Goal: Task Accomplishment & Management: Manage account settings

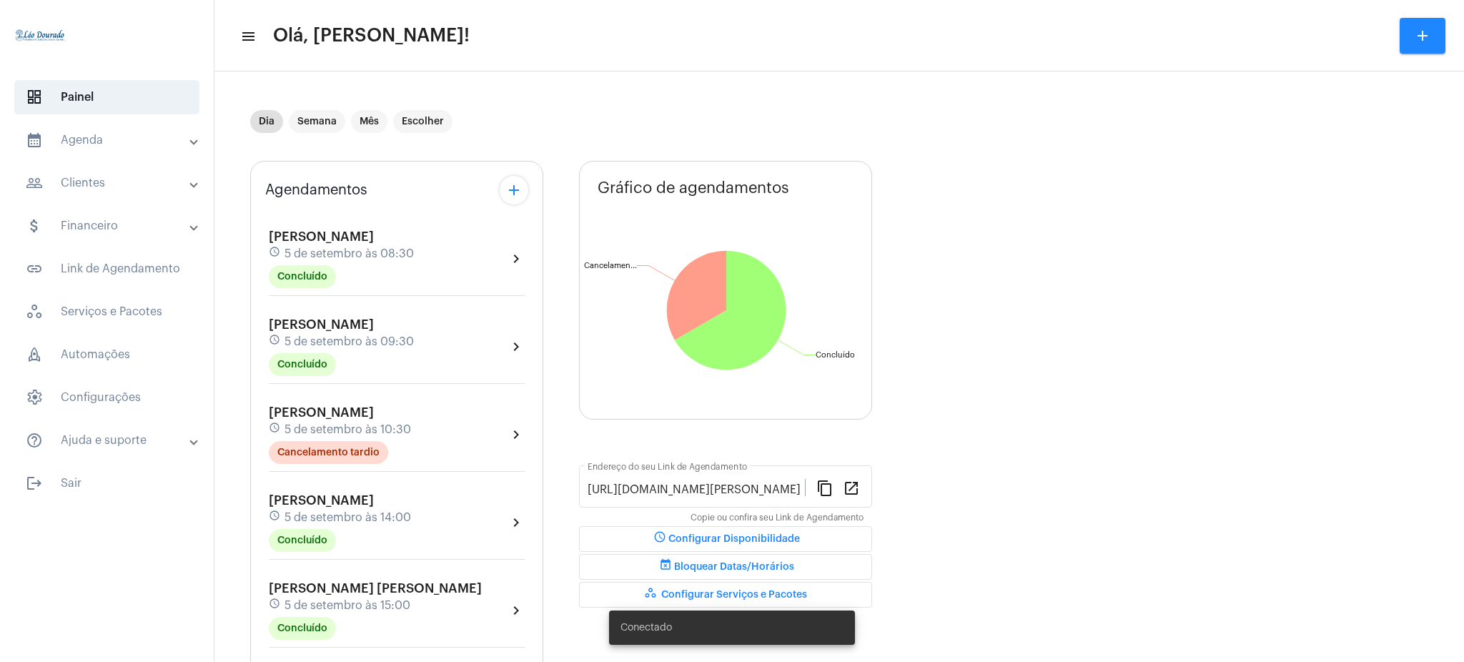
click at [96, 127] on mat-expansion-panel-header "calendar_month_outlined Agenda" at bounding box center [111, 140] width 205 height 34
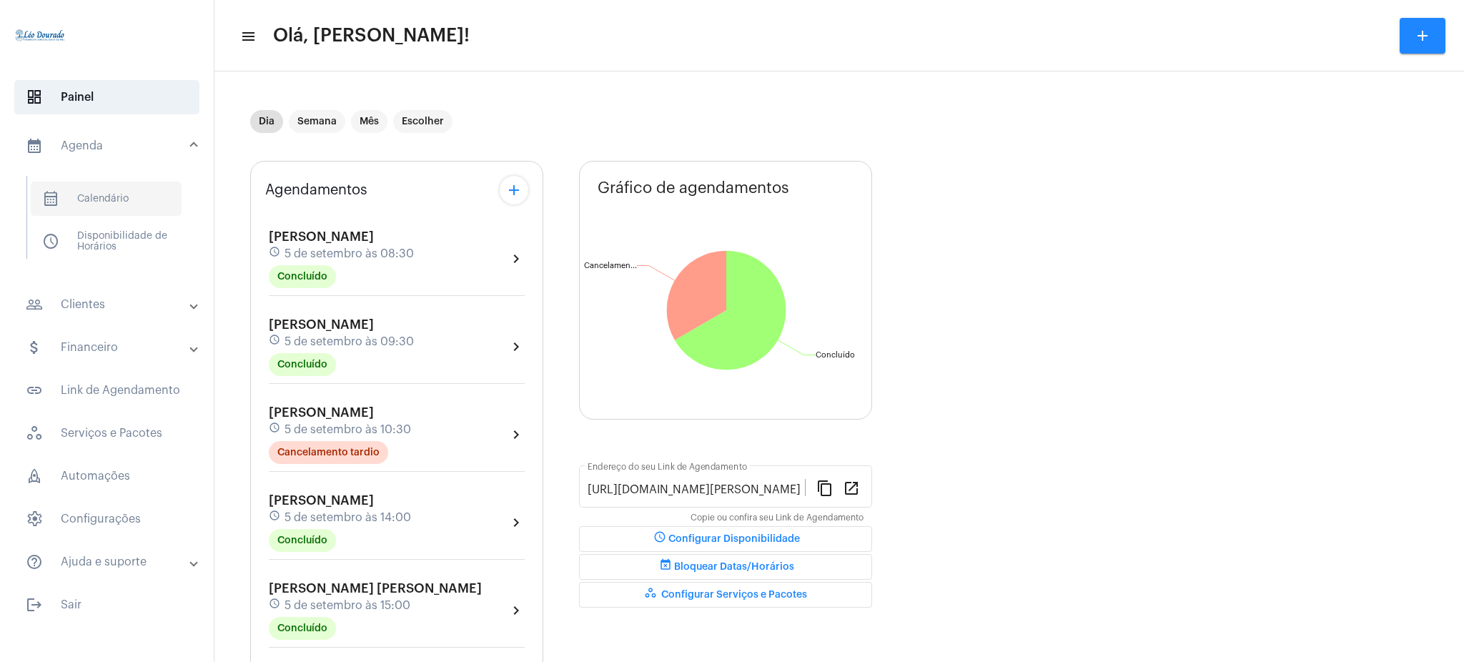
click at [106, 203] on span "calendar_month_outlined Calendário" at bounding box center [106, 199] width 151 height 34
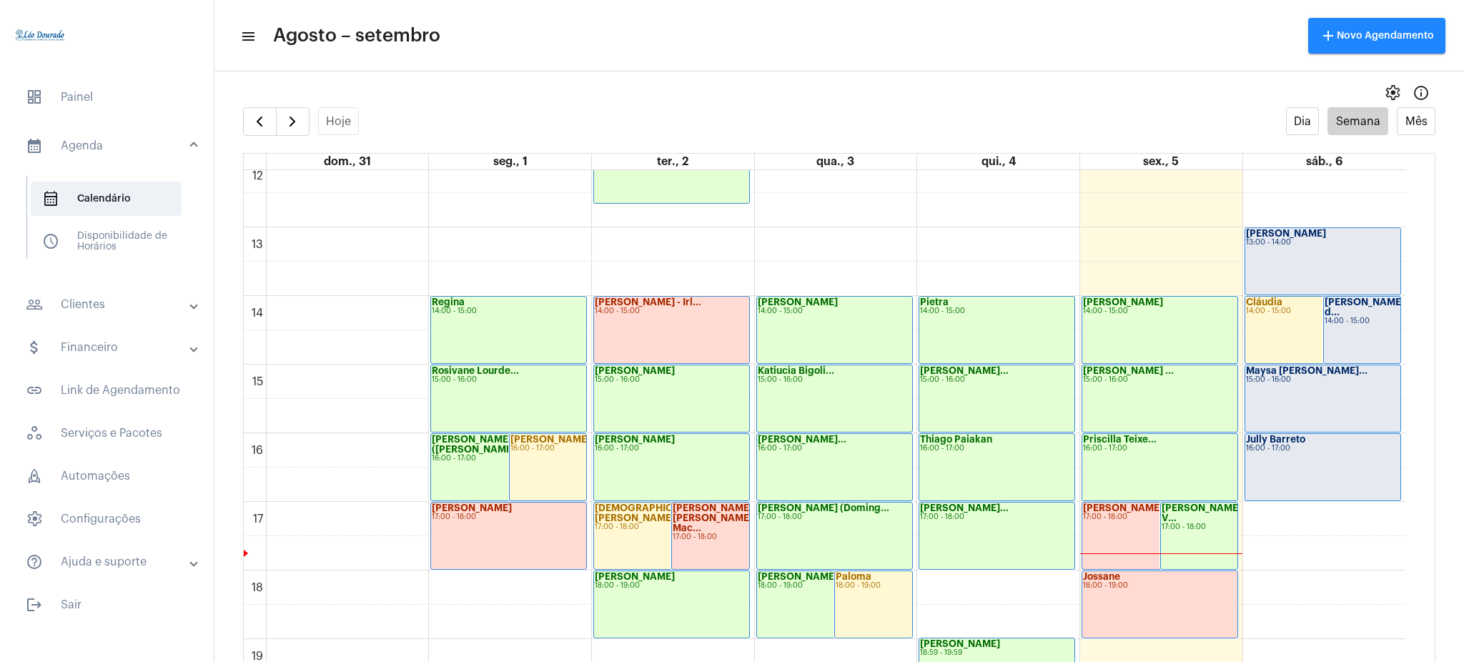
scroll to position [855, 0]
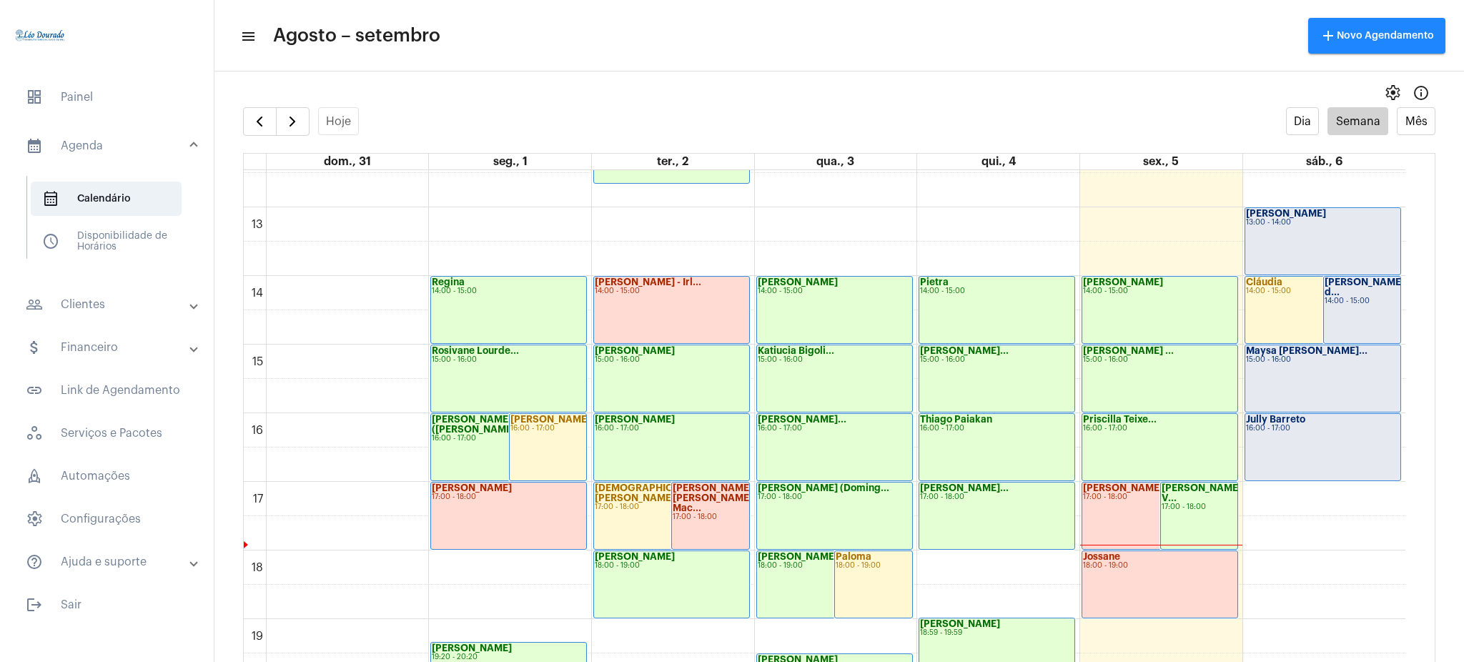
click at [970, 429] on div "16:00 - 17:00" at bounding box center [997, 429] width 154 height 8
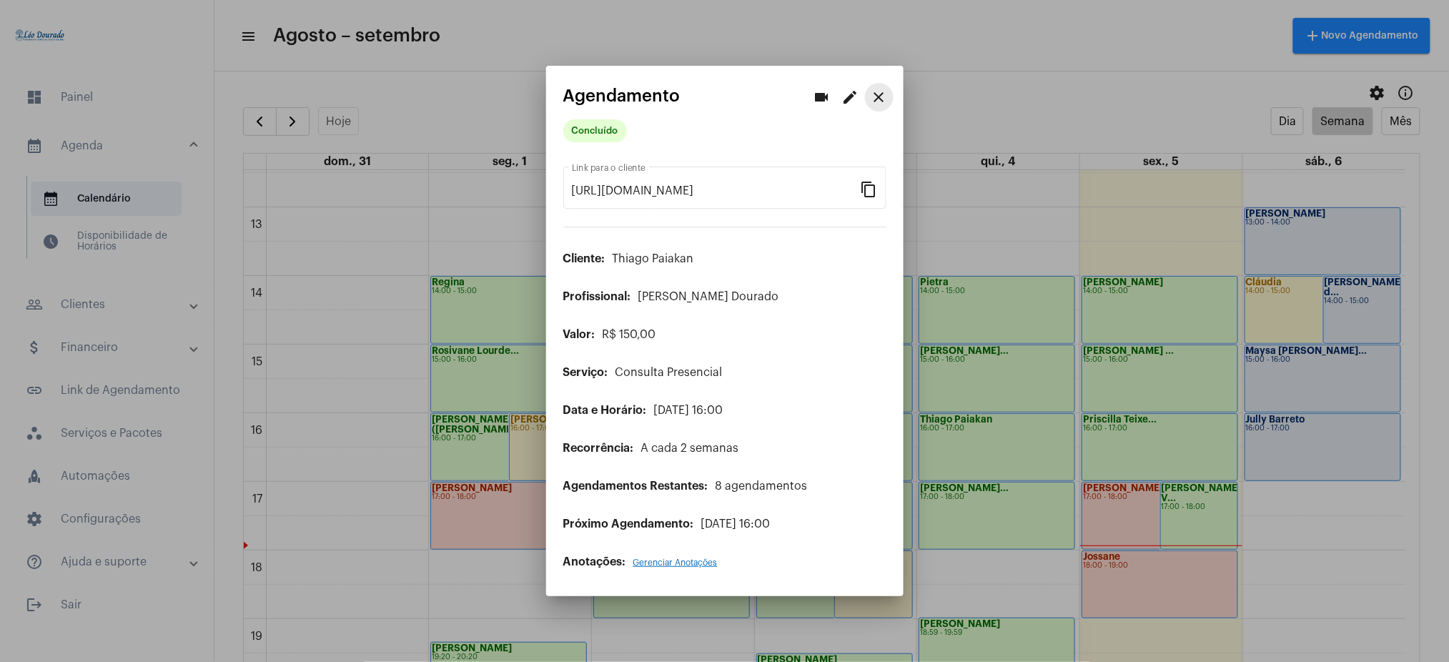
click at [884, 97] on mat-icon "close" at bounding box center [879, 97] width 17 height 17
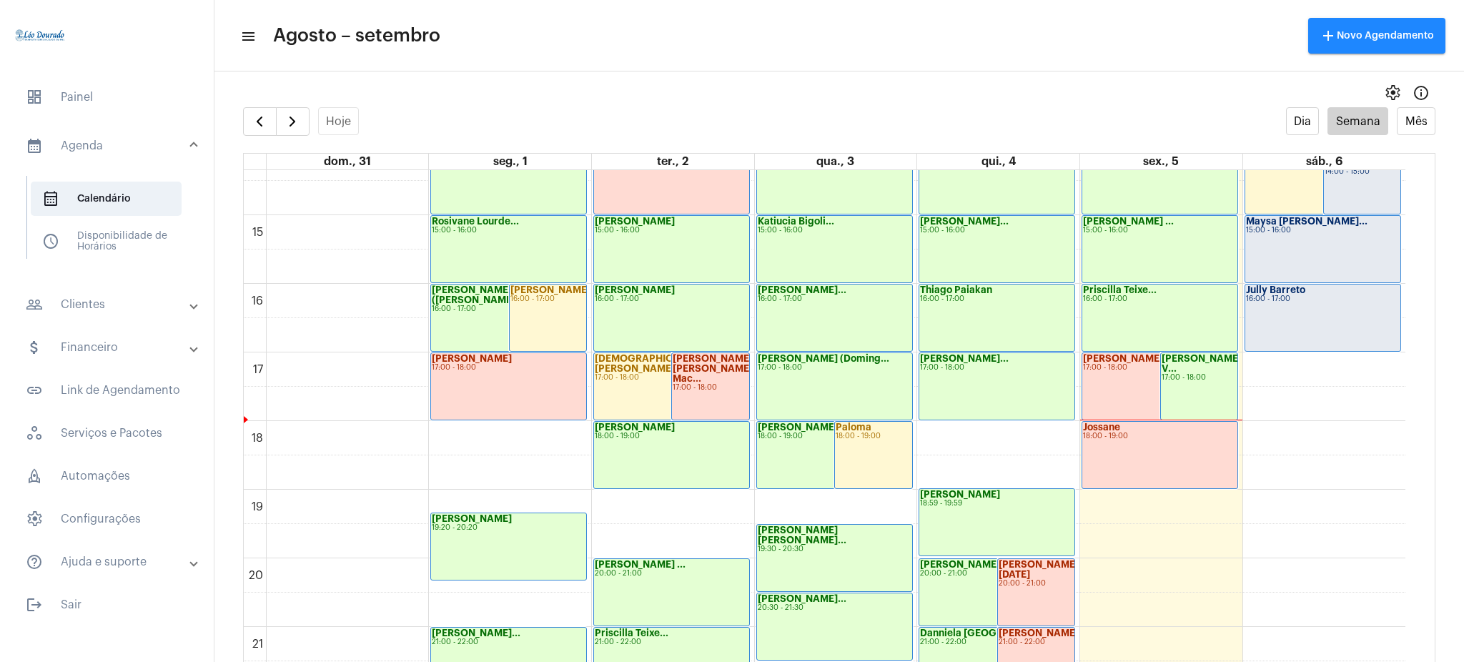
scroll to position [1126, 0]
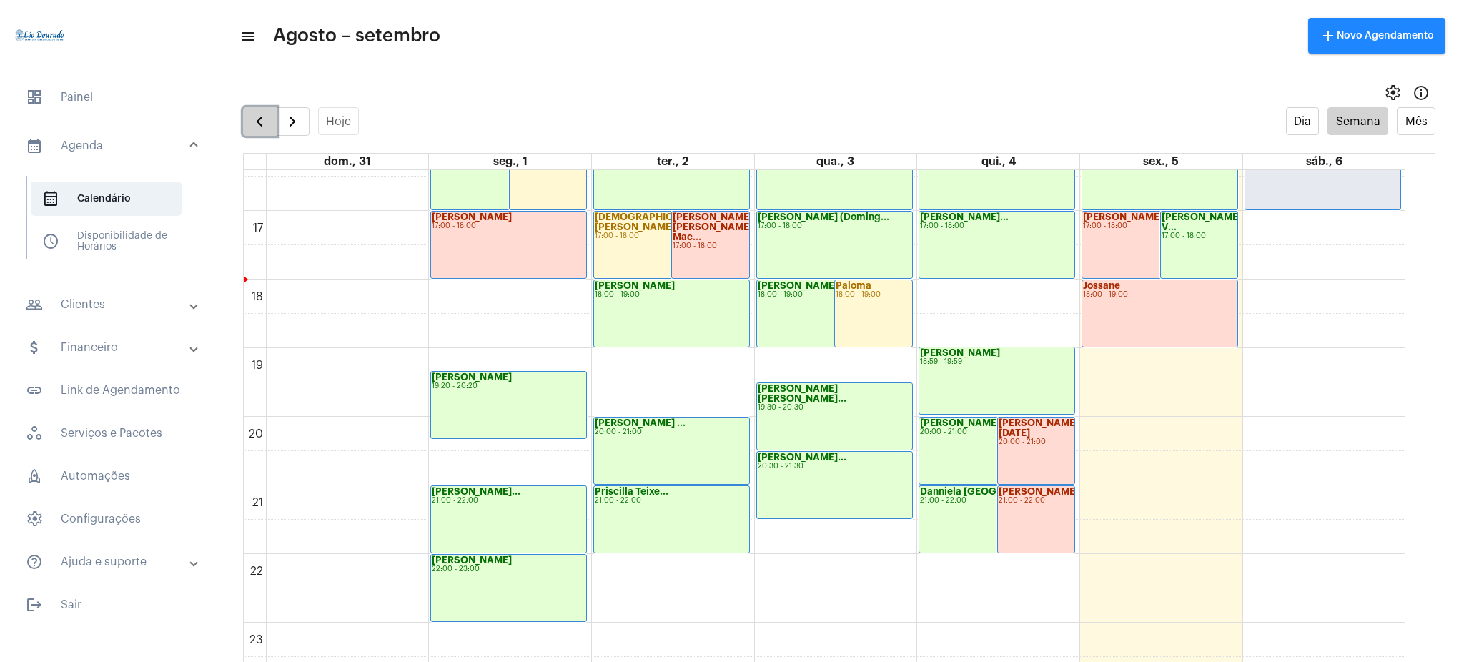
click at [256, 124] on span "button" at bounding box center [259, 121] width 17 height 17
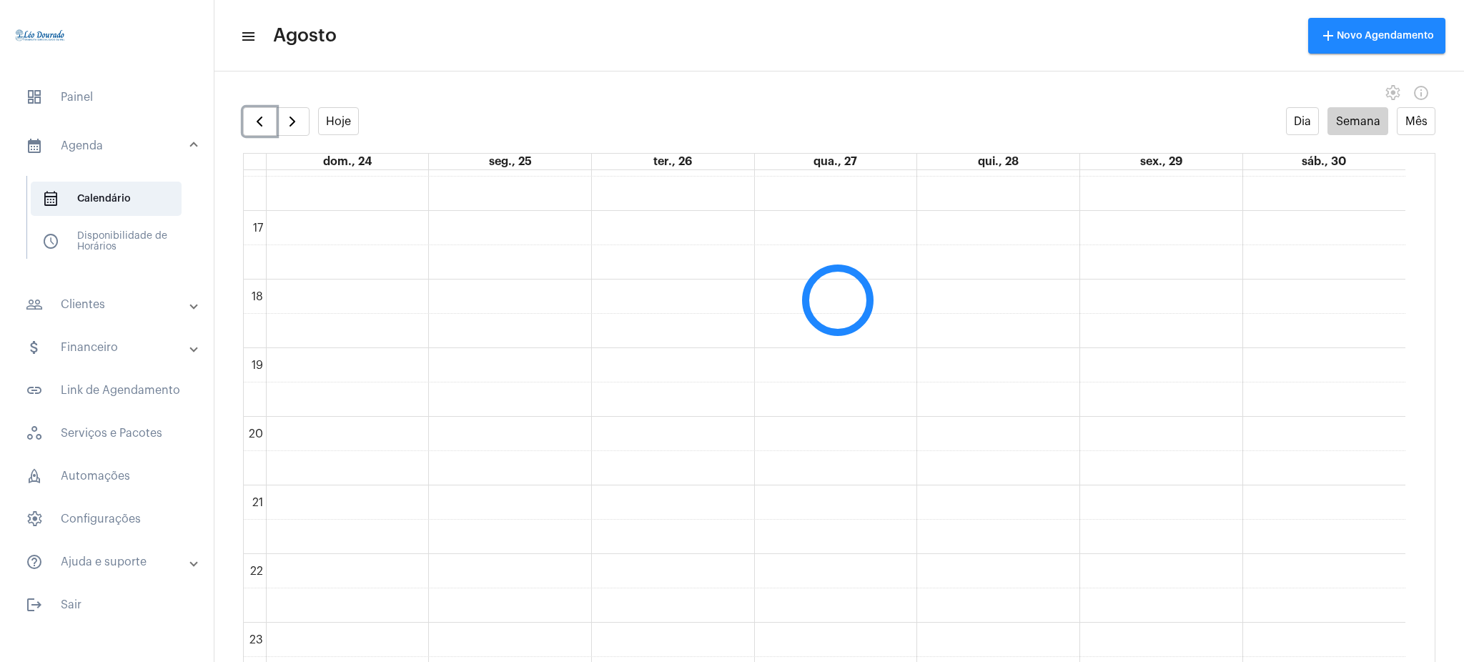
scroll to position [413, 0]
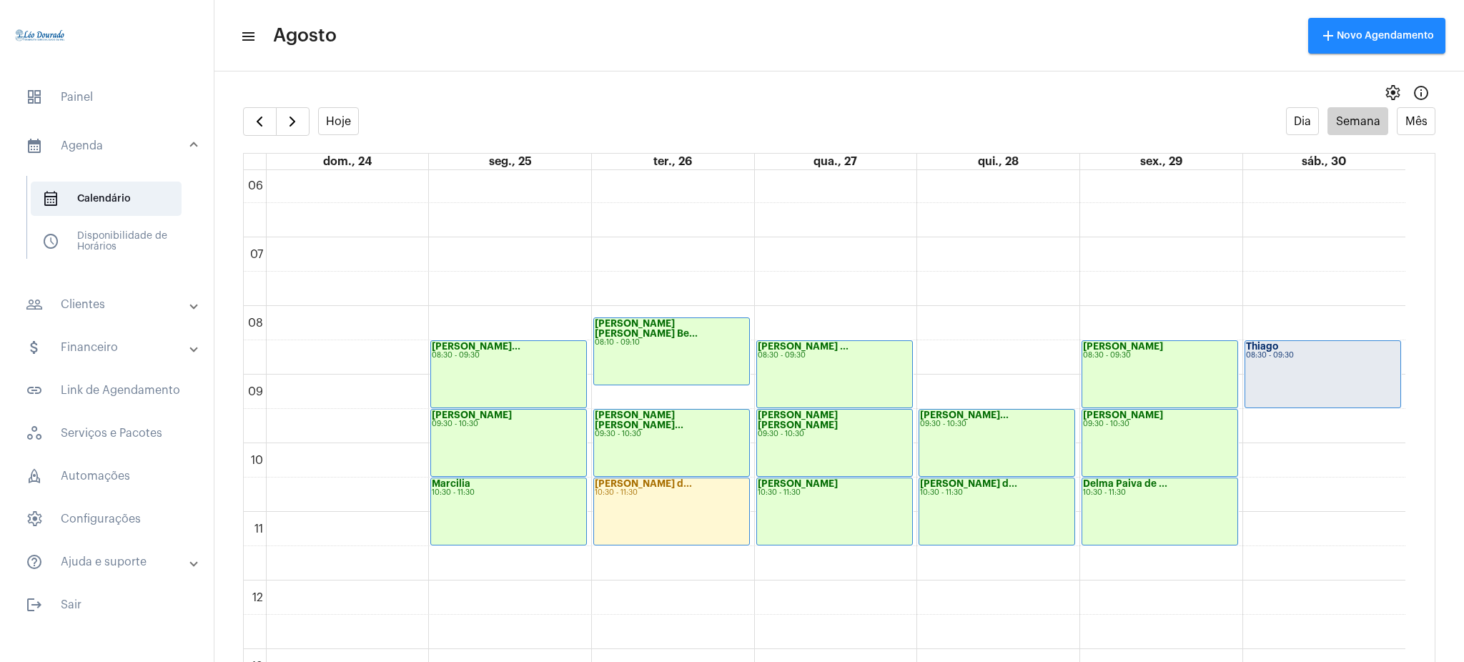
drag, startPoint x: 1422, startPoint y: 377, endPoint x: 1412, endPoint y: 380, distance: 10.6
click at [1412, 380] on full-calendar "Hoje Dia Semana Mês dom., 24 seg., 25 ter., 26 qua., 27 qui., 28 sex., 29 sáb.,…" at bounding box center [839, 398] width 1250 height 583
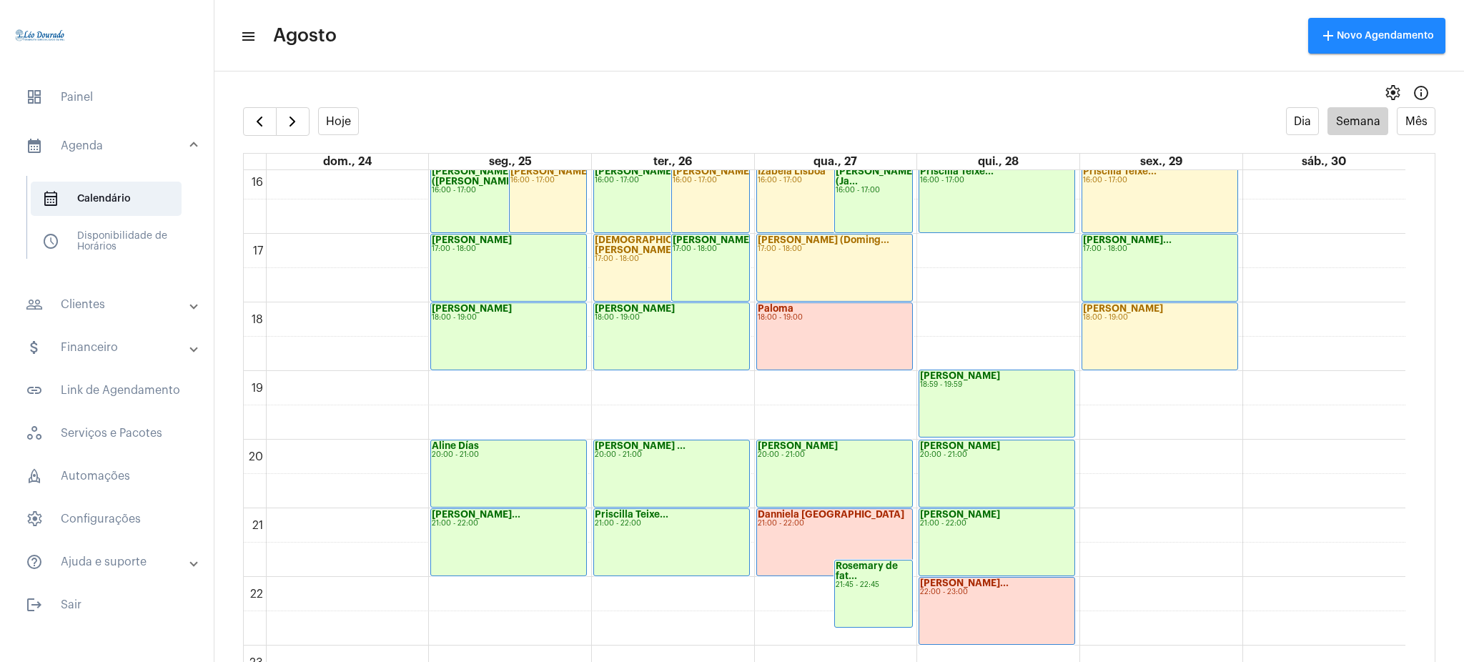
scroll to position [1126, 0]
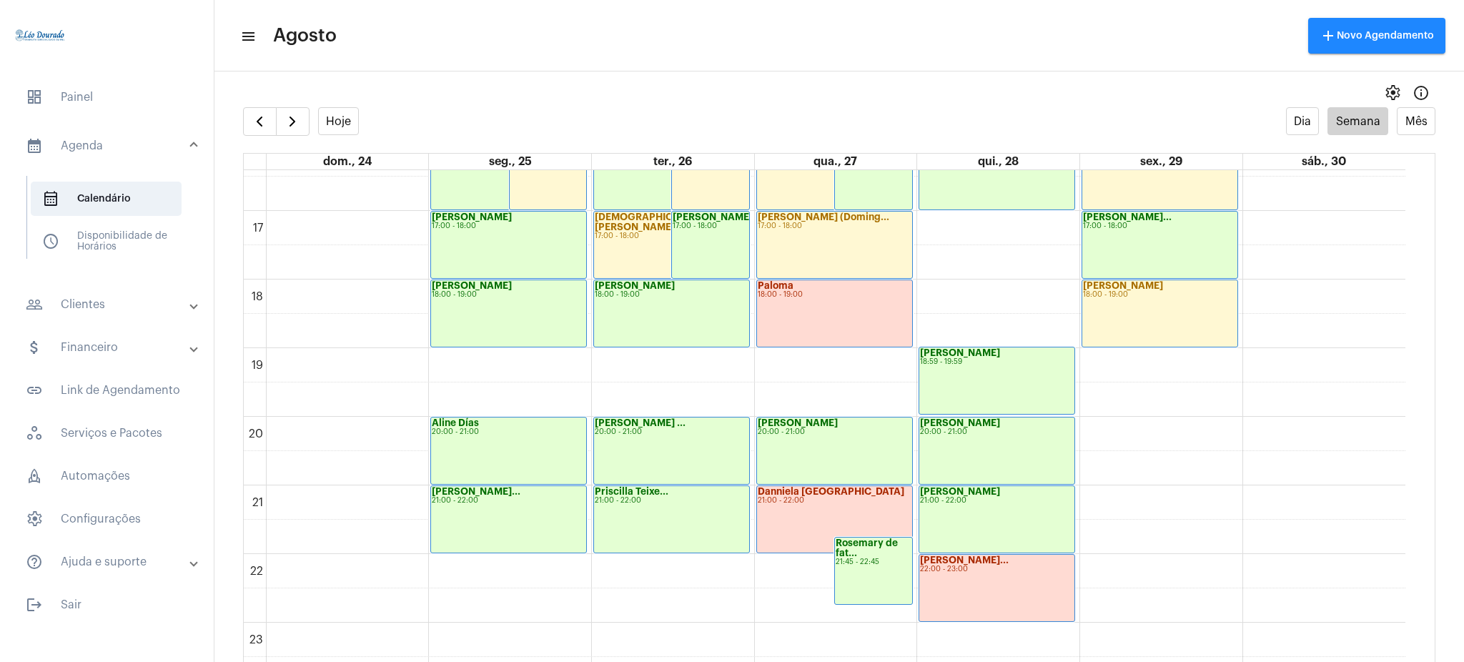
click at [263, 104] on div "settings info_outlined" at bounding box center [839, 93] width 1250 height 29
click at [267, 120] on span "button" at bounding box center [259, 121] width 17 height 17
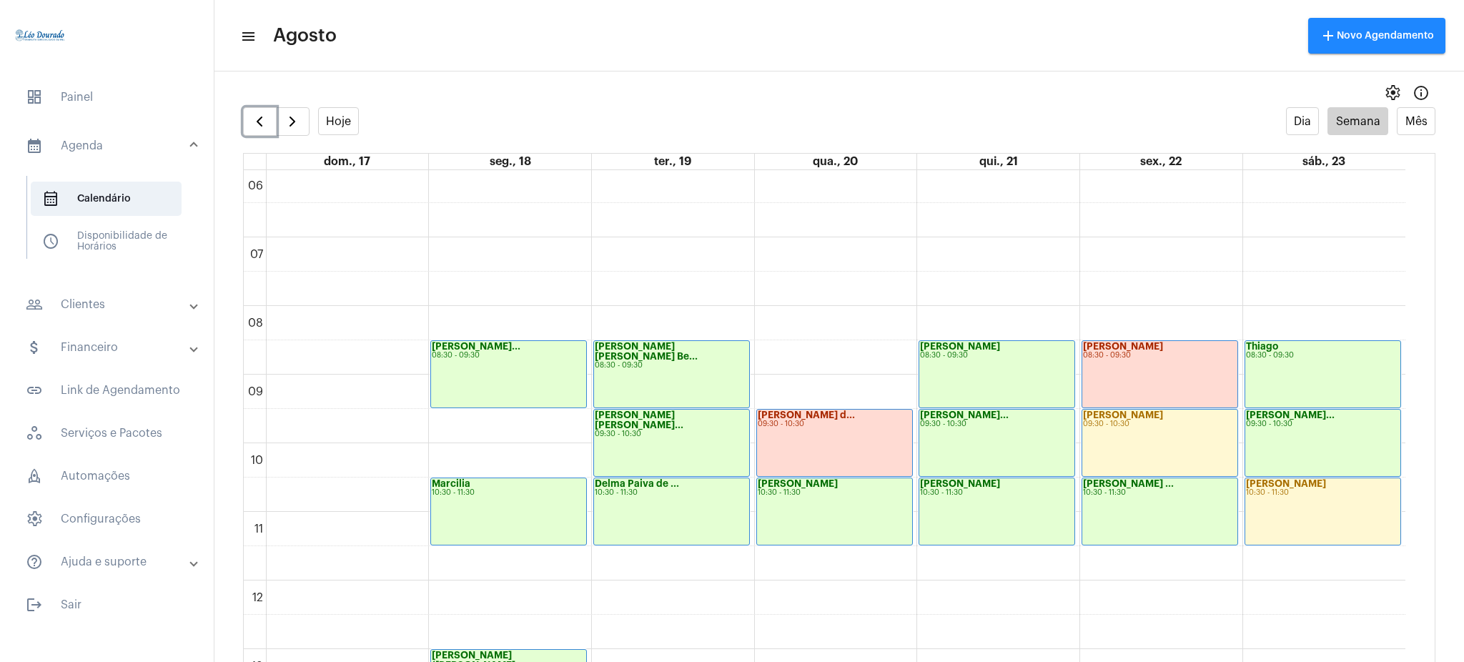
scroll to position [1126, 0]
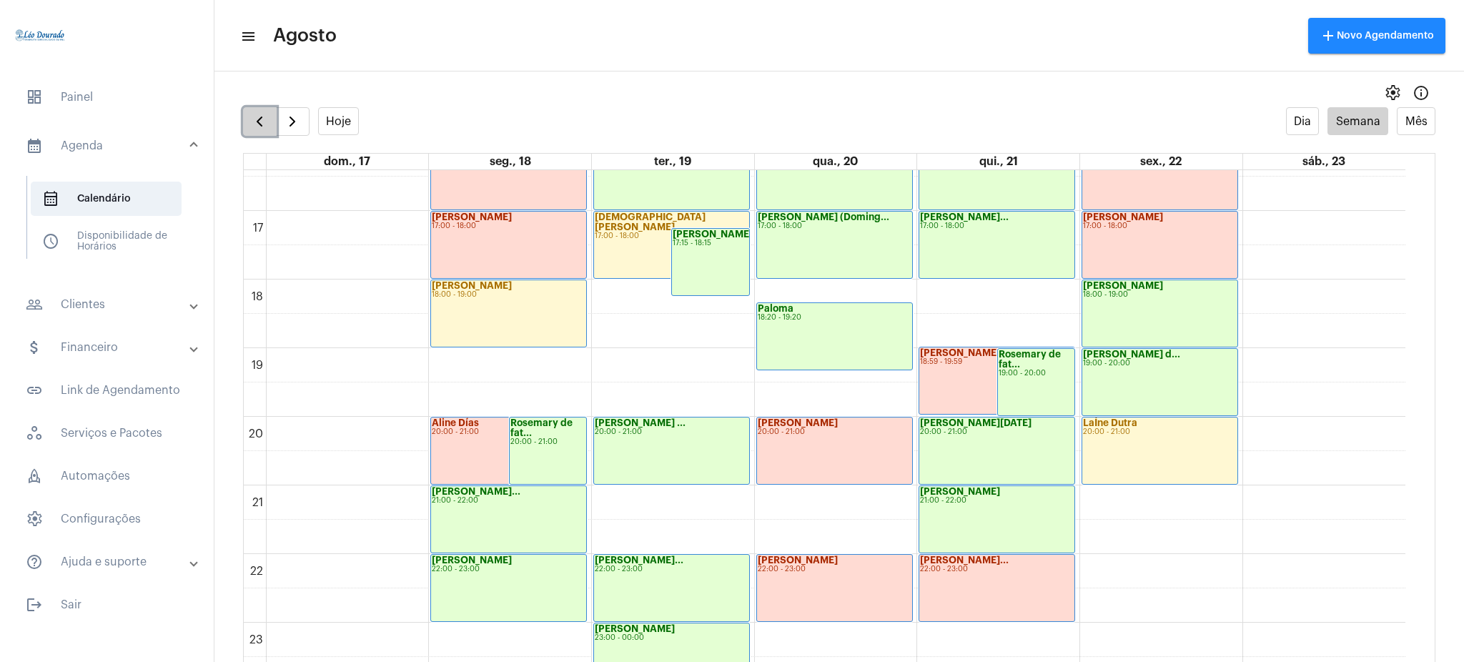
click at [261, 109] on button "button" at bounding box center [260, 121] width 34 height 29
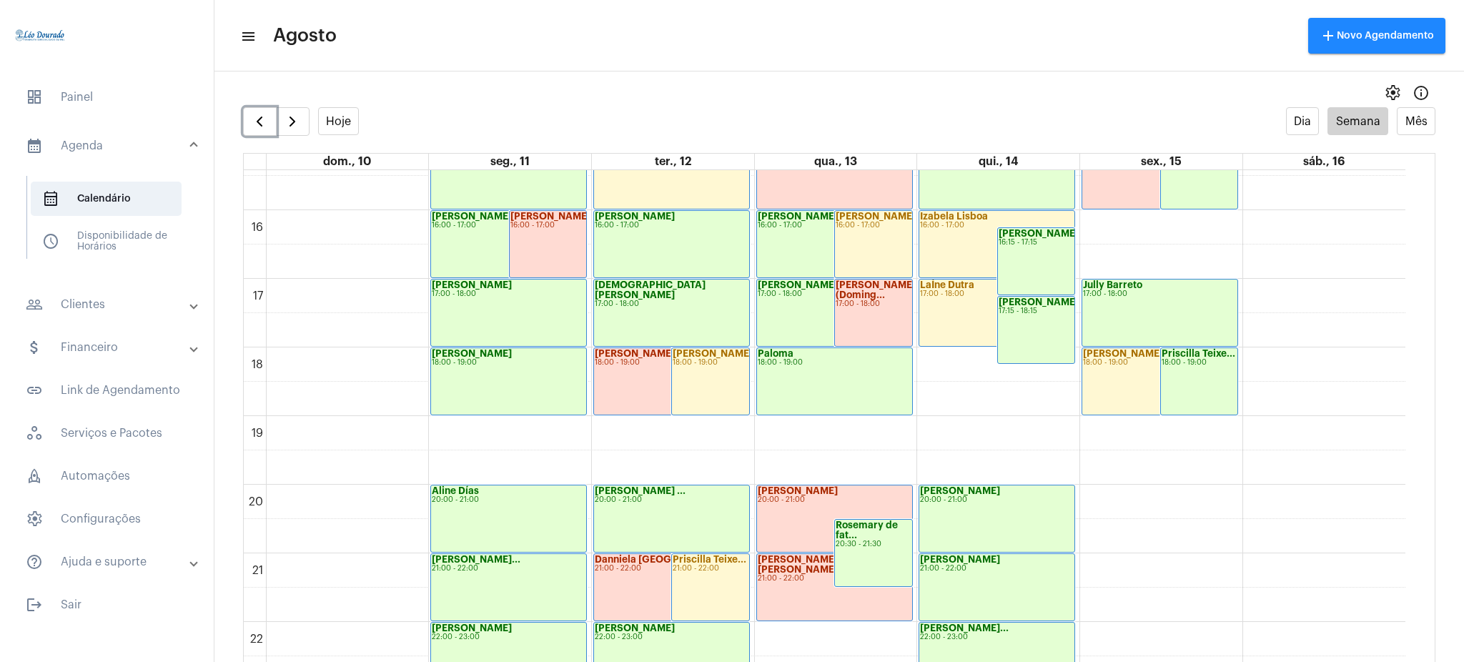
scroll to position [1056, 0]
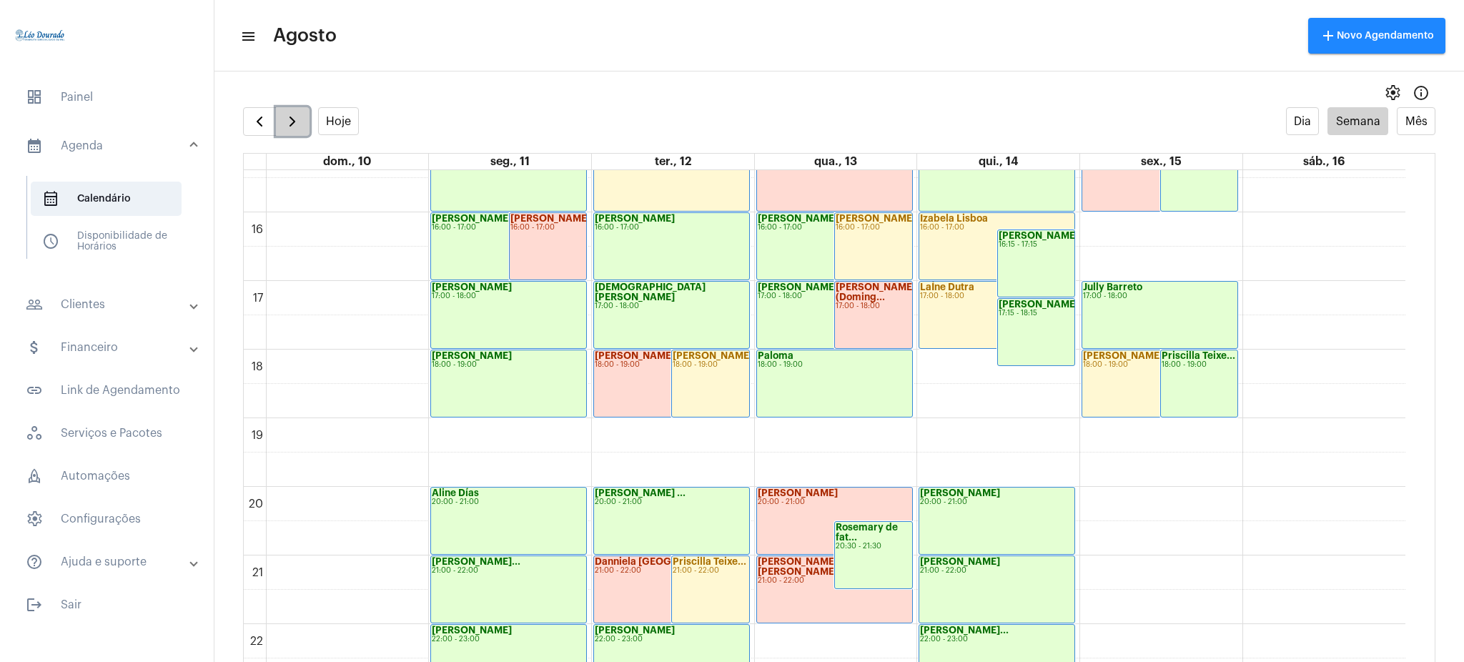
click at [281, 124] on button "button" at bounding box center [293, 121] width 34 height 29
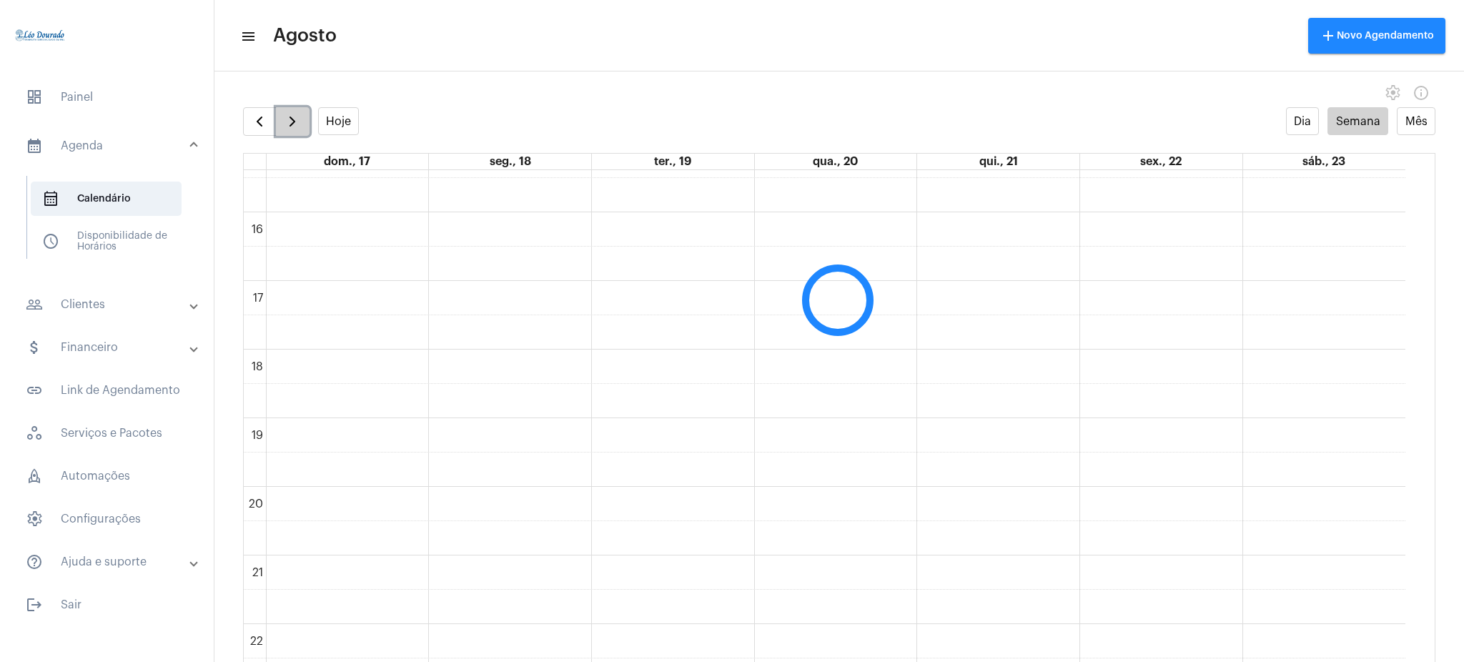
scroll to position [413, 0]
click at [281, 124] on button "button" at bounding box center [293, 121] width 34 height 29
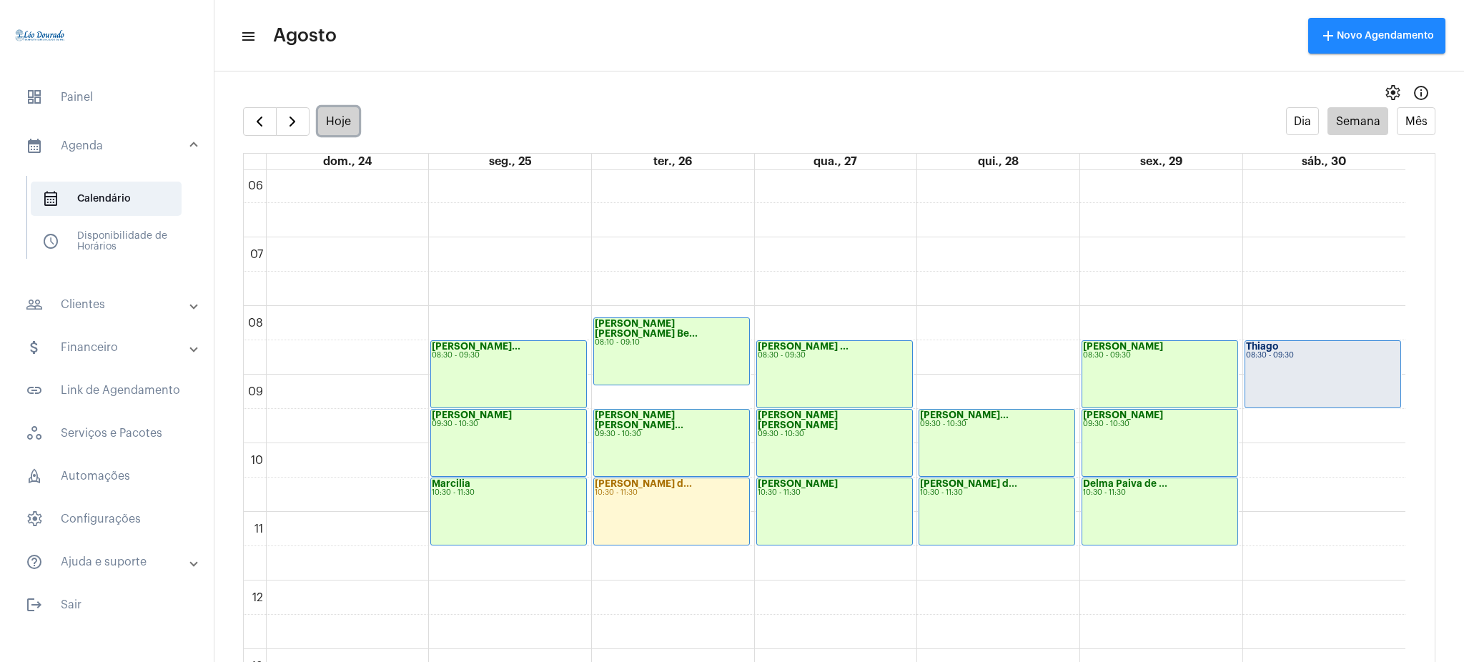
click at [329, 122] on button "Hoje" at bounding box center [338, 121] width 41 height 28
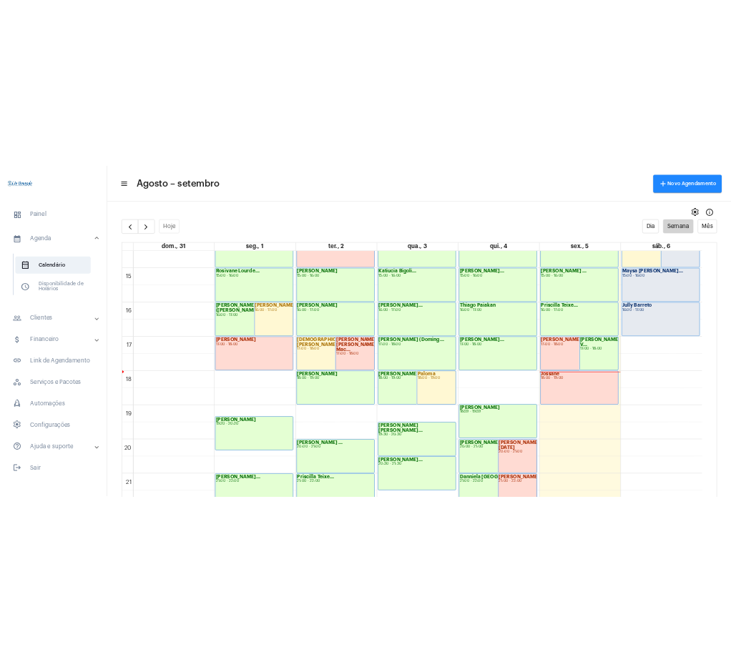
scroll to position [1008, 0]
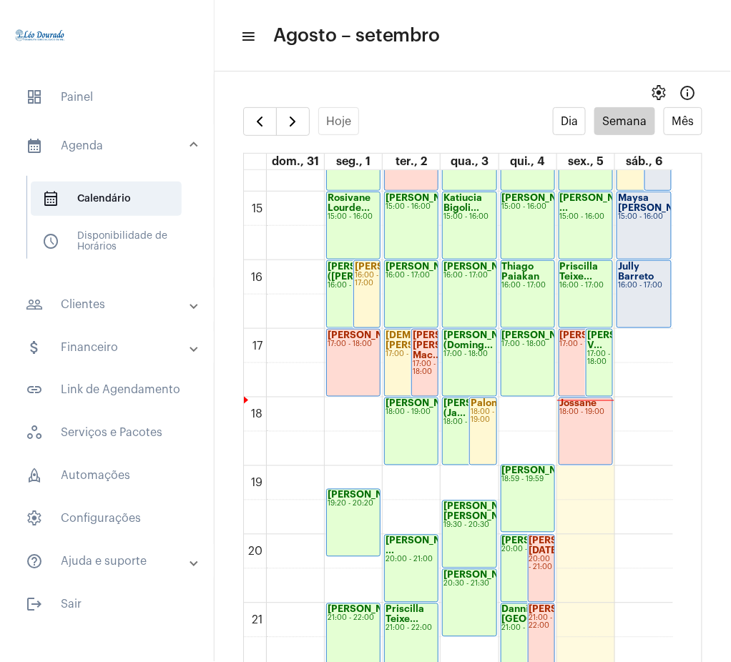
click at [84, 300] on mat-panel-title "people_outline Clientes" at bounding box center [108, 304] width 165 height 17
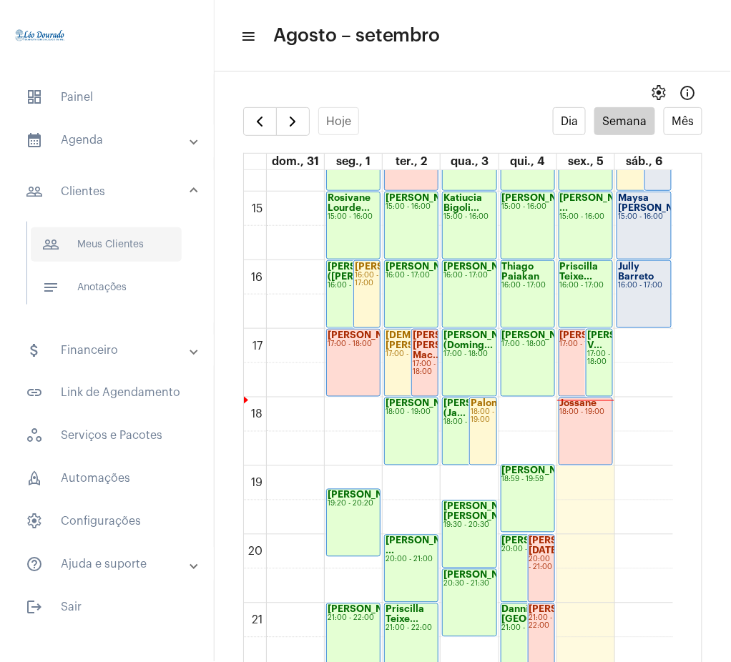
click at [65, 252] on span "people_outline Meus Clientes" at bounding box center [106, 244] width 151 height 34
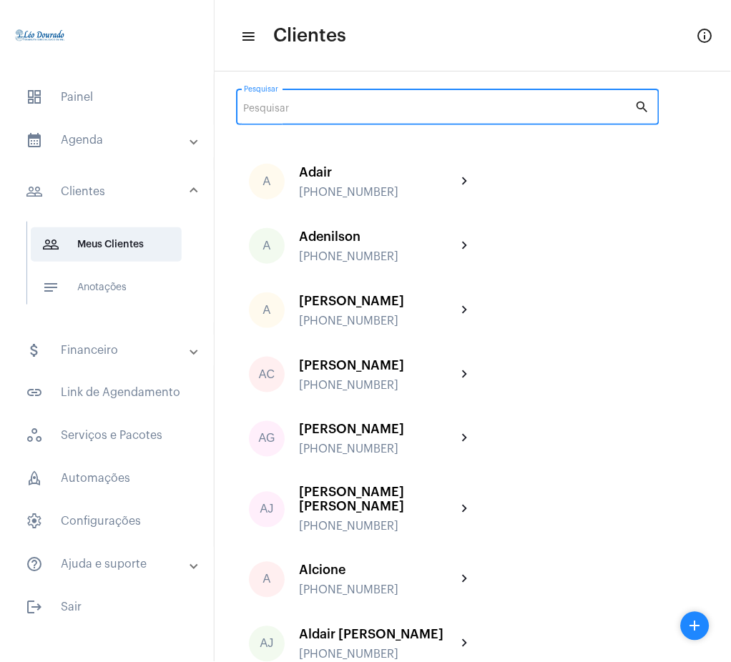
click at [433, 109] on input "Pesquisar" at bounding box center [439, 109] width 391 height 11
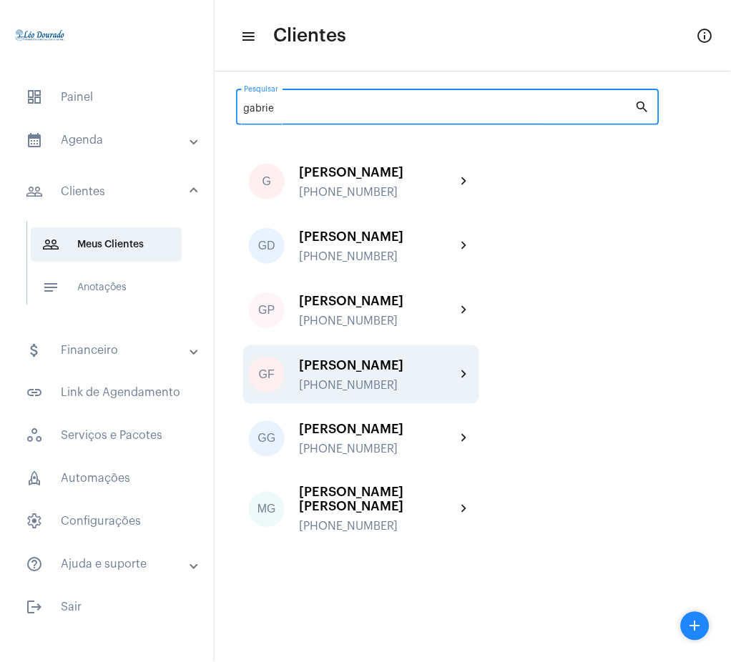
type input "gabrie"
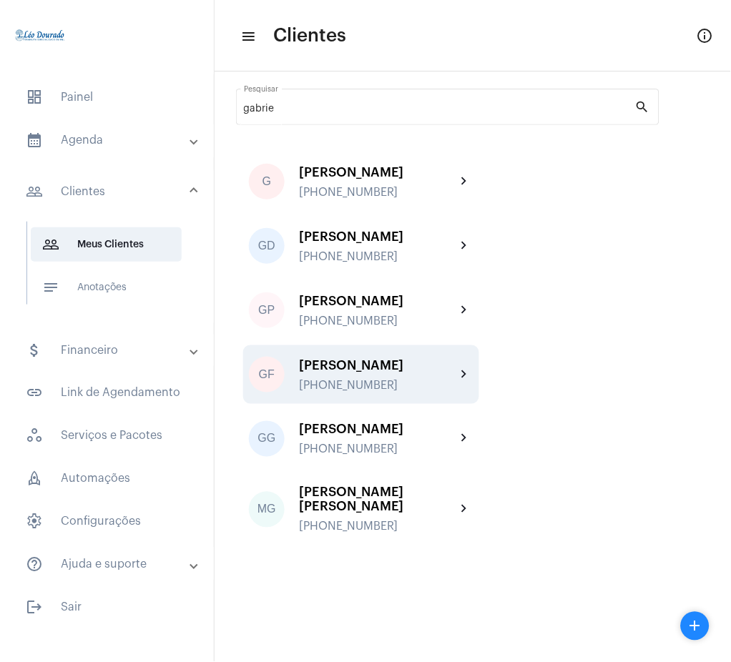
click at [454, 380] on div "[PHONE_NUMBER]" at bounding box center [377, 385] width 157 height 13
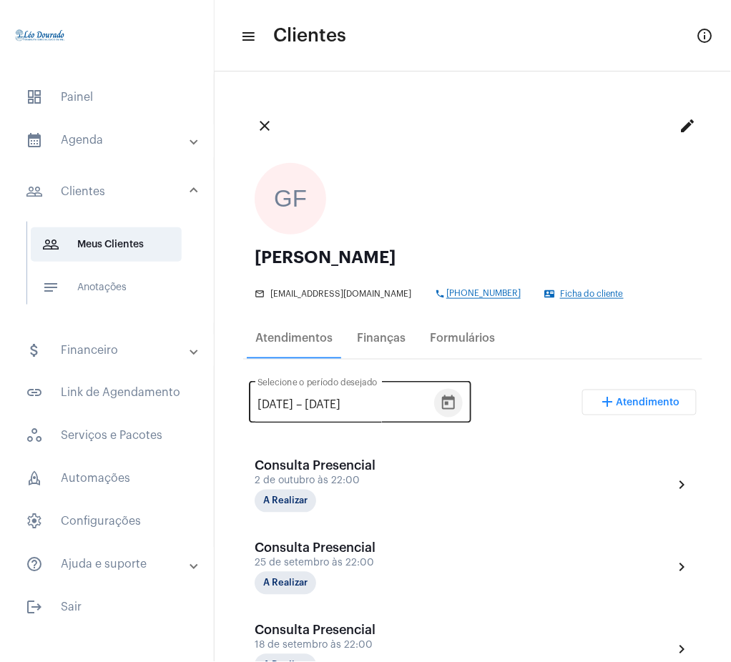
click at [458, 415] on button "Open calendar" at bounding box center [448, 403] width 29 height 29
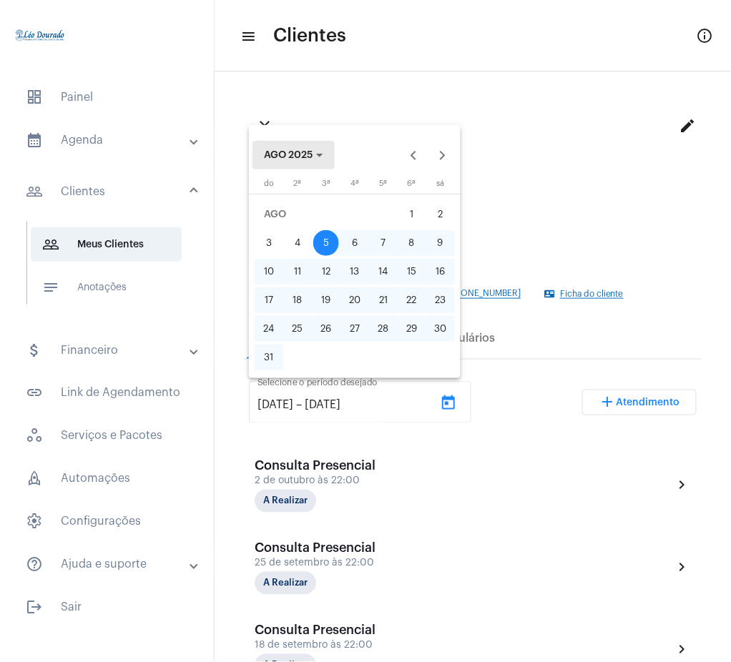
click at [286, 160] on span "AGO 2025" at bounding box center [288, 155] width 49 height 10
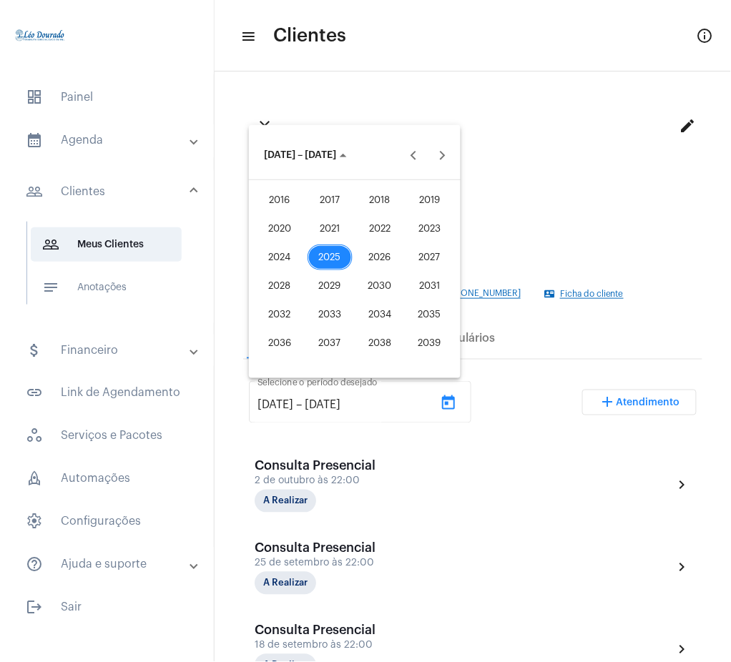
click at [341, 251] on div "2025" at bounding box center [329, 257] width 45 height 26
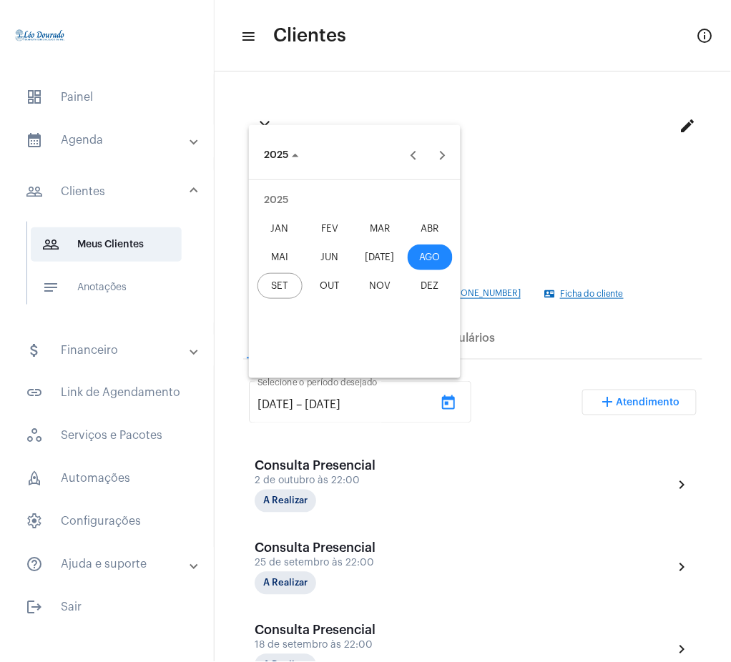
click at [279, 237] on div "JAN" at bounding box center [279, 229] width 45 height 26
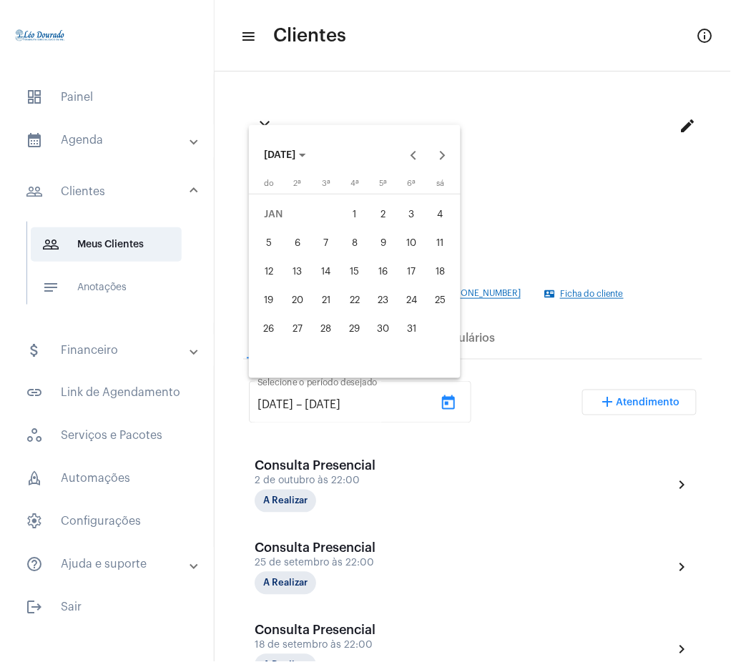
click at [345, 215] on div "1" at bounding box center [355, 215] width 26 height 26
type input "[DATE]"
click at [300, 150] on span "[DATE]" at bounding box center [285, 155] width 42 height 10
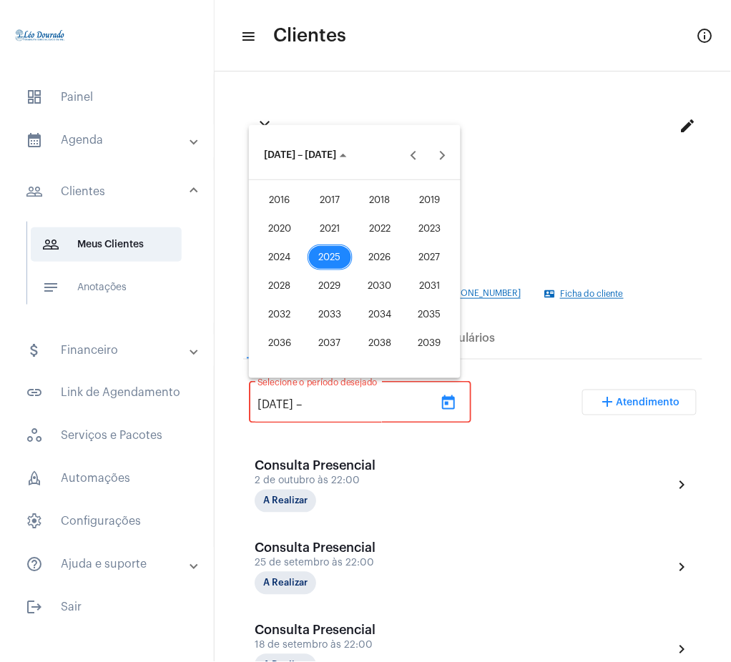
click at [343, 255] on div "2025" at bounding box center [329, 257] width 45 height 26
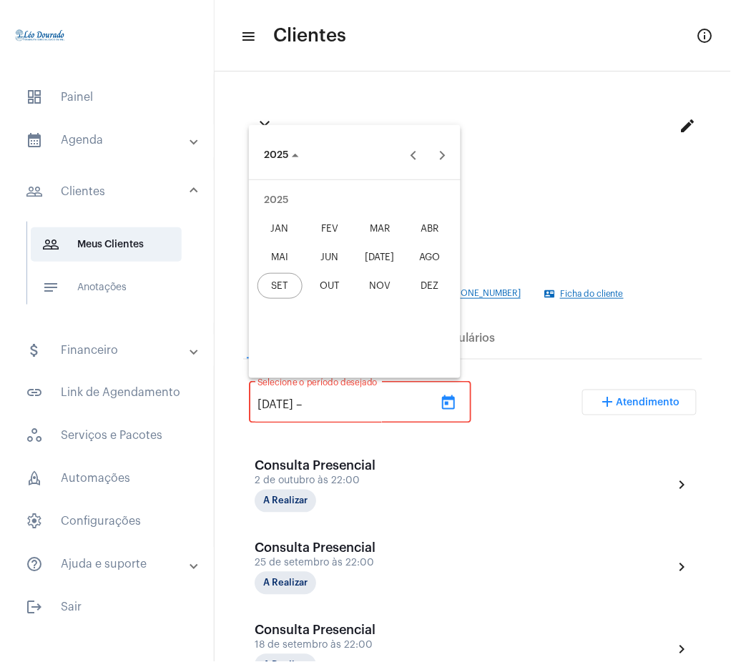
click at [292, 297] on div "SET" at bounding box center [279, 286] width 45 height 26
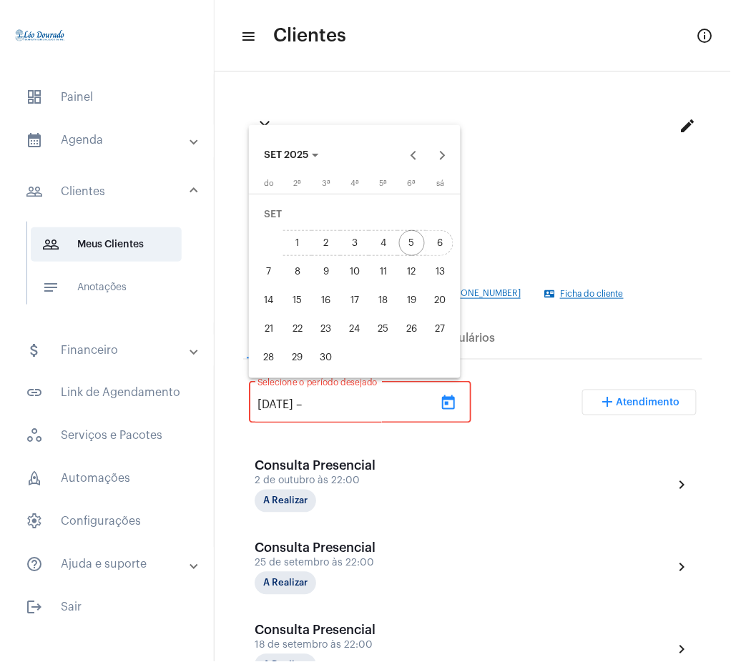
click at [442, 239] on div "6" at bounding box center [440, 243] width 26 height 26
type input "[DATE]"
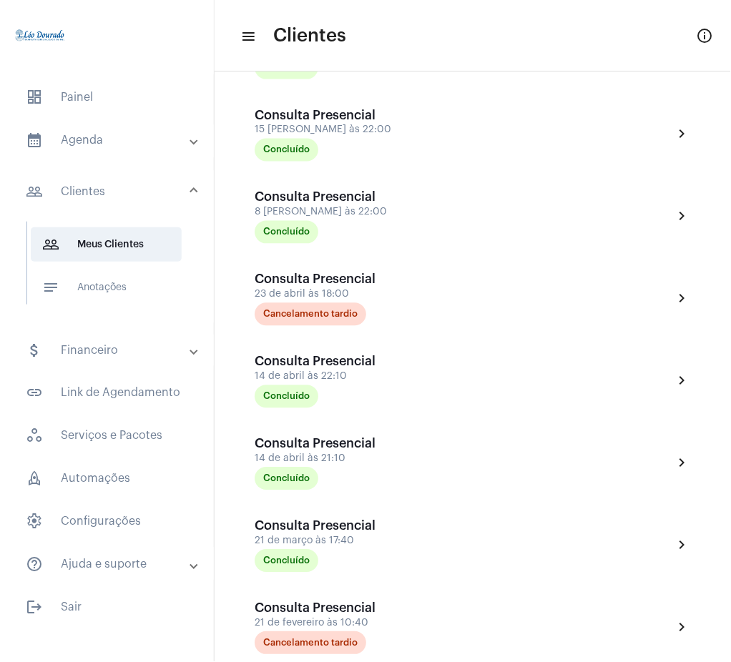
scroll to position [1808, 0]
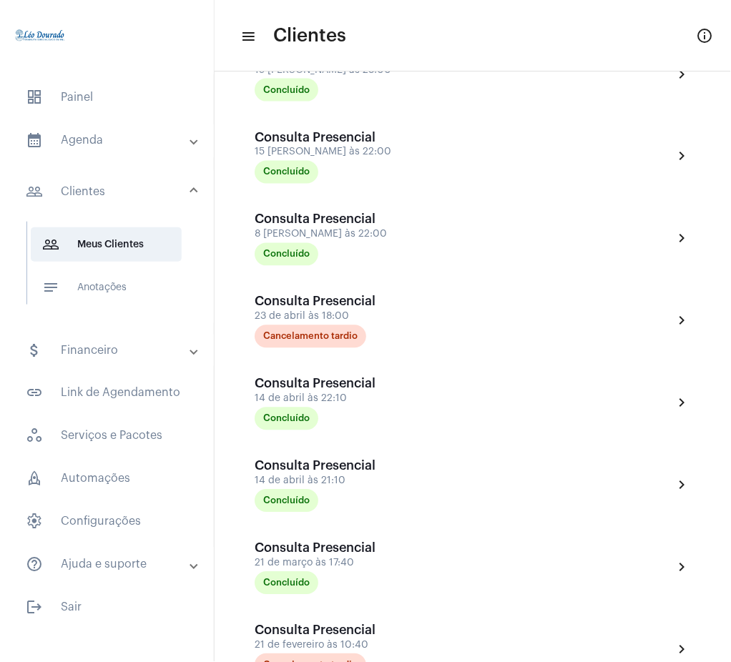
drag, startPoint x: 716, startPoint y: 462, endPoint x: 721, endPoint y: 457, distance: 8.1
click at [721, 457] on mat-sidenav-content "menu Clientes info_outlined A [PERSON_NAME] [PHONE_NUMBER] chevron_right A Aden…" at bounding box center [472, 331] width 516 height 662
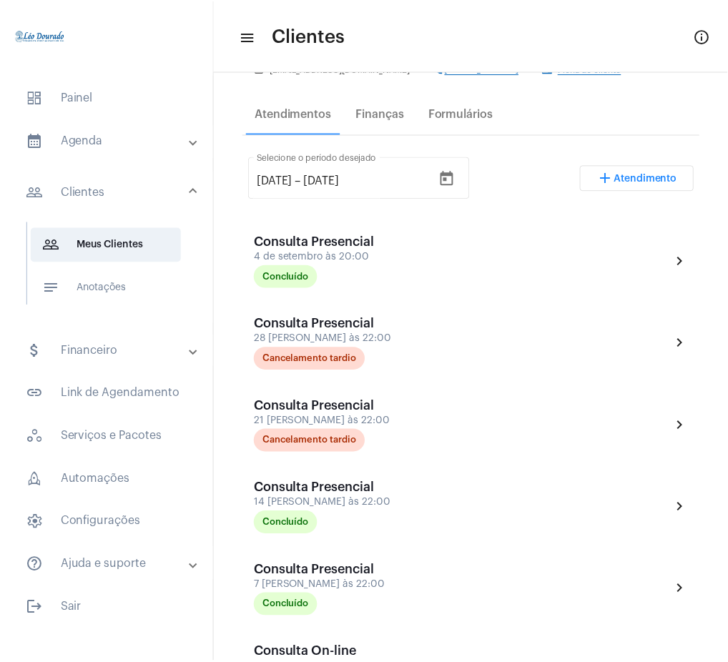
scroll to position [237, 0]
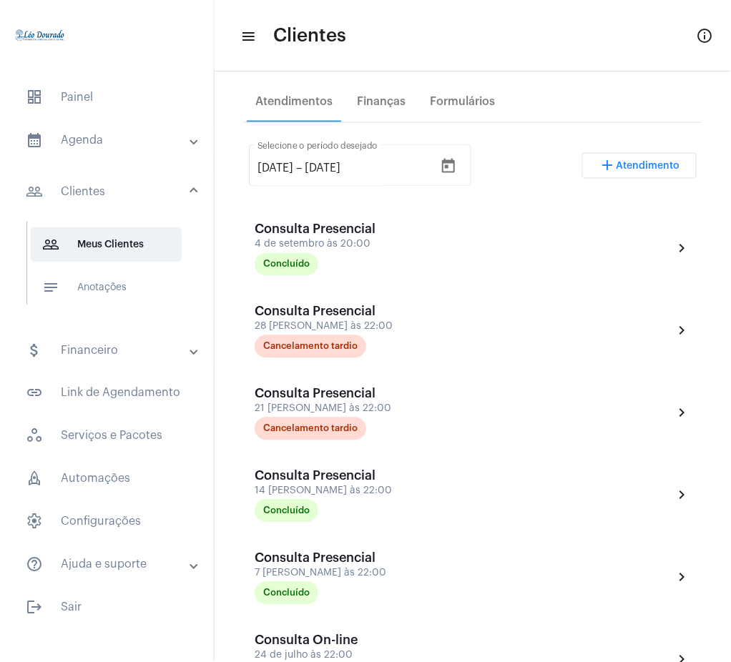
drag, startPoint x: 713, startPoint y: 148, endPoint x: 722, endPoint y: 127, distance: 22.7
click at [722, 127] on mat-sidenav-content "menu Clientes info_outlined A [PERSON_NAME] [PHONE_NUMBER] chevron_right A Aden…" at bounding box center [470, 331] width 513 height 662
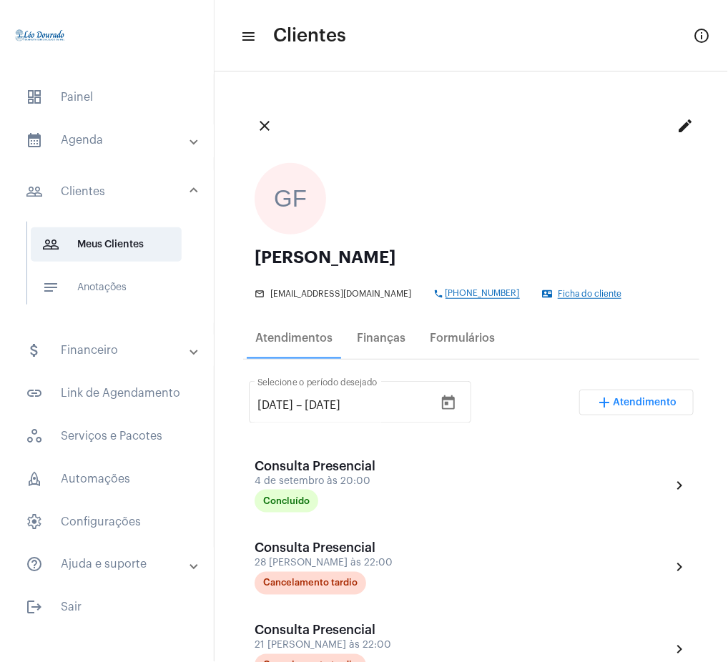
click at [107, 136] on mat-panel-title "calendar_month_outlined Agenda" at bounding box center [108, 140] width 165 height 17
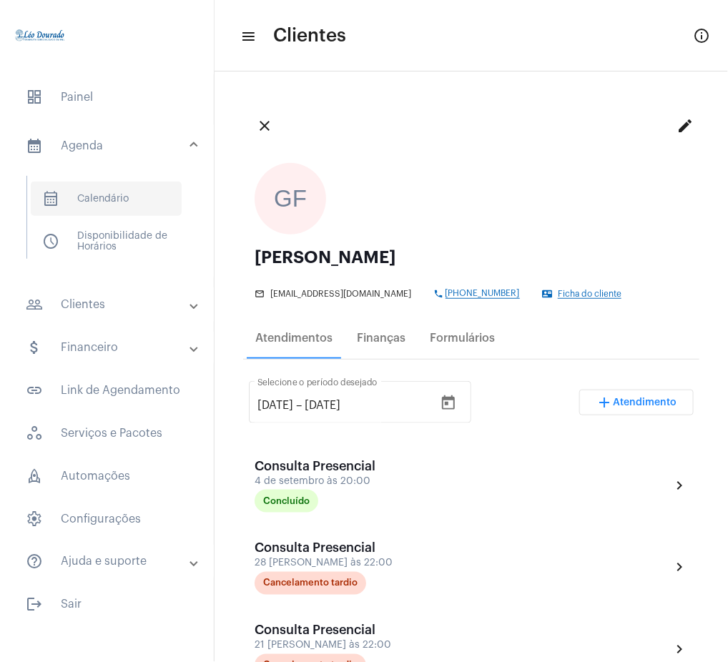
click at [108, 204] on span "calendar_month_outlined Calendário" at bounding box center [106, 199] width 151 height 34
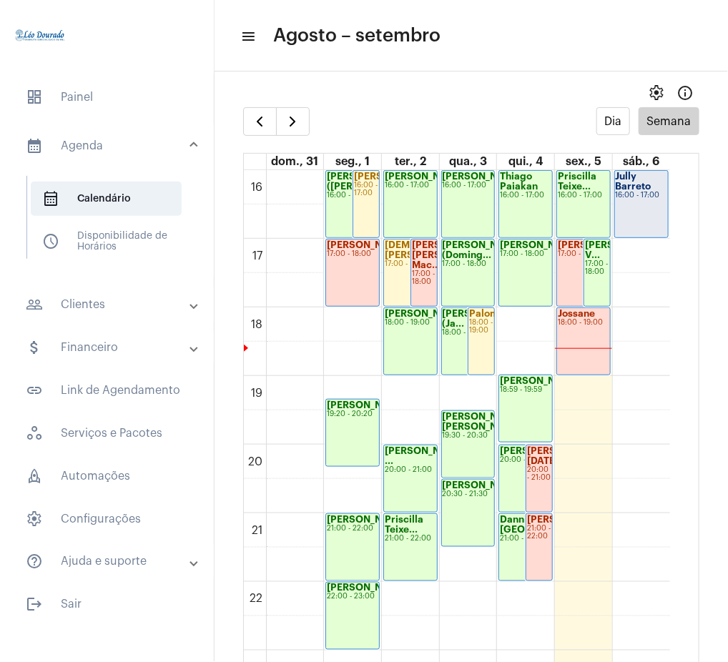
scroll to position [1123, 0]
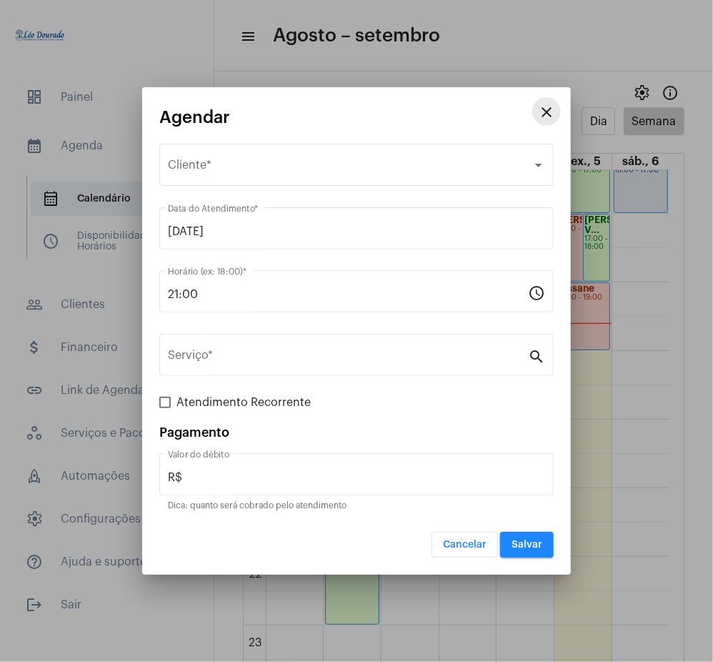
click at [545, 117] on mat-icon "close" at bounding box center [546, 112] width 17 height 17
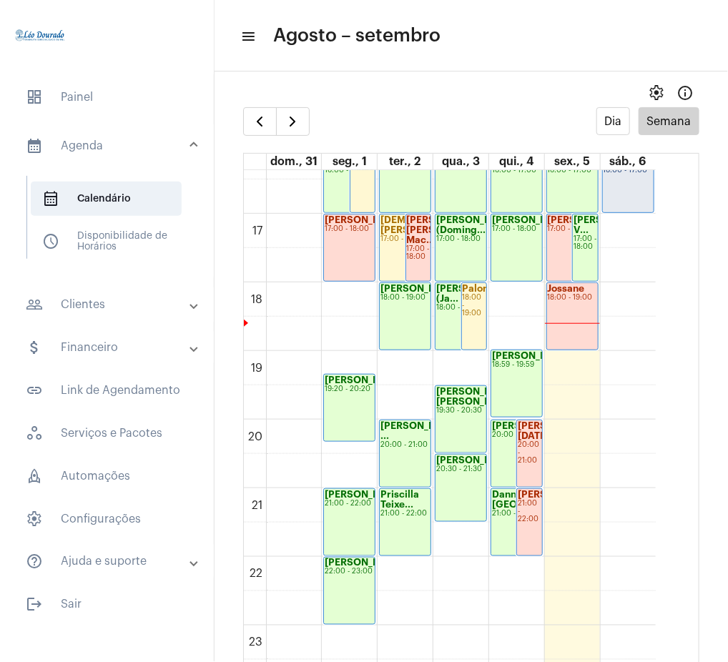
click at [500, 518] on div "Danniela [GEOGRAPHIC_DATA] 21:00 - 22:00" at bounding box center [516, 522] width 51 height 66
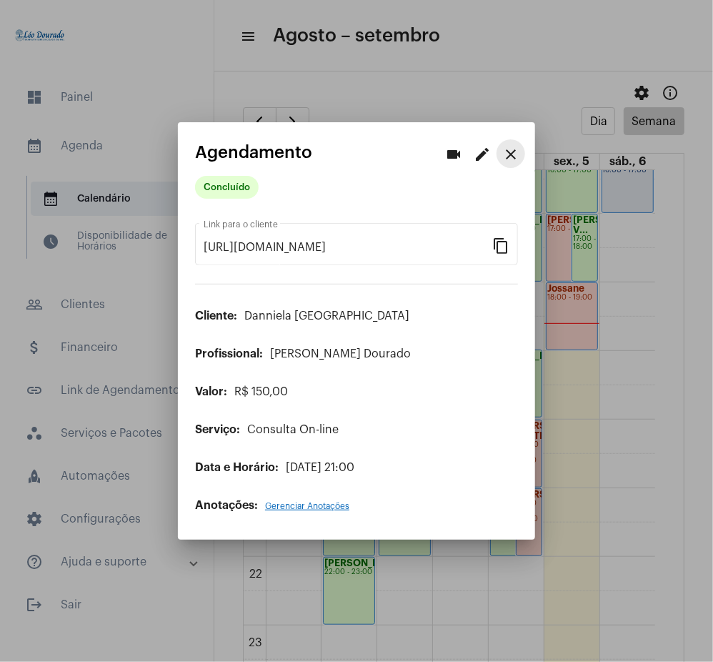
click at [508, 152] on mat-icon "close" at bounding box center [511, 154] width 17 height 17
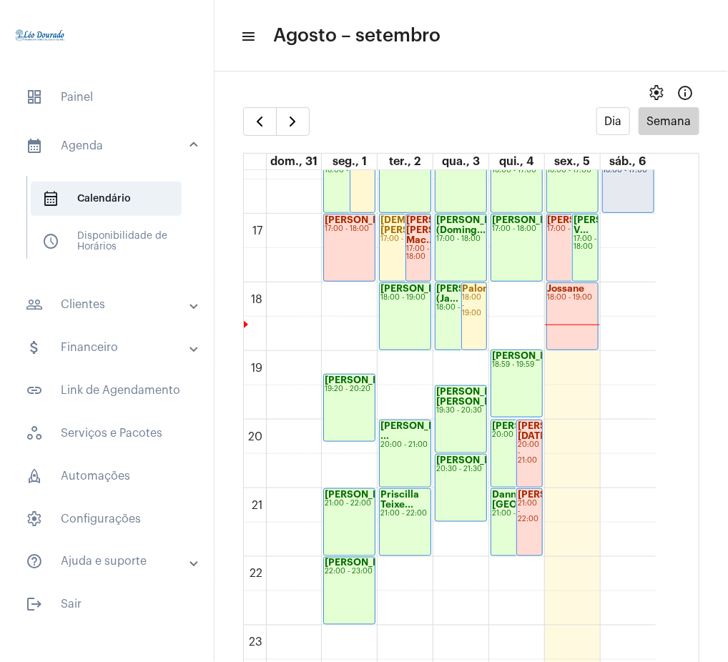
click at [500, 504] on strong "Danniela [GEOGRAPHIC_DATA]" at bounding box center [543, 499] width 103 height 19
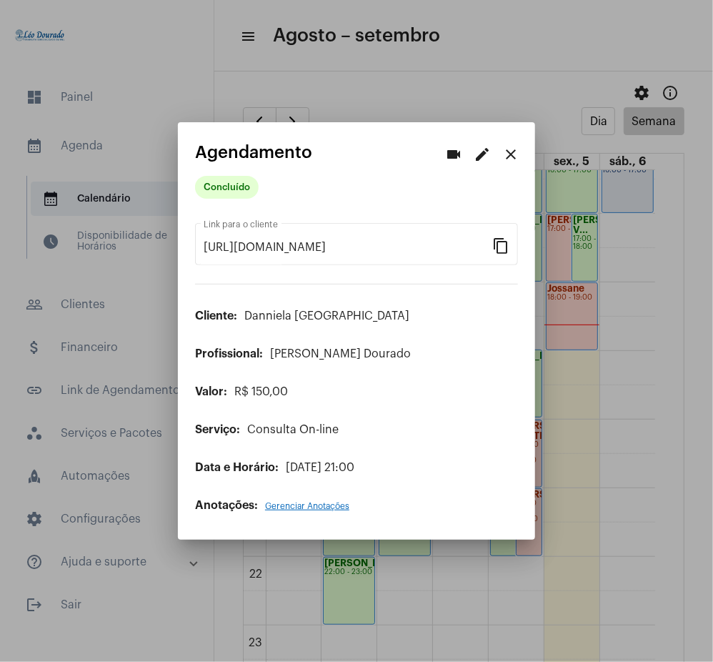
click at [510, 154] on mat-icon "close" at bounding box center [511, 154] width 17 height 17
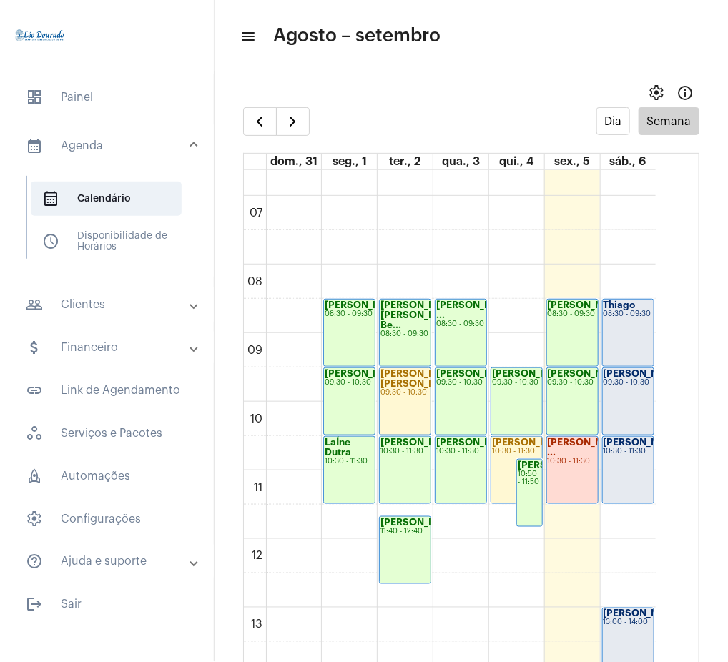
scroll to position [481, 0]
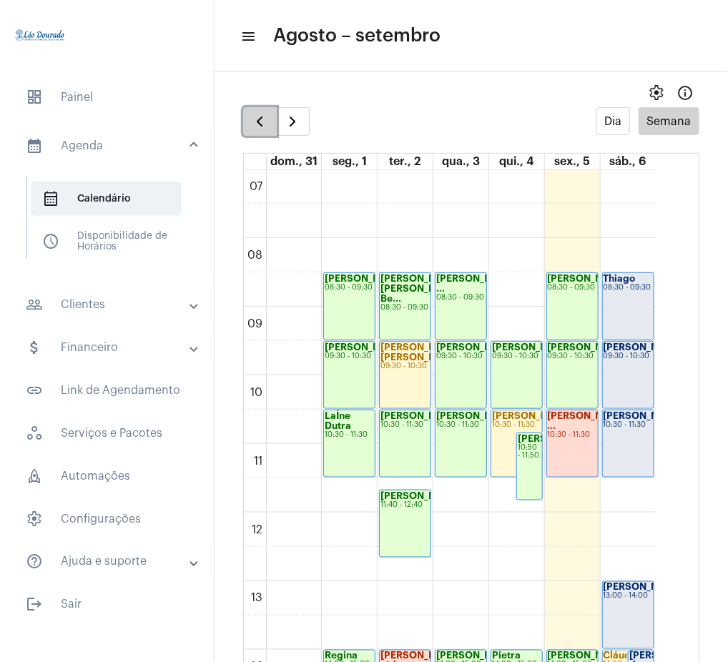
click at [252, 109] on button "button" at bounding box center [260, 121] width 34 height 29
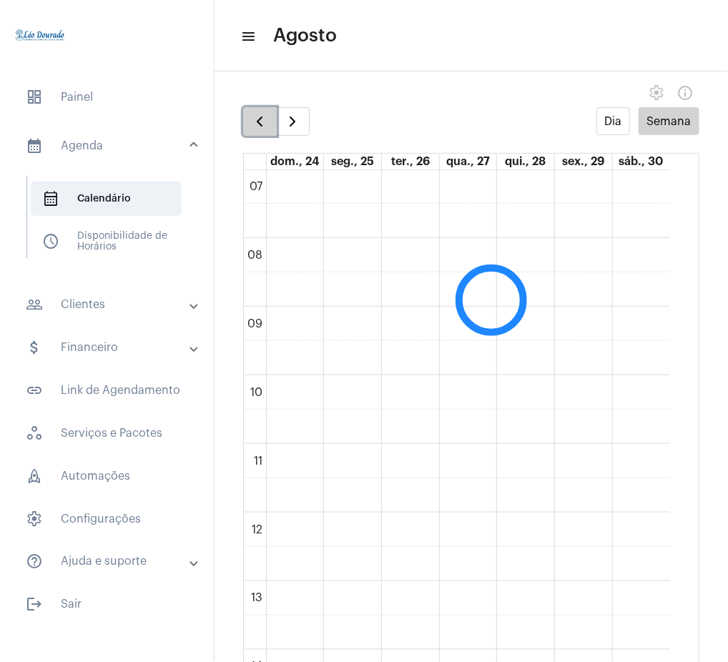
scroll to position [413, 0]
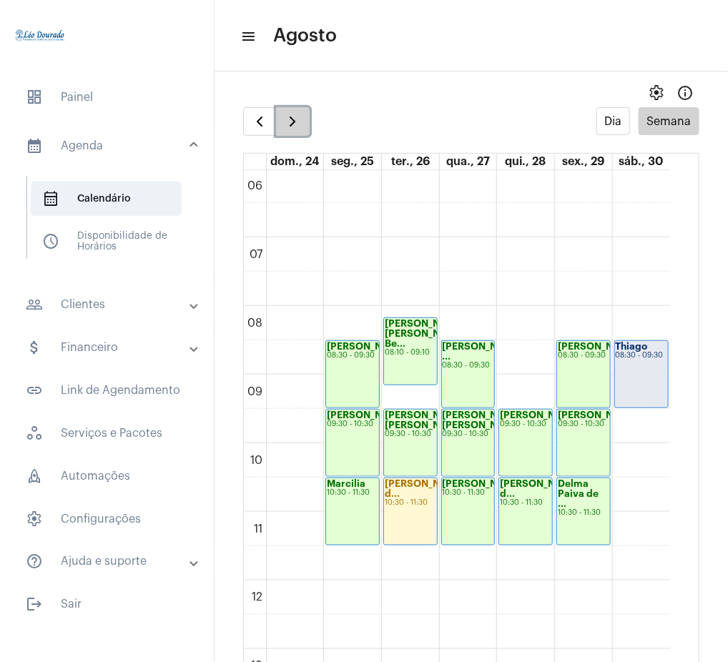
click at [296, 116] on span "button" at bounding box center [292, 121] width 17 height 17
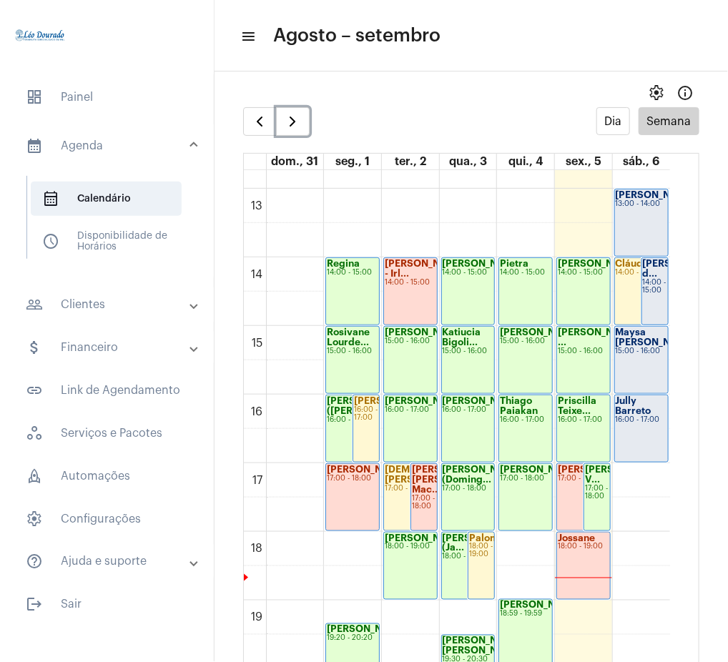
scroll to position [869, 0]
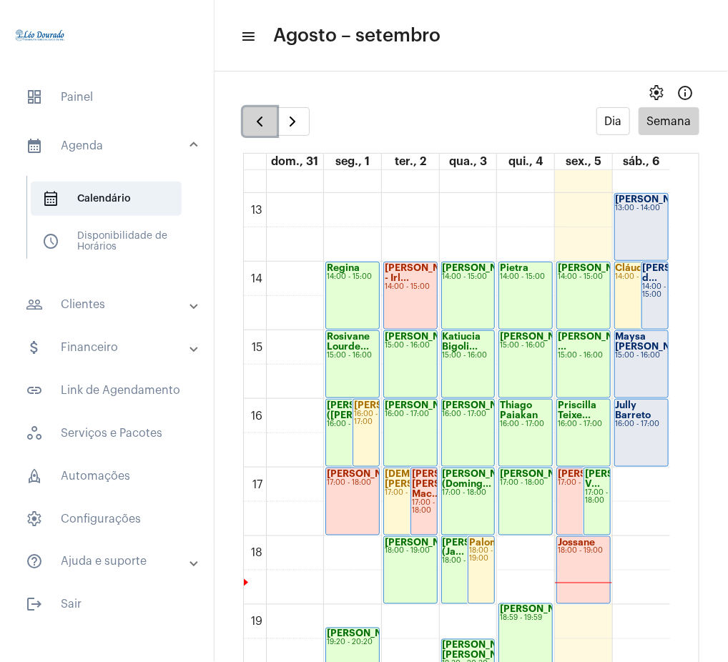
click at [258, 133] on button "button" at bounding box center [260, 121] width 34 height 29
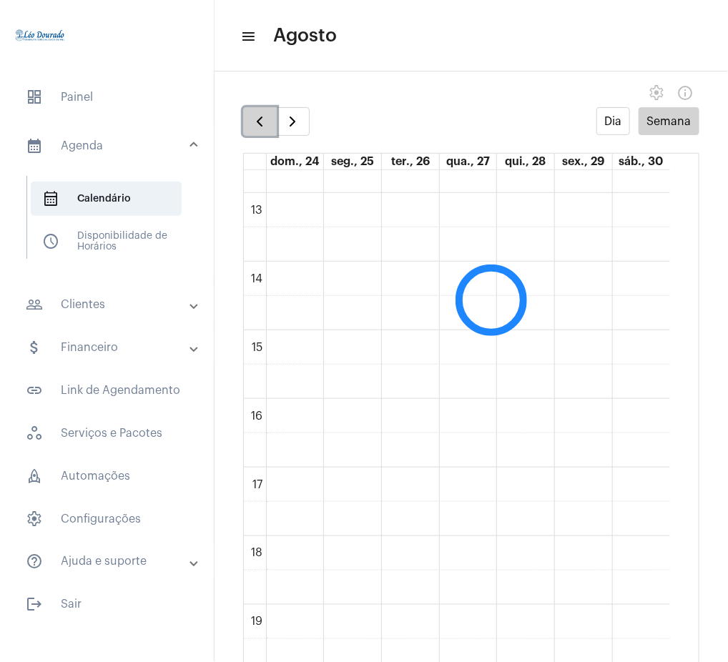
scroll to position [413, 0]
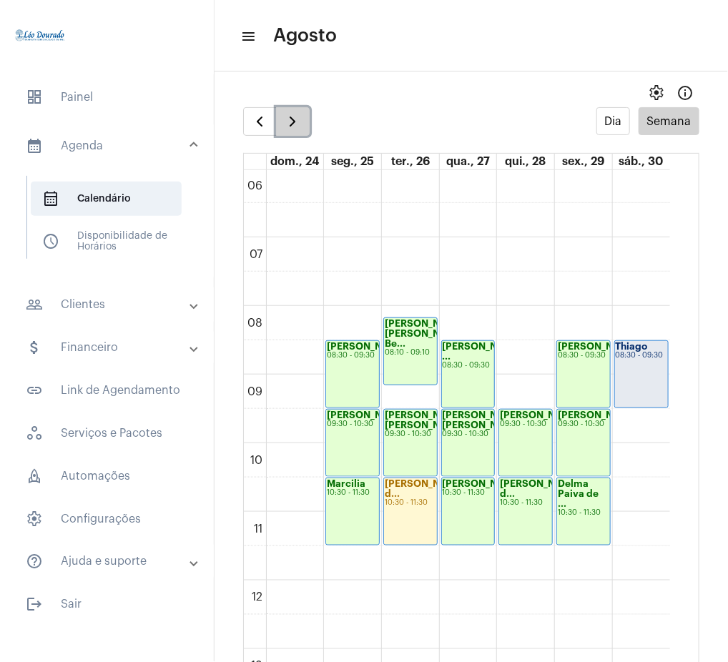
click at [292, 122] on span "button" at bounding box center [292, 121] width 17 height 17
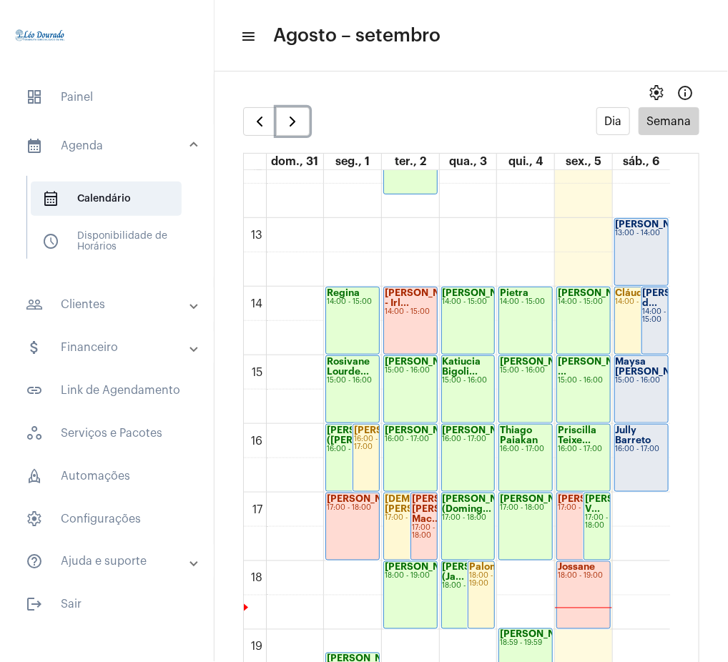
scroll to position [848, 0]
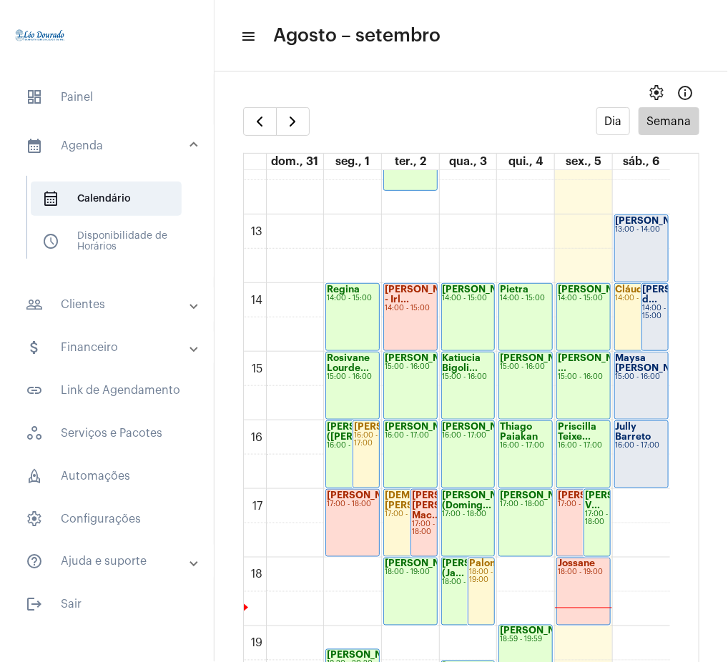
drag, startPoint x: 688, startPoint y: 485, endPoint x: 681, endPoint y: 530, distance: 45.0
click at [681, 530] on full-calendar "Dia Semana dom., 31 seg., 1 ter., 2 qua., 3 qui., 4 sex., 5 sáb., 6 00 01 02 03…" at bounding box center [470, 398] width 513 height 583
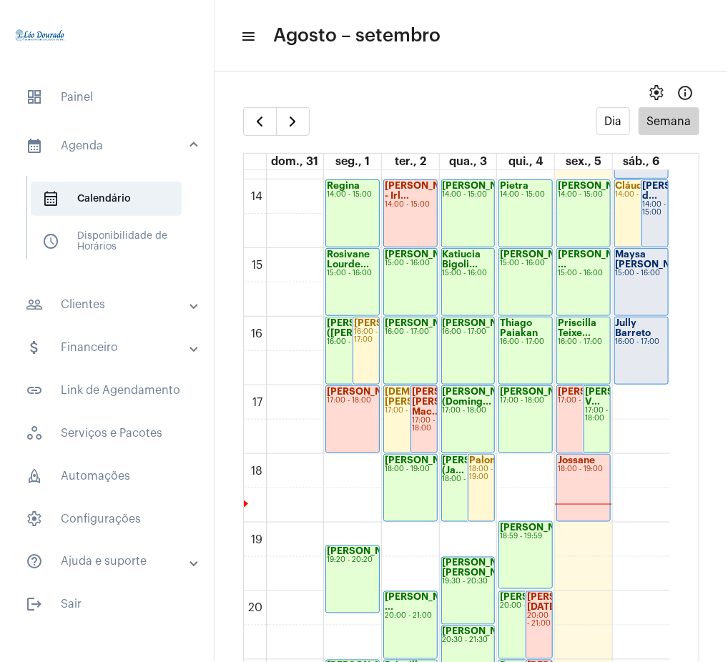
scroll to position [933, 0]
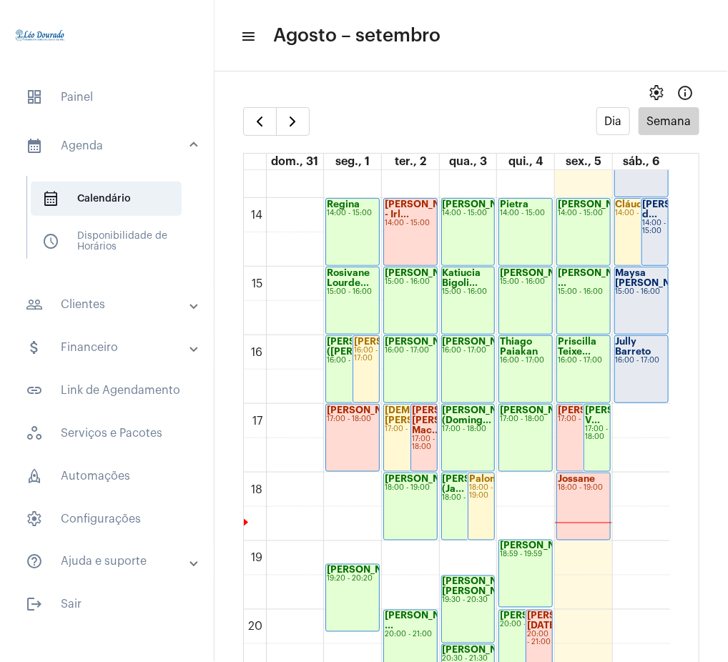
click at [602, 420] on strong "[PERSON_NAME] V..." at bounding box center [625, 414] width 80 height 19
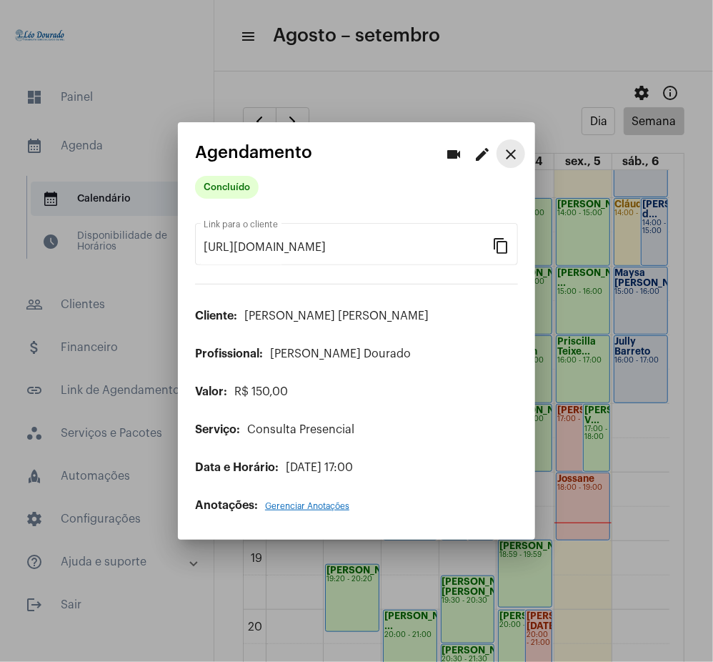
click at [505, 158] on mat-icon "close" at bounding box center [511, 154] width 17 height 17
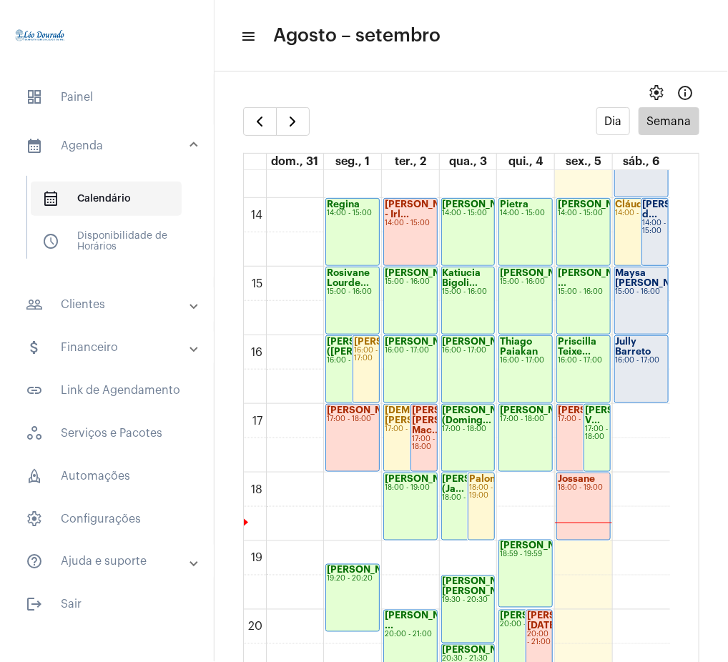
click at [123, 196] on span "calendar_month_outlined Calendário" at bounding box center [106, 199] width 151 height 34
click at [109, 307] on mat-panel-title "people_outline Clientes" at bounding box center [108, 304] width 165 height 17
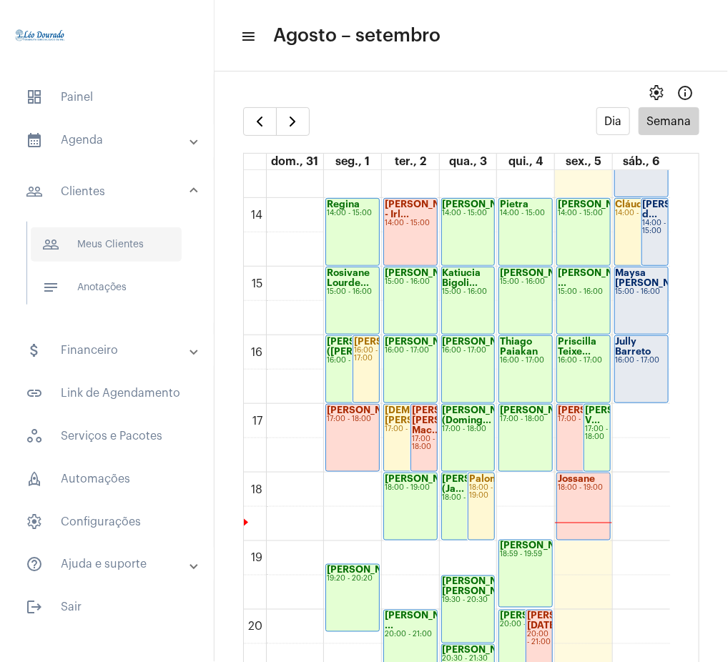
click at [97, 257] on span "people_outline Meus Clientes" at bounding box center [106, 244] width 151 height 34
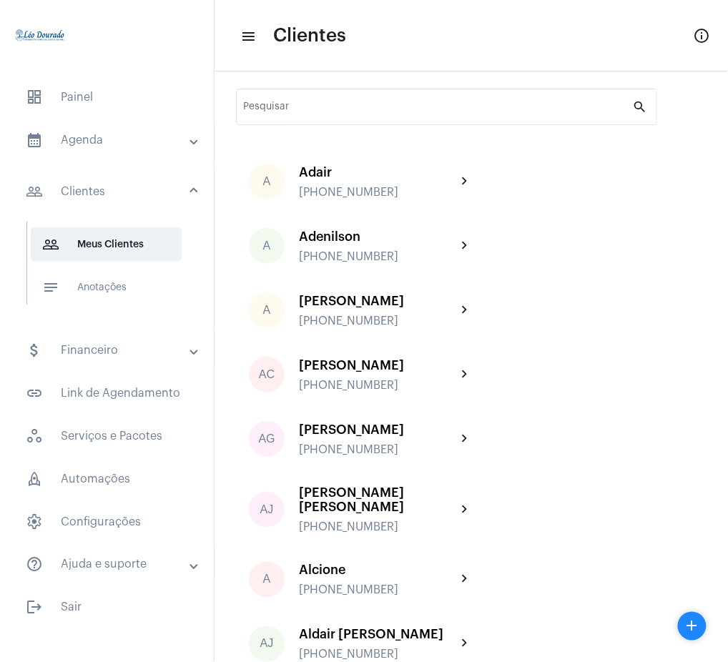
click at [116, 129] on mat-expansion-panel-header "calendar_month_outlined Agenda" at bounding box center [111, 140] width 205 height 34
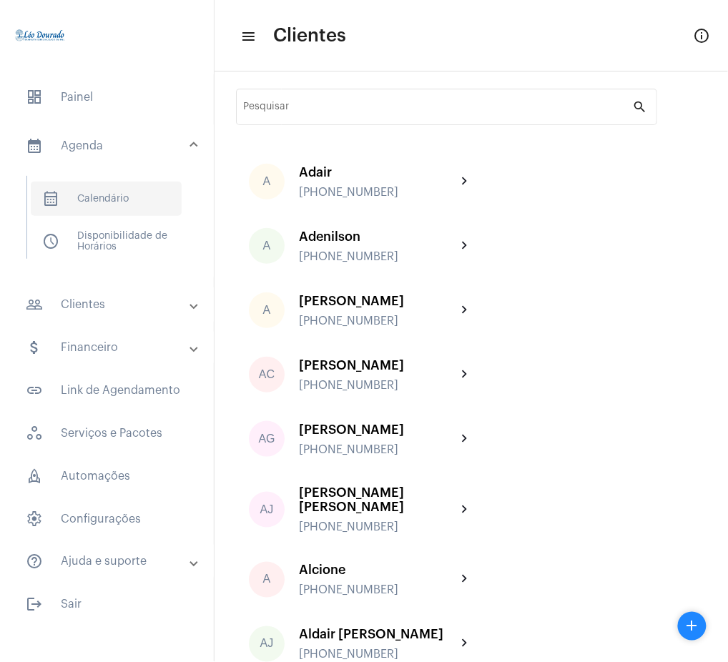
click at [121, 215] on span "calendar_month_outlined Calendário" at bounding box center [106, 199] width 151 height 34
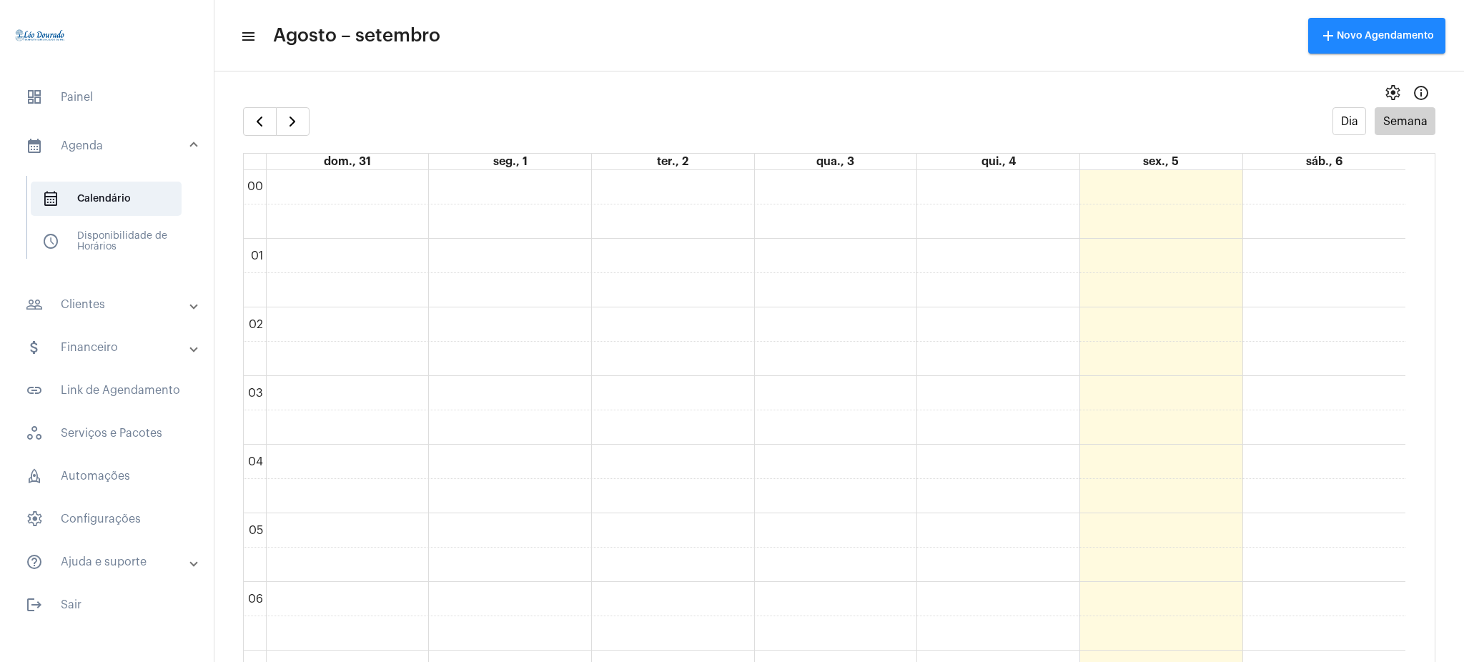
click at [119, 306] on mat-panel-title "people_outline Clientes" at bounding box center [108, 304] width 165 height 17
click at [120, 259] on span "people_outline Meus Clientes" at bounding box center [106, 244] width 151 height 34
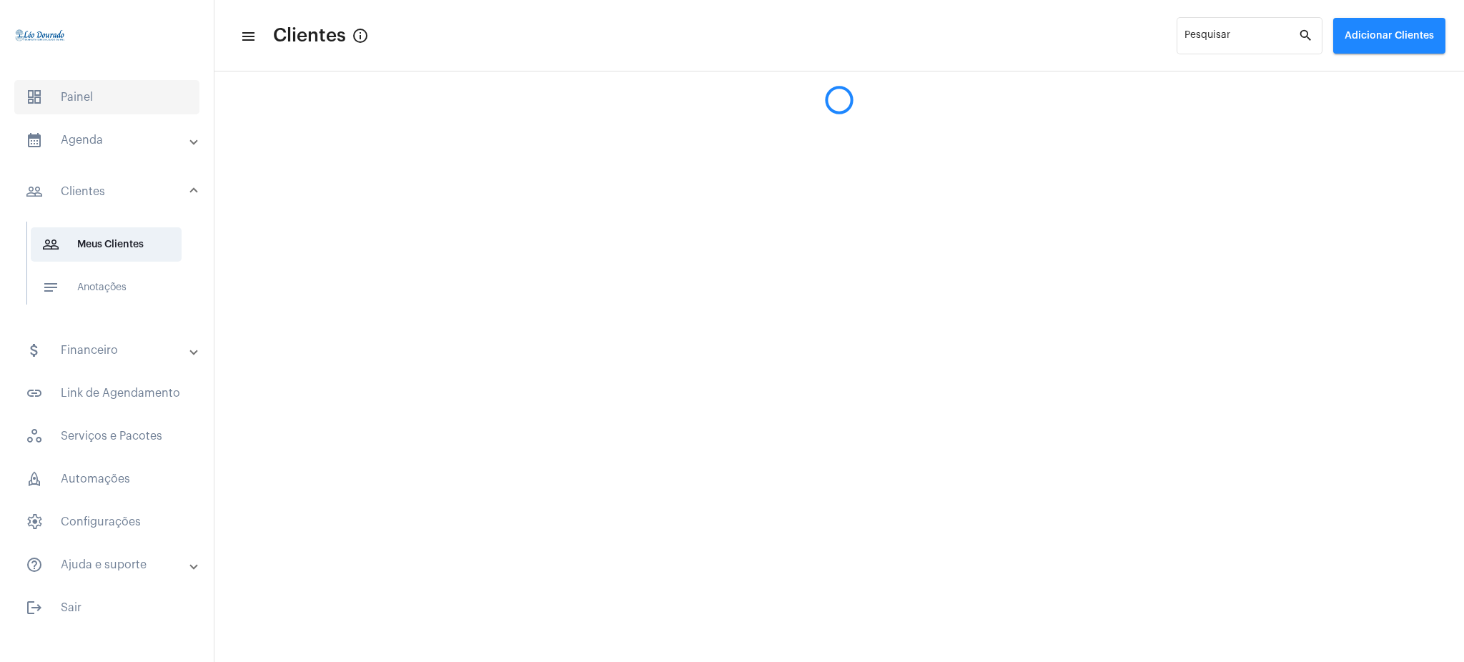
click at [102, 99] on span "dashboard Painel" at bounding box center [106, 97] width 185 height 34
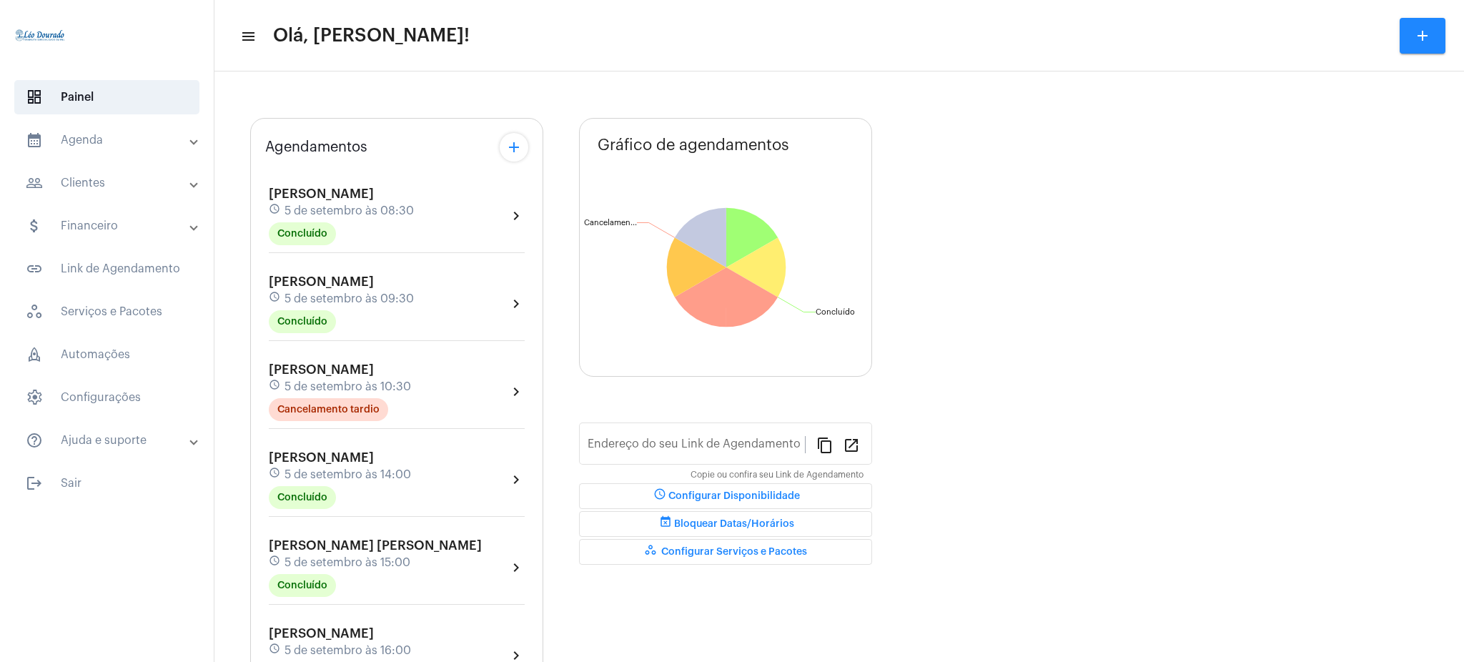
type input "[URL][DOMAIN_NAME][PERSON_NAME]"
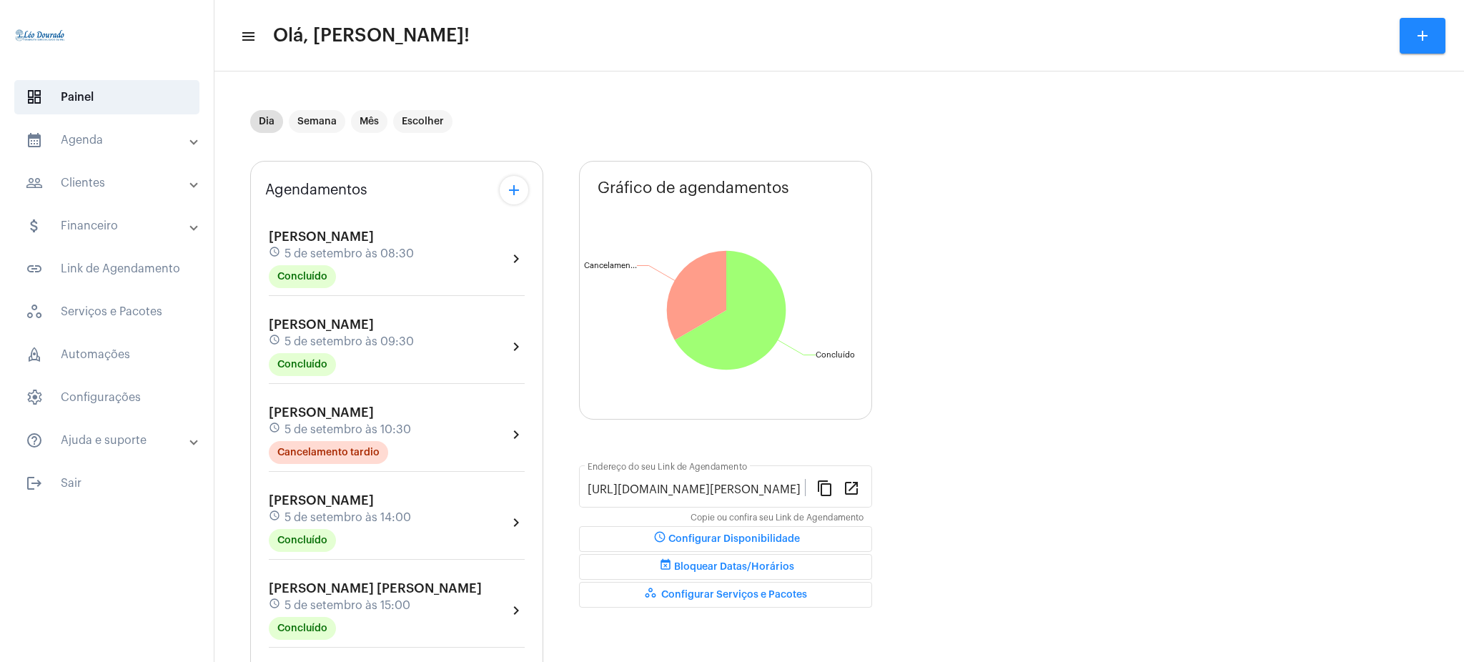
click at [126, 177] on mat-panel-title "people_outline Clientes" at bounding box center [108, 182] width 165 height 17
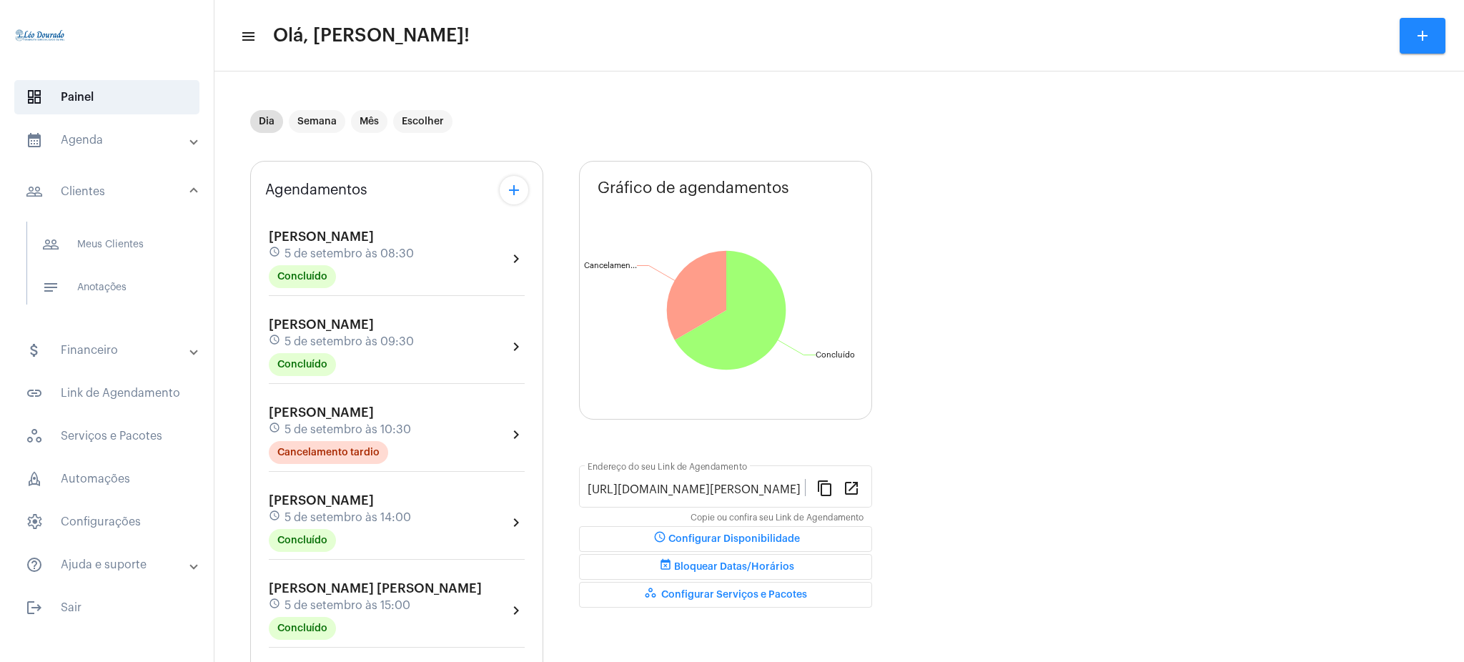
drag, startPoint x: 118, startPoint y: 142, endPoint x: 121, endPoint y: 157, distance: 16.0
click at [121, 157] on mat-accordion "calendar_month_outlined Agenda calendar_month_outlined Calendário schedule Disp…" at bounding box center [107, 352] width 214 height 459
click at [115, 149] on mat-expansion-panel-header "calendar_month_outlined Agenda" at bounding box center [111, 140] width 205 height 34
click at [115, 202] on span "calendar_month_outlined Calendário" at bounding box center [106, 199] width 151 height 34
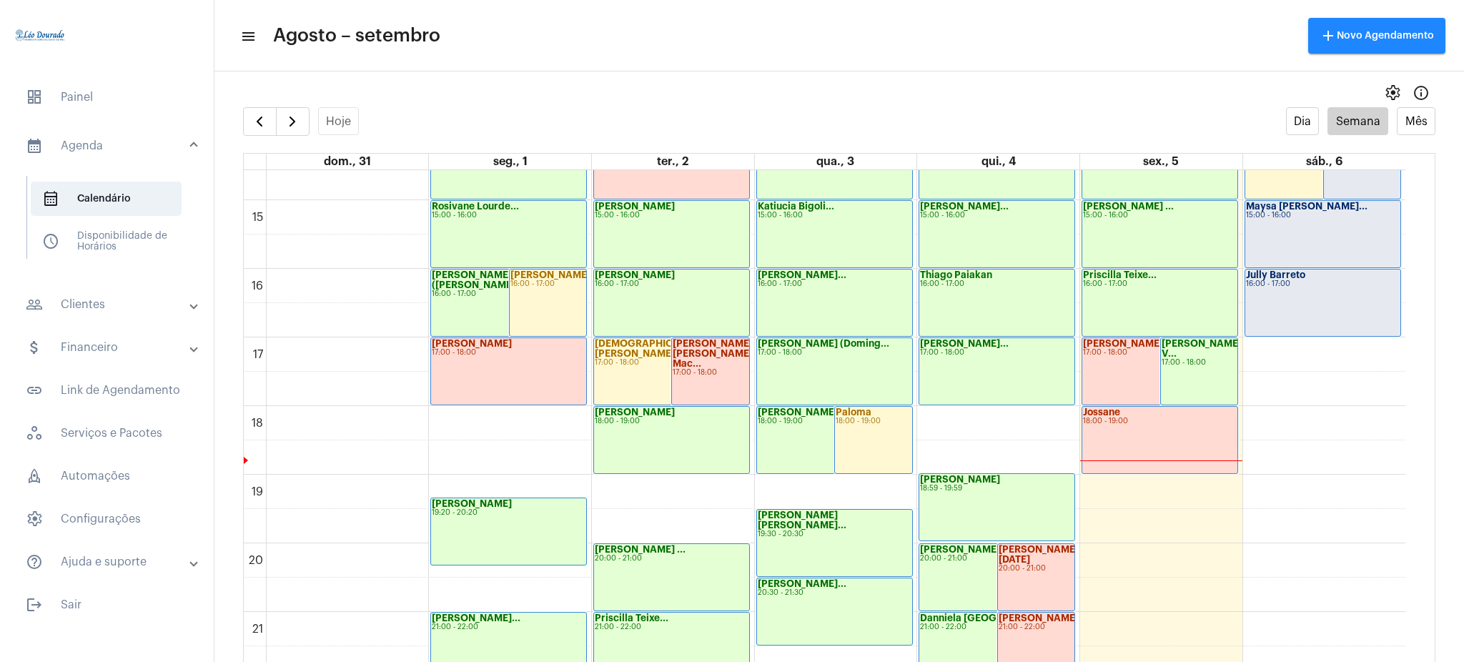
scroll to position [1126, 0]
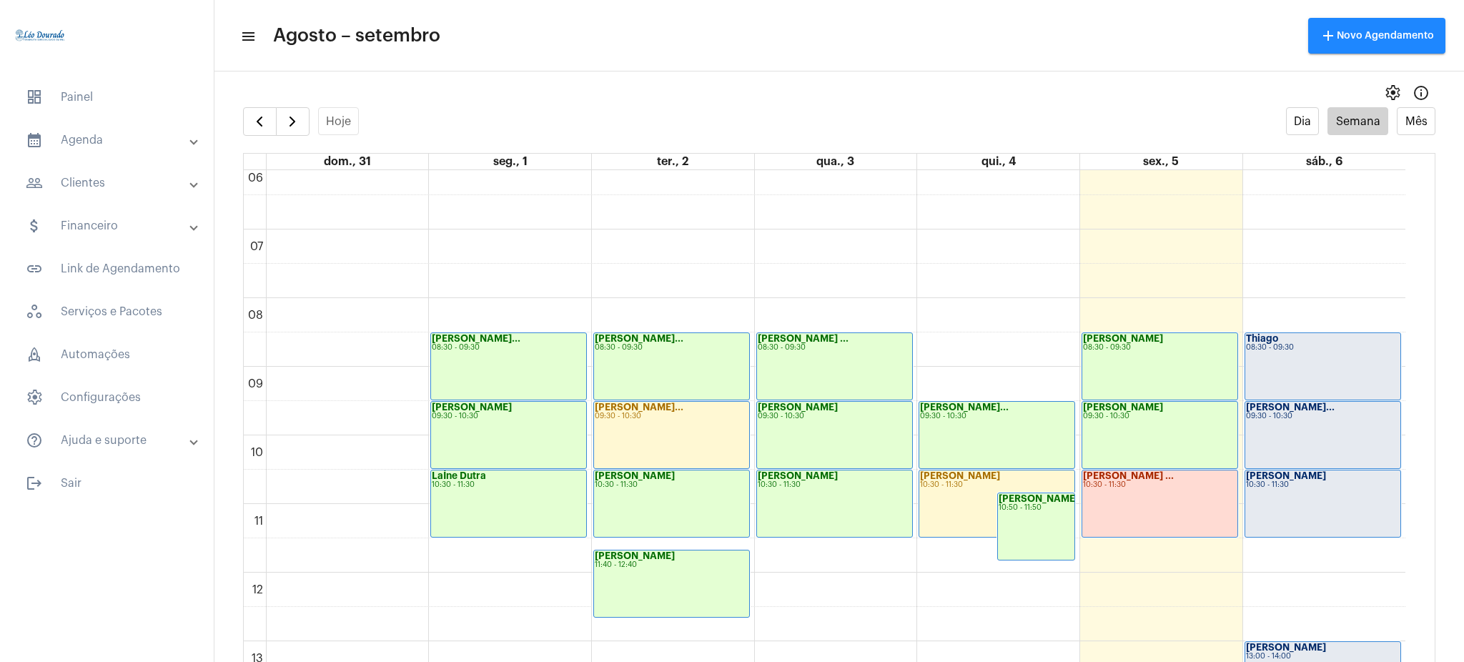
scroll to position [313, 0]
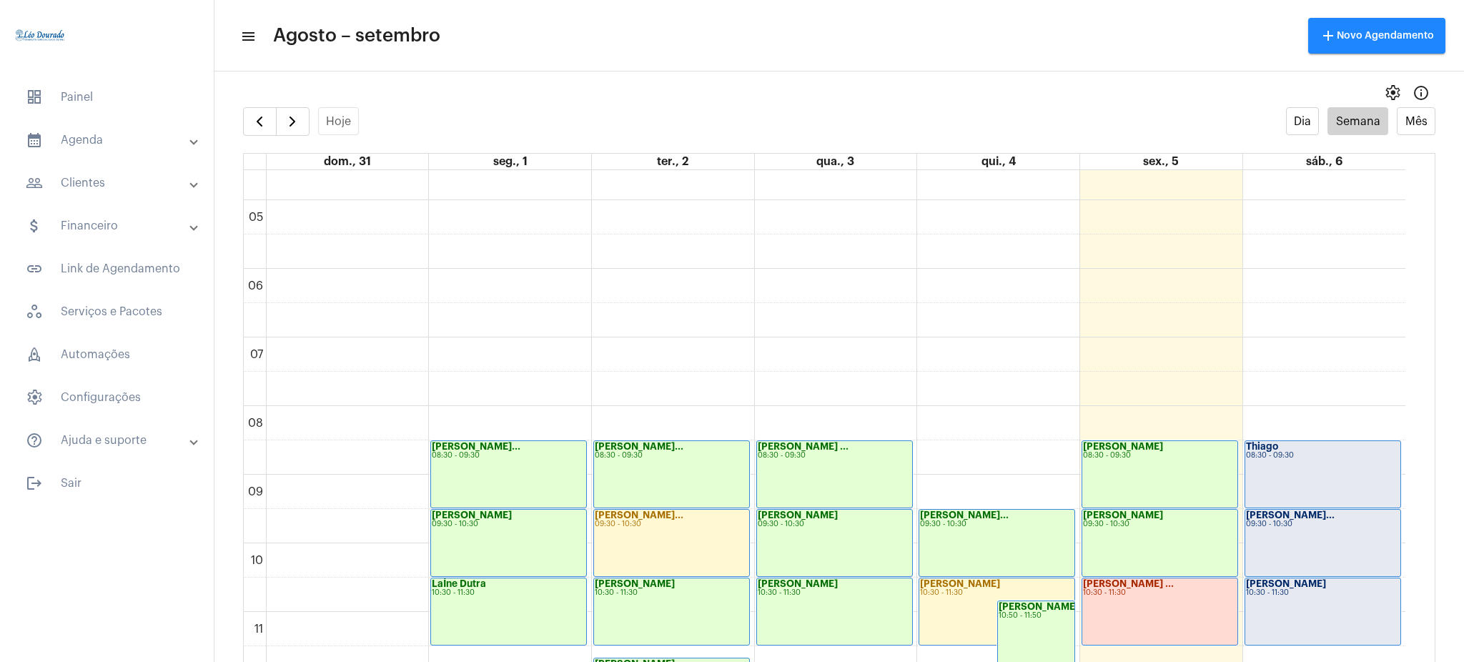
click at [104, 137] on mat-panel-title "calendar_month_outlined Agenda" at bounding box center [108, 140] width 165 height 17
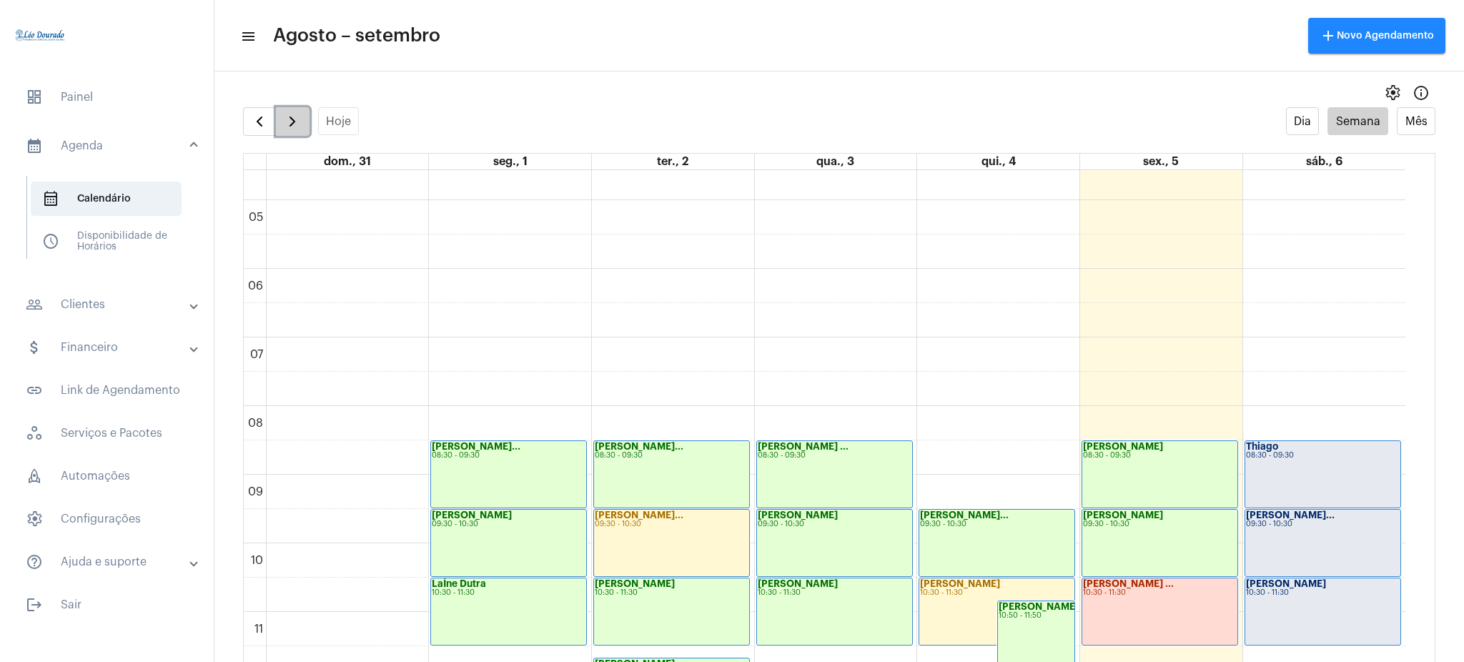
click at [296, 127] on span "button" at bounding box center [292, 121] width 17 height 17
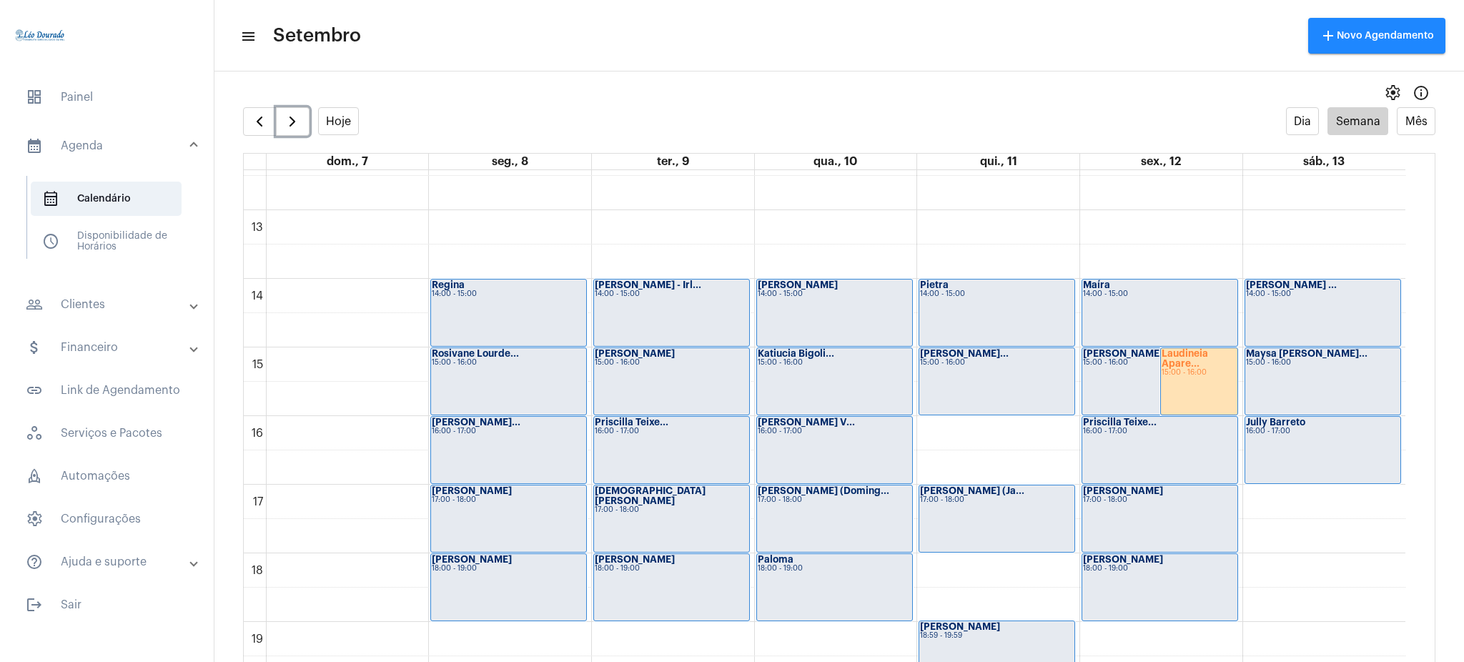
scroll to position [835, 0]
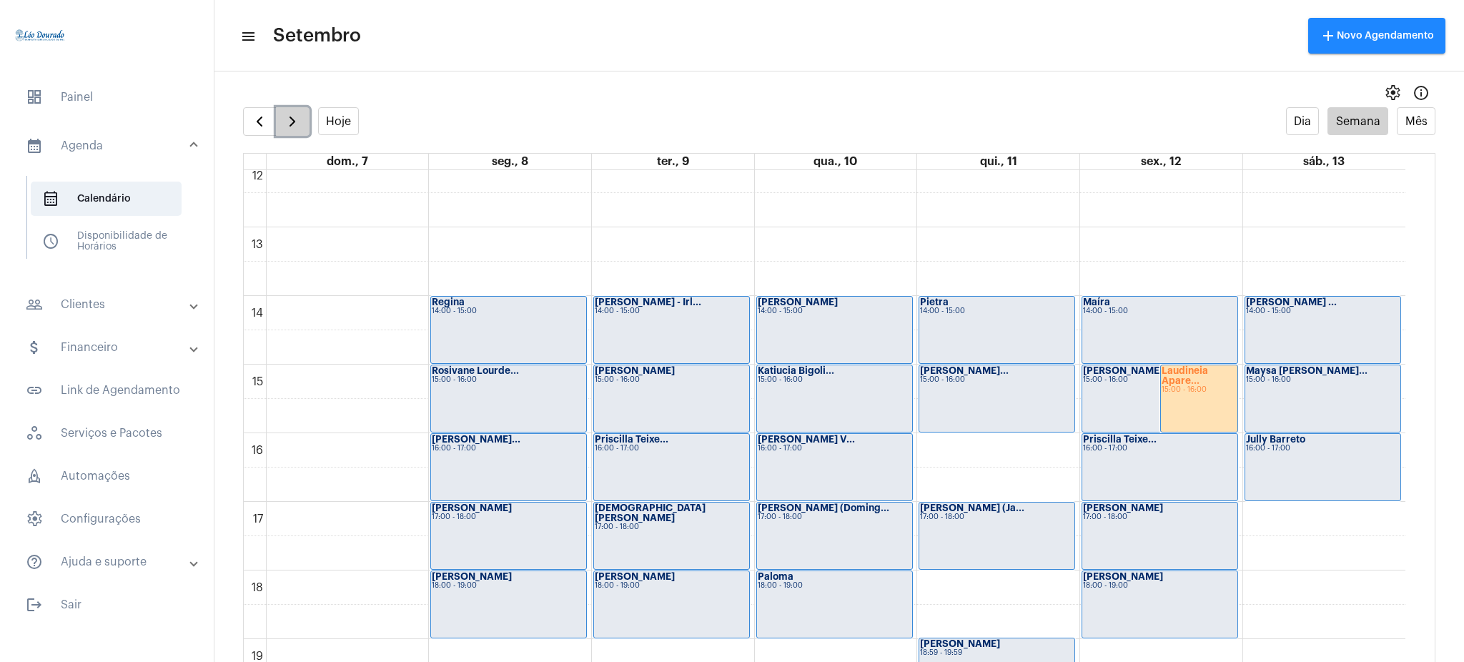
click at [300, 124] on span "button" at bounding box center [292, 121] width 17 height 17
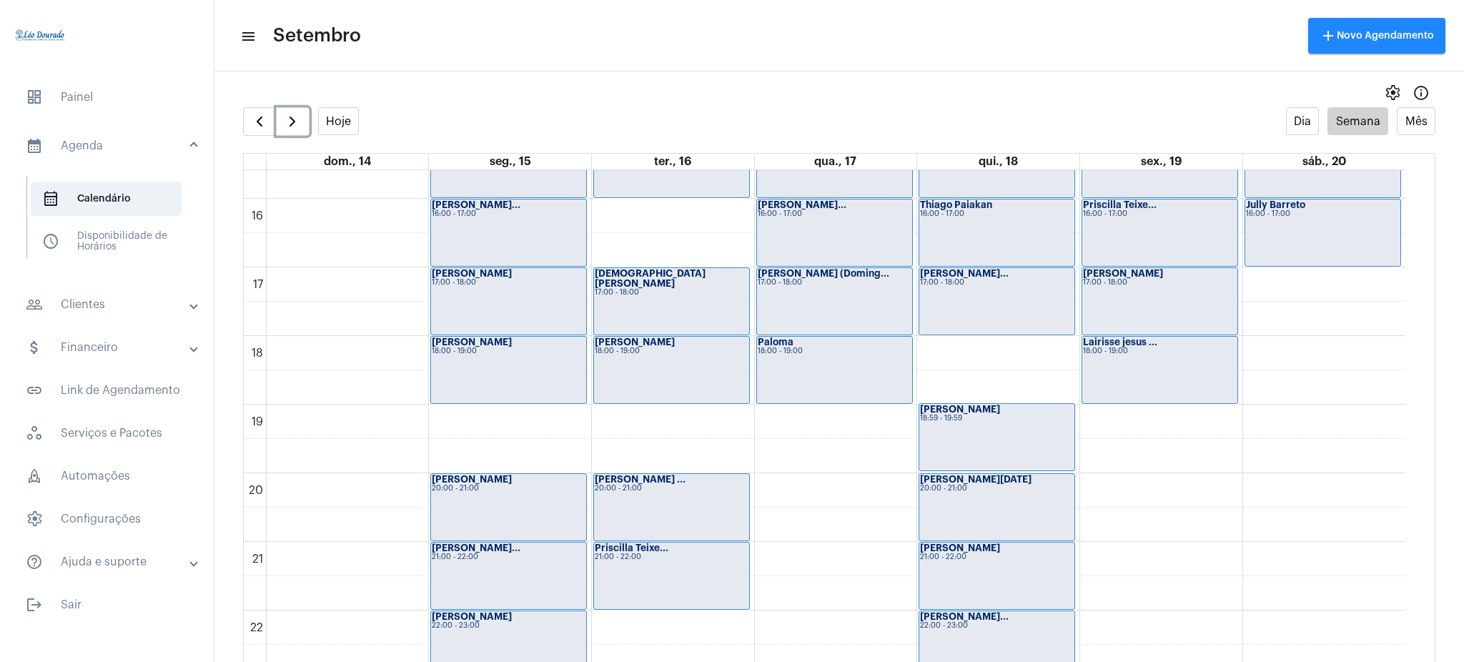
scroll to position [1126, 0]
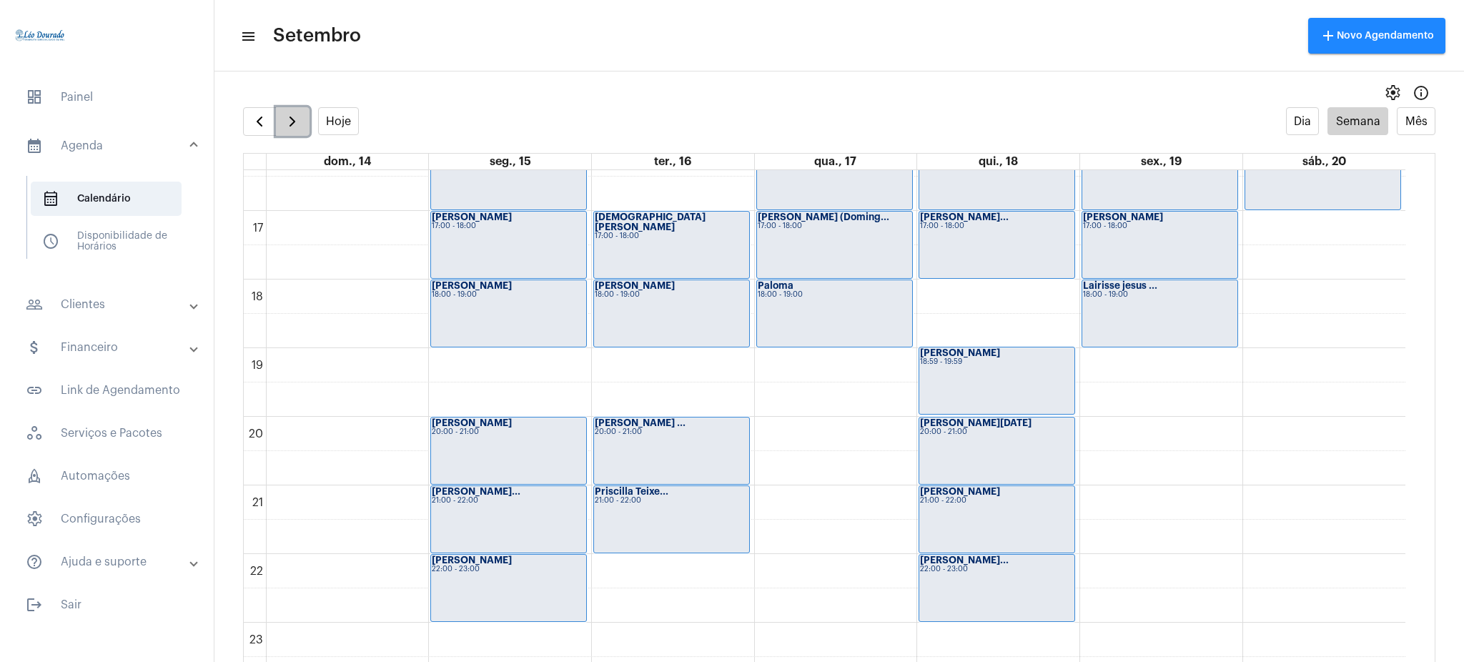
click at [291, 124] on span "button" at bounding box center [292, 121] width 17 height 17
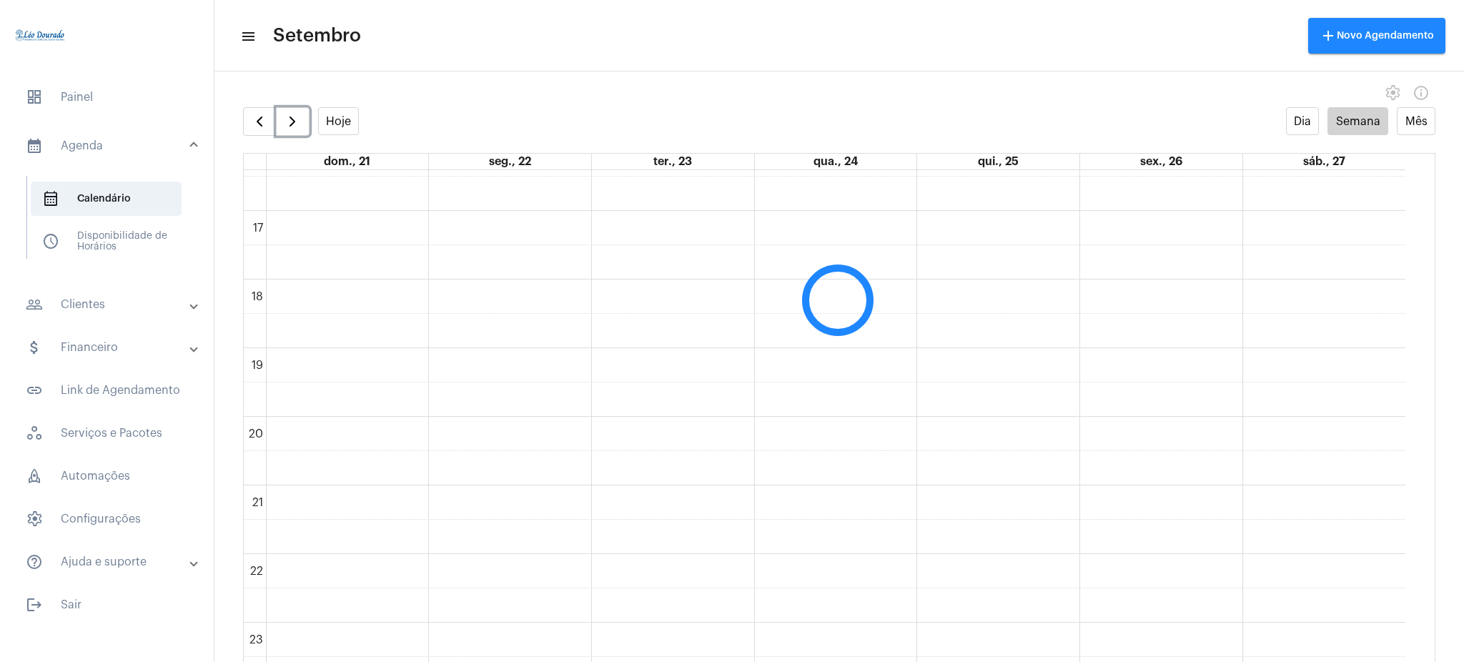
scroll to position [413, 0]
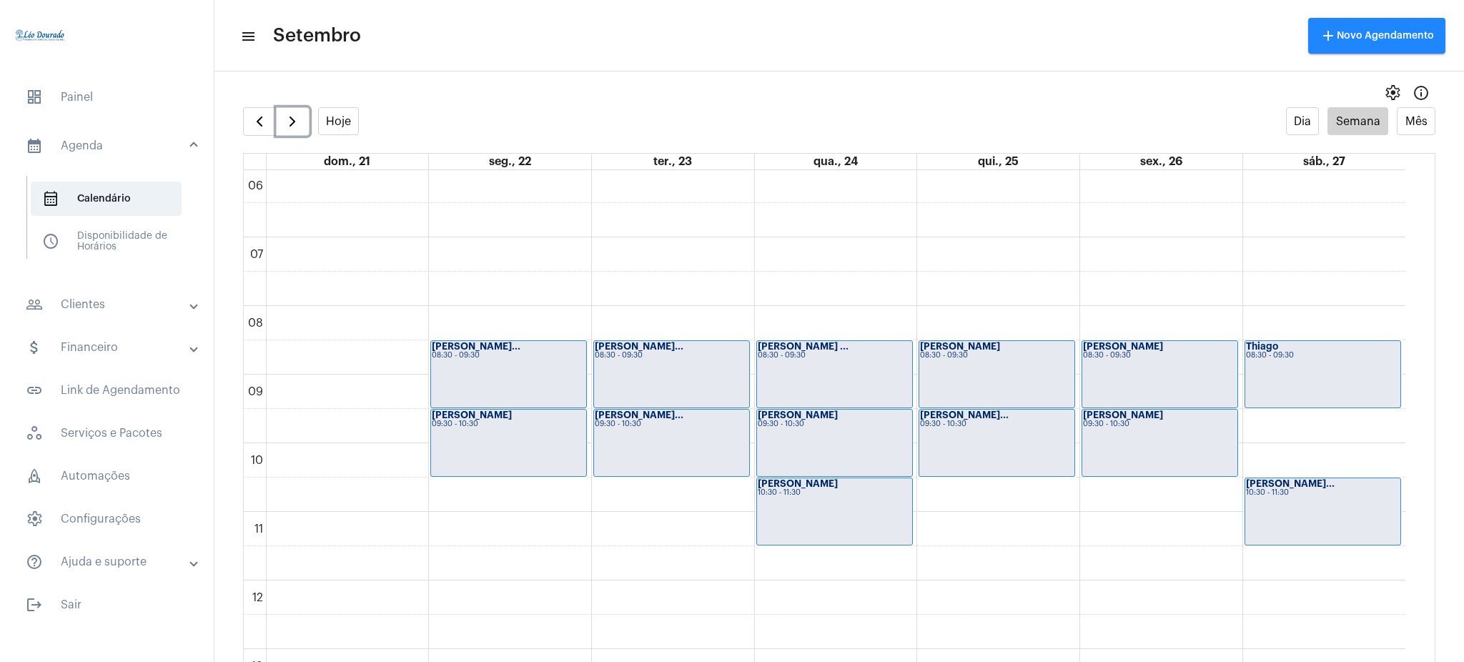
drag, startPoint x: 1405, startPoint y: 347, endPoint x: 1405, endPoint y: 431, distance: 83.6
click at [1405, 431] on div "00 01 02 03 04 05 06 07 08 09 10 11 12 13 14 15 16 17 18 19 20 21 22 23 Isabell…" at bounding box center [839, 430] width 1191 height 520
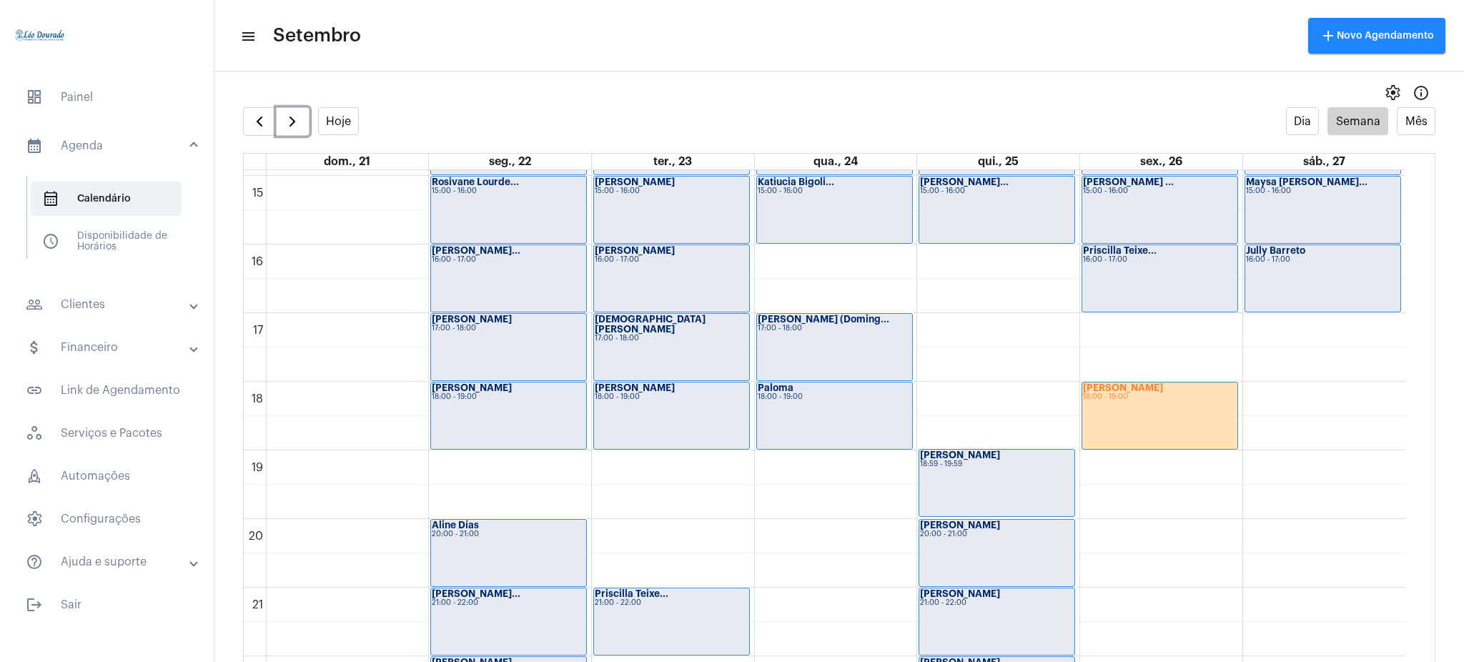
scroll to position [1126, 0]
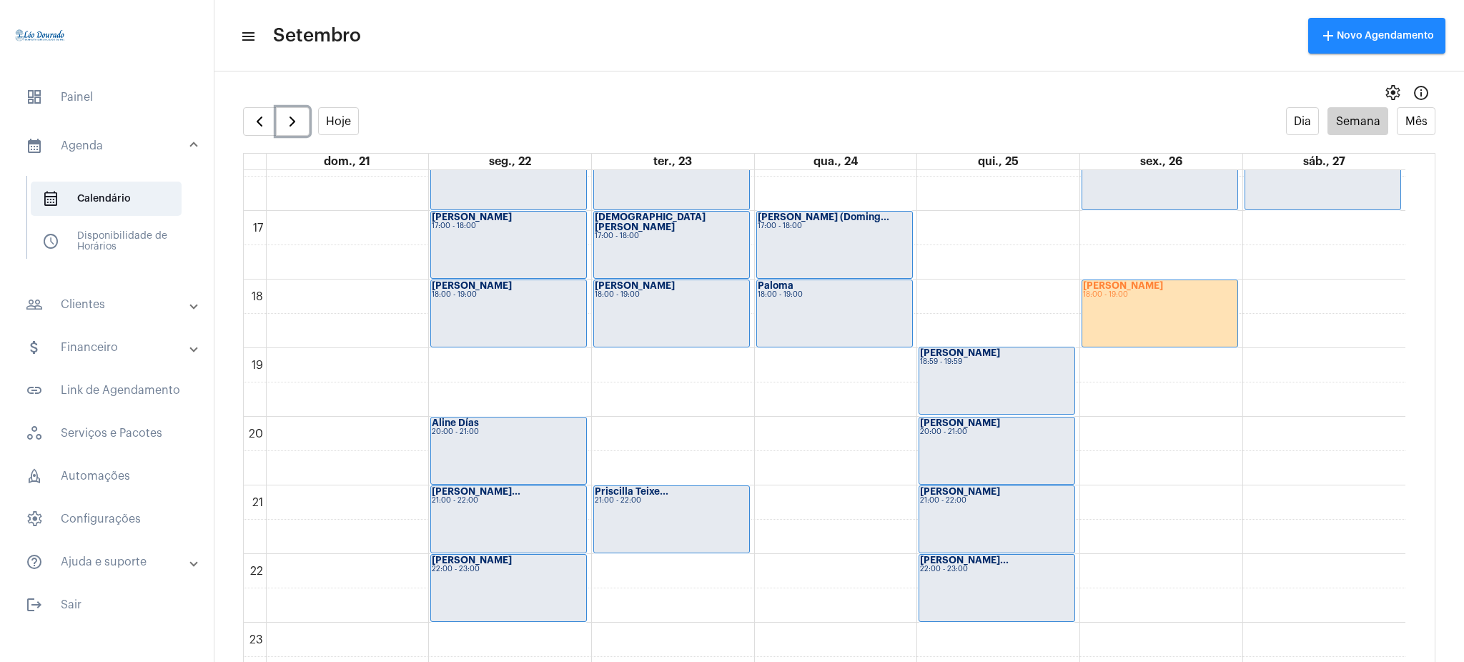
click at [1196, 302] on div "Luciana Alves 18:00 - 19:00" at bounding box center [1159, 313] width 155 height 66
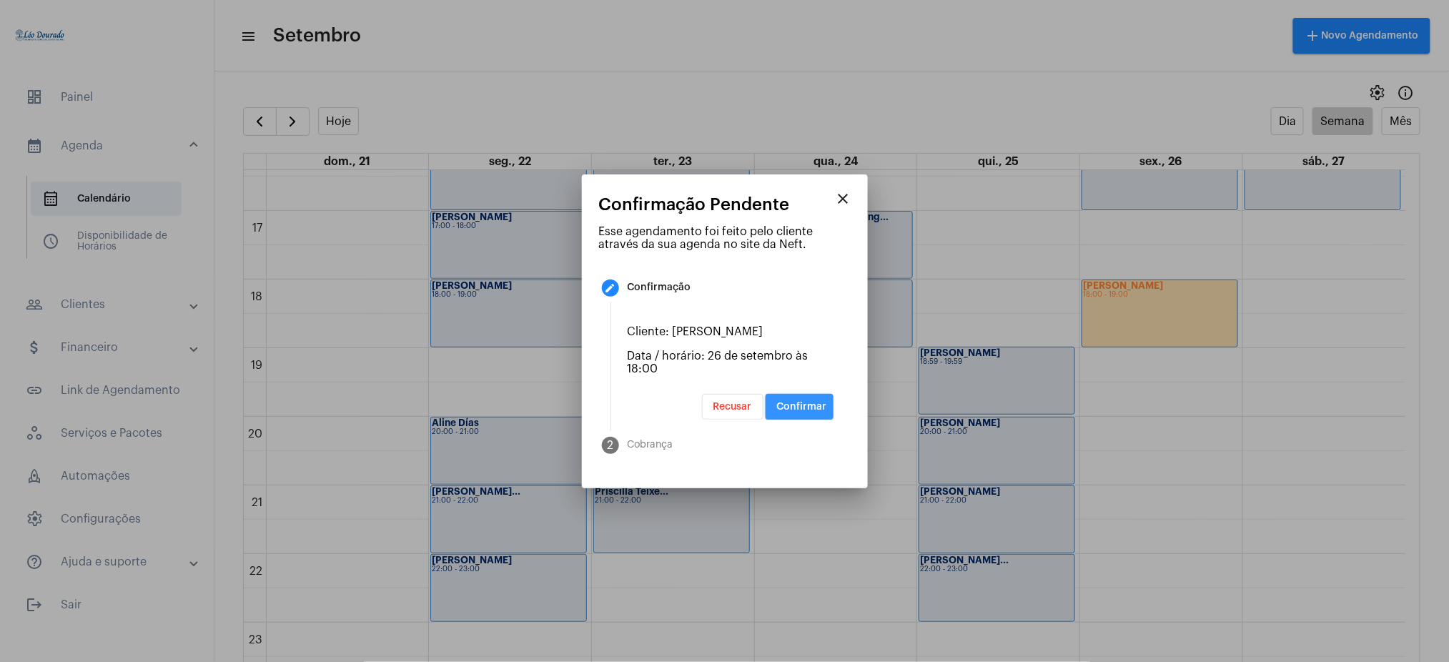
click at [792, 405] on span "Confirmar" at bounding box center [802, 407] width 50 height 10
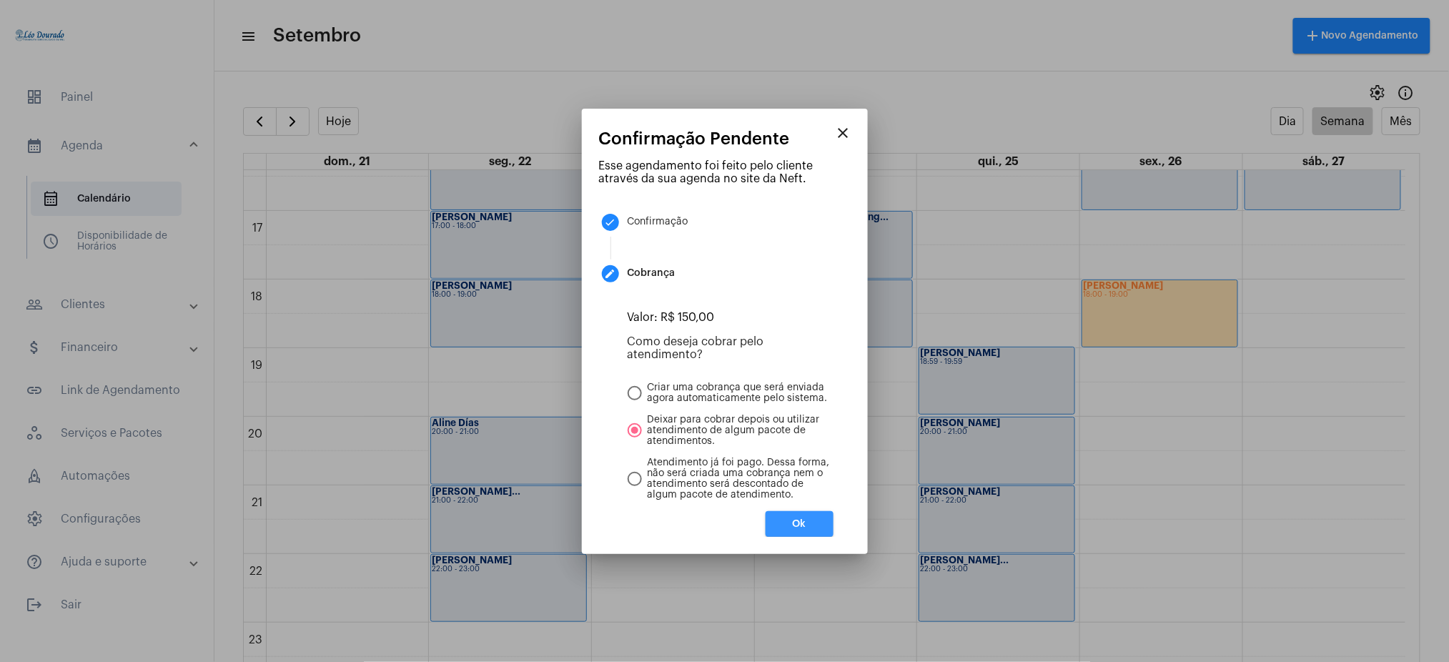
click at [802, 518] on button "Ok" at bounding box center [800, 524] width 68 height 26
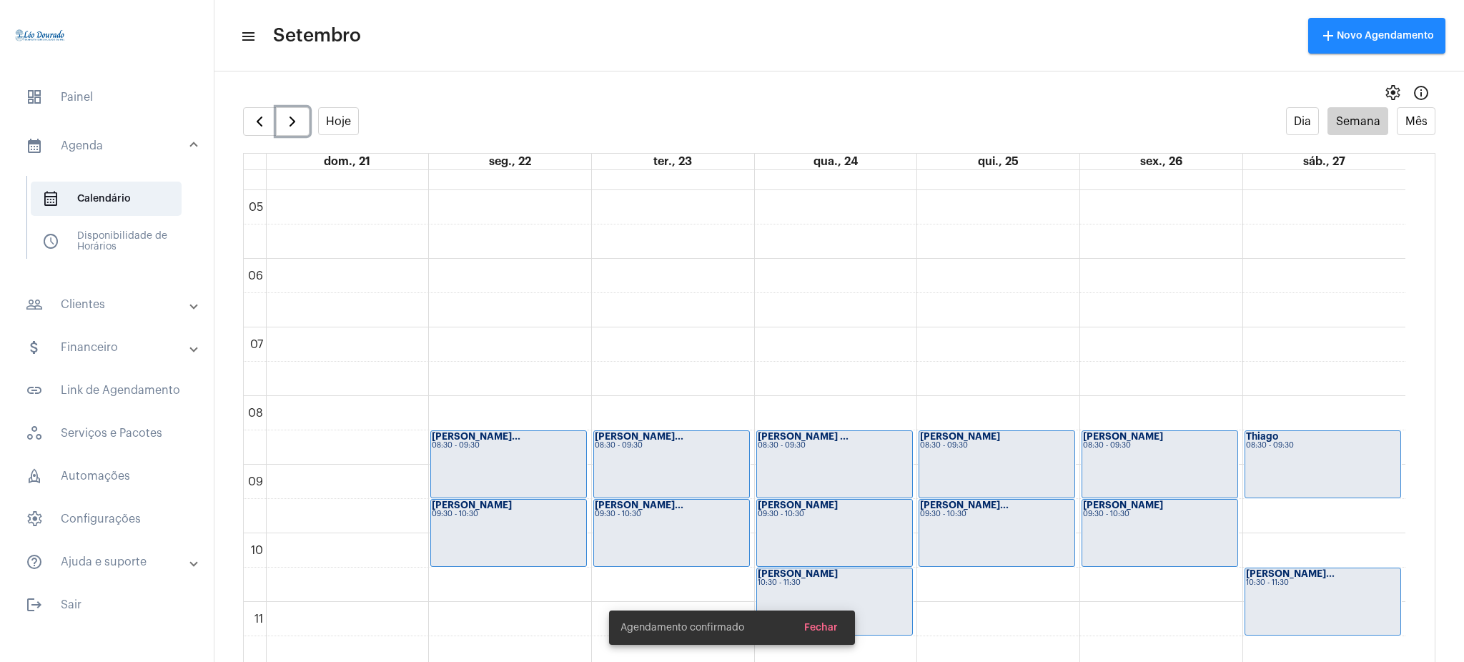
scroll to position [320, 0]
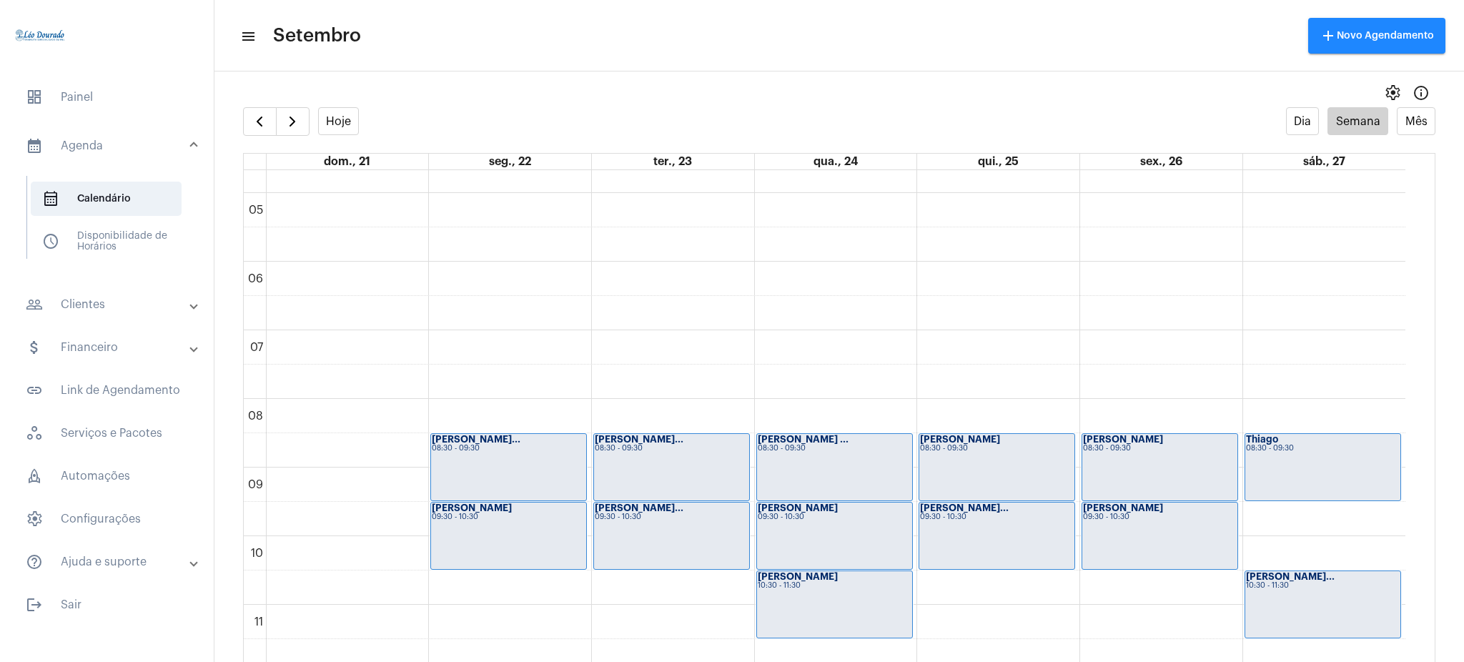
click at [94, 302] on mat-panel-title "people_outline Clientes" at bounding box center [108, 304] width 165 height 17
click at [109, 232] on span "people_outline Meus Clientes" at bounding box center [106, 244] width 151 height 34
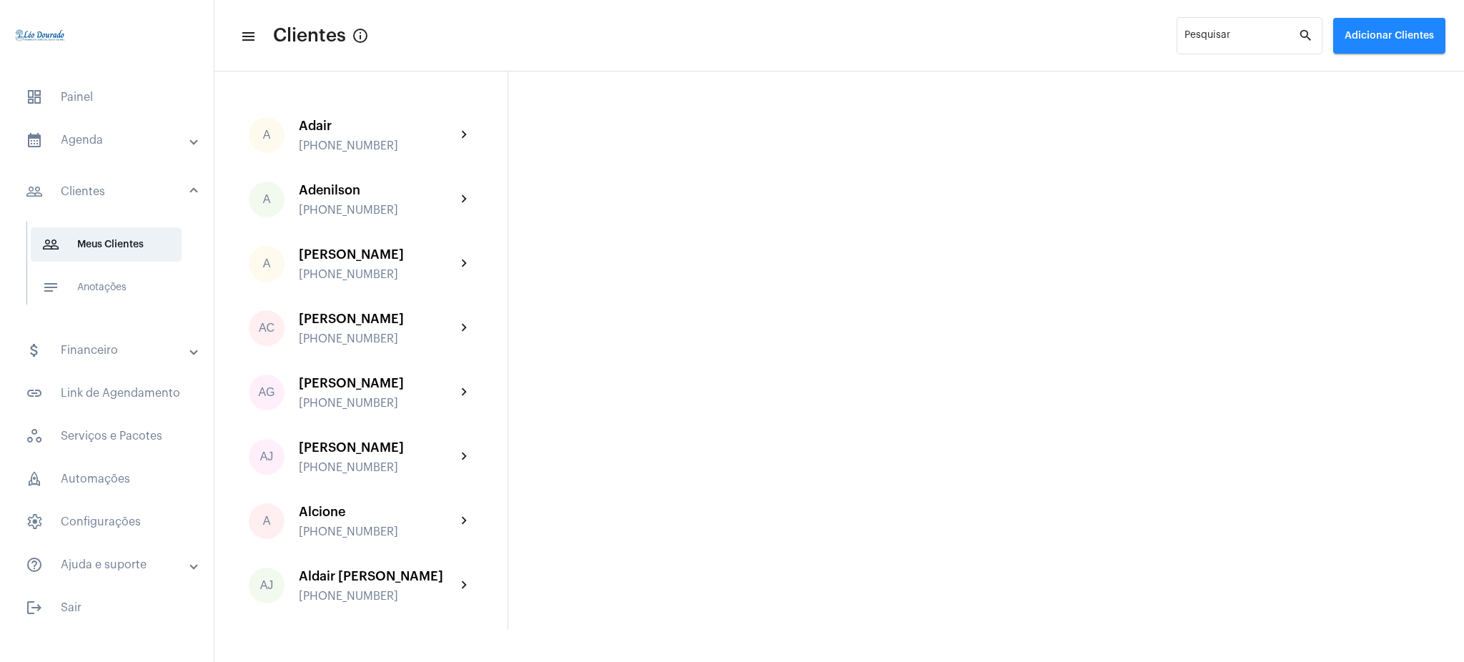
click at [71, 142] on mat-panel-title "calendar_month_outlined Agenda" at bounding box center [108, 140] width 165 height 17
click at [99, 209] on span "calendar_month_outlined Calendário" at bounding box center [106, 199] width 151 height 34
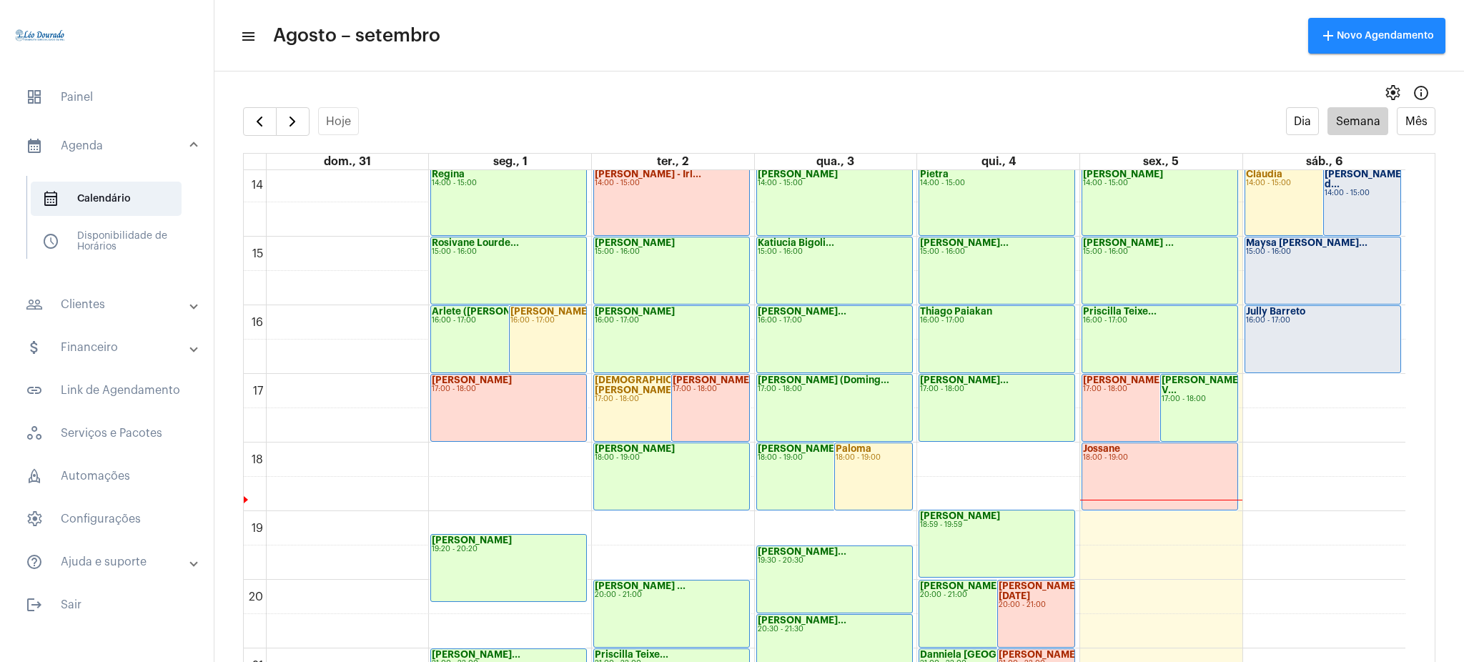
scroll to position [412, 0]
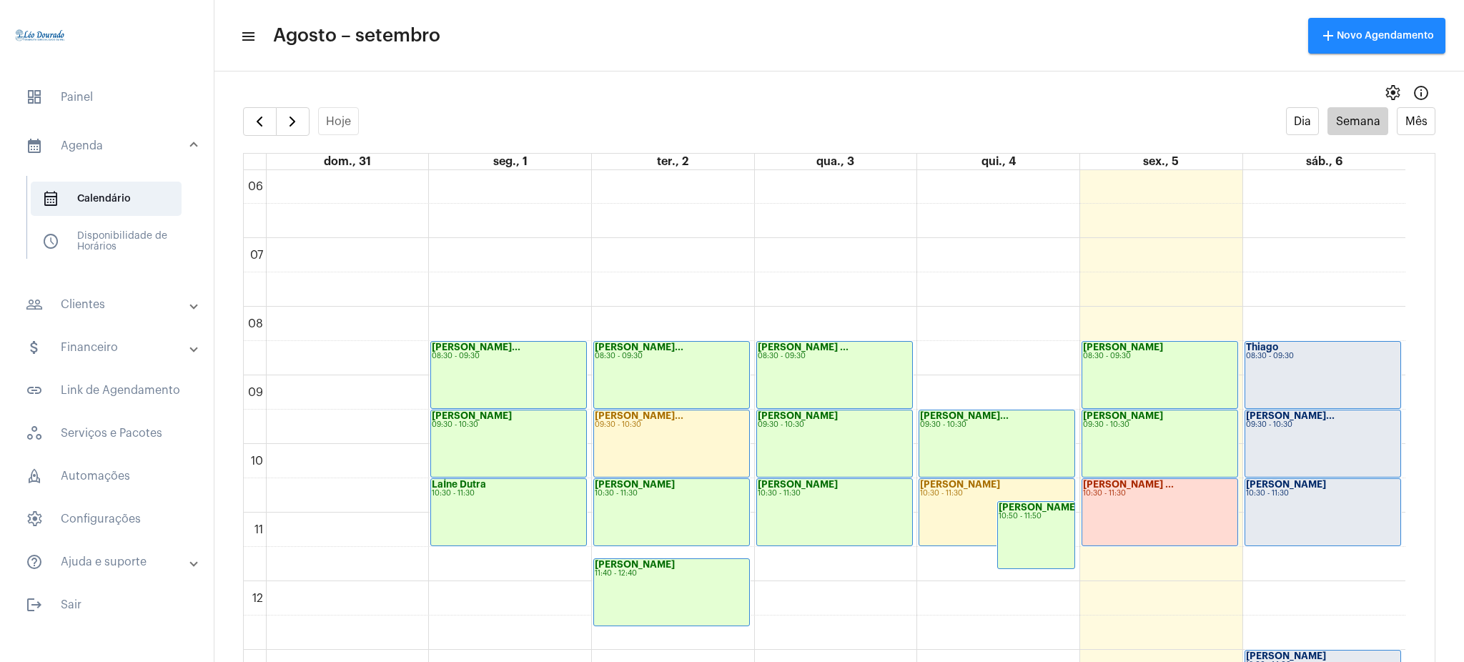
click at [219, 184] on full-calendar "Hoje Dia Semana Mês dom., 31 seg., 1 ter., 2 qua., 3 qui., 4 sex., 5 sáb., 6 00…" at bounding box center [839, 398] width 1250 height 583
click at [289, 122] on span "button" at bounding box center [292, 121] width 17 height 17
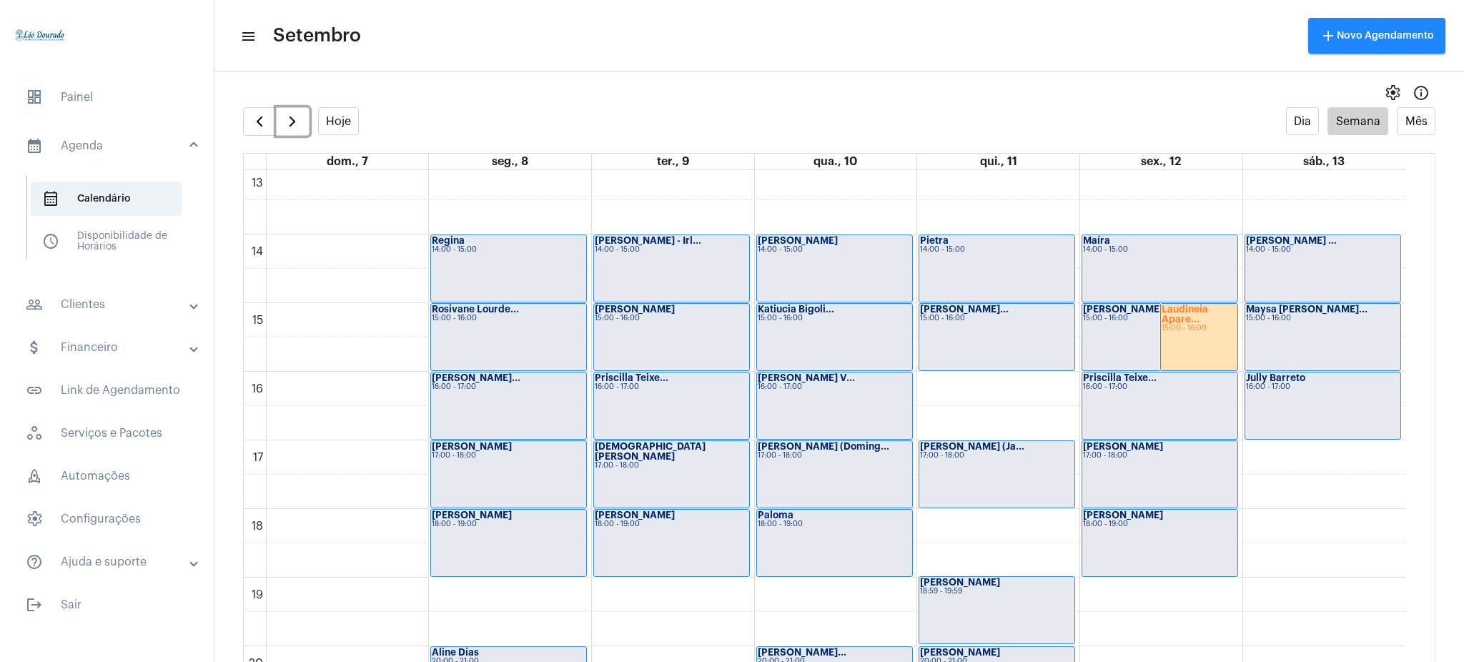
scroll to position [876, 0]
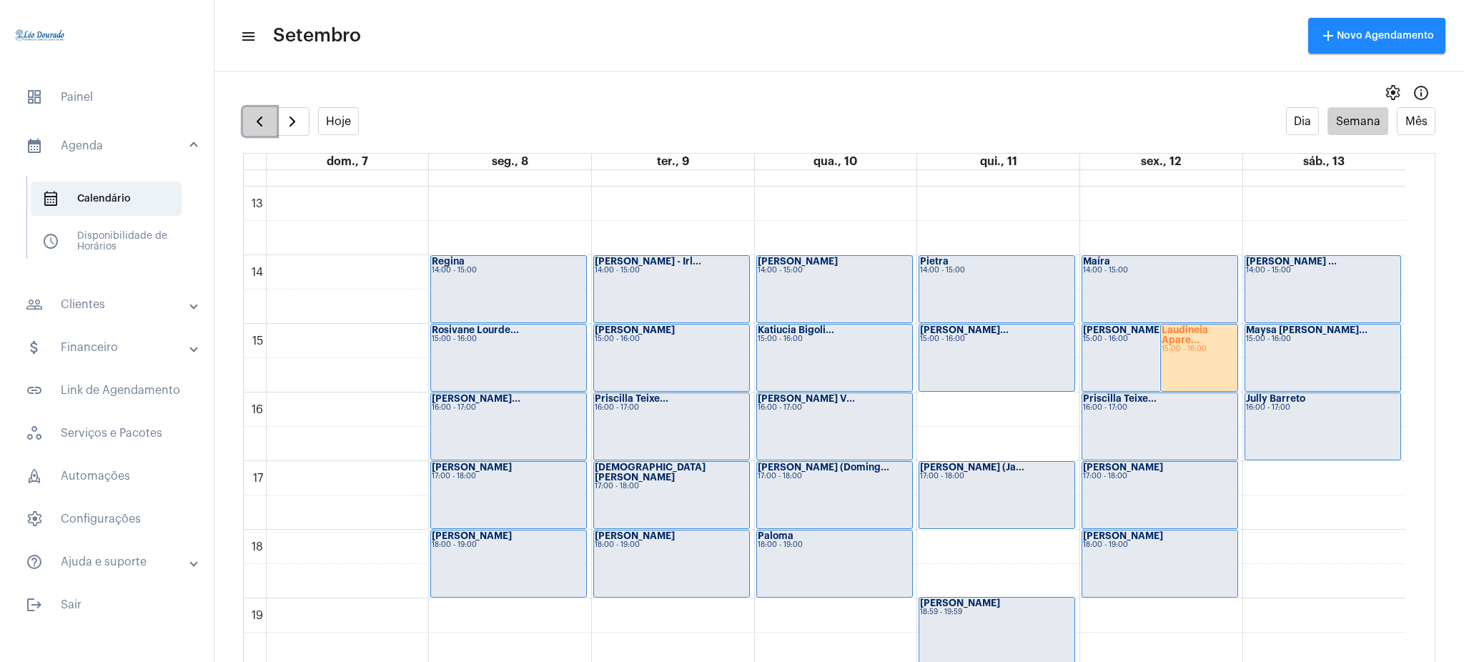
click at [266, 113] on span "button" at bounding box center [259, 121] width 17 height 17
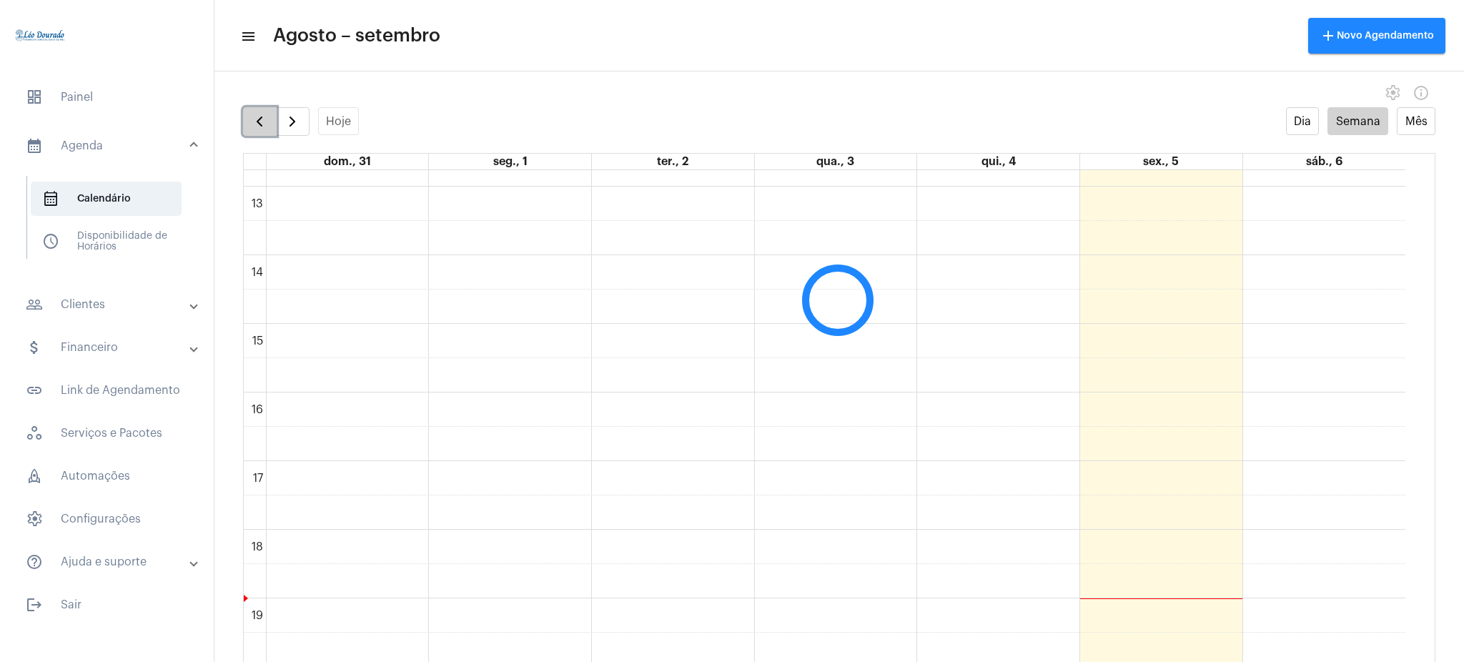
scroll to position [413, 0]
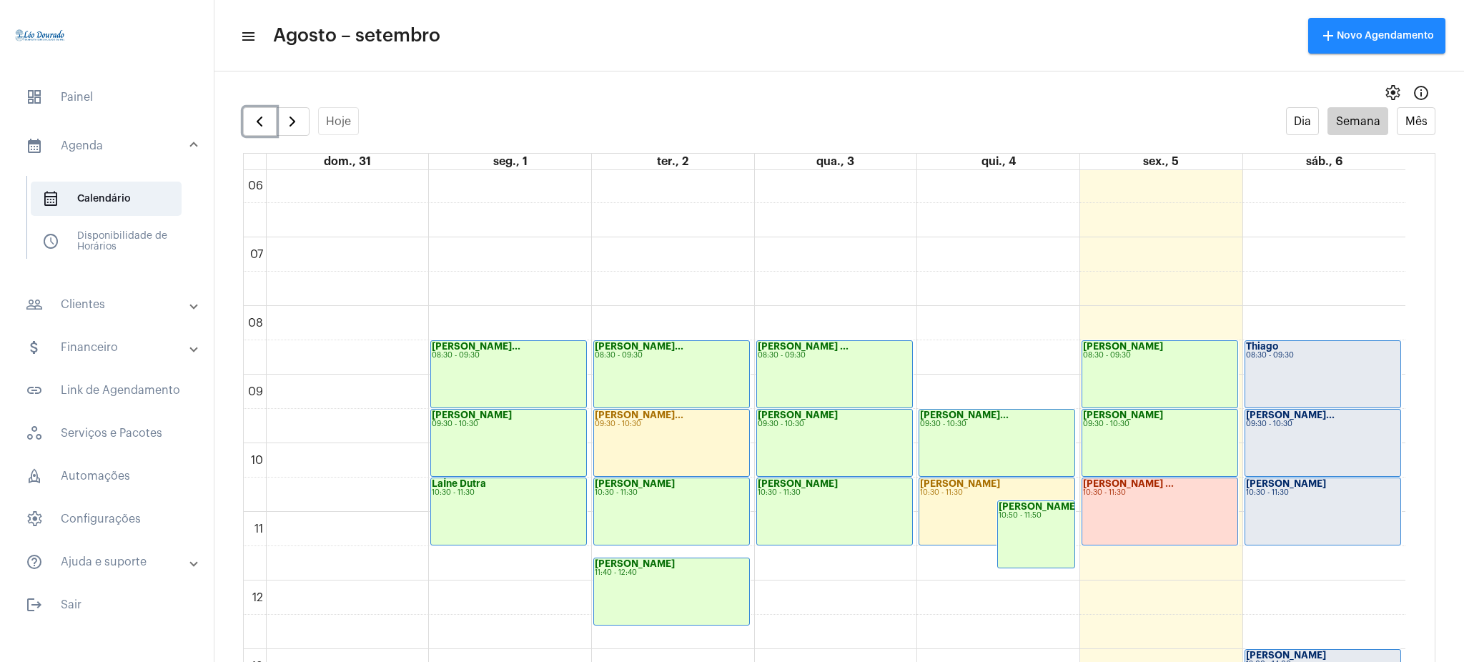
drag, startPoint x: 1405, startPoint y: 378, endPoint x: 1412, endPoint y: 385, distance: 10.2
click at [1412, 385] on div "00 01 02 03 04 05 06 07 08 09 10 11 12 13 14 15 16 17 18 19 20 21 22 23 [PERSON…" at bounding box center [839, 430] width 1191 height 520
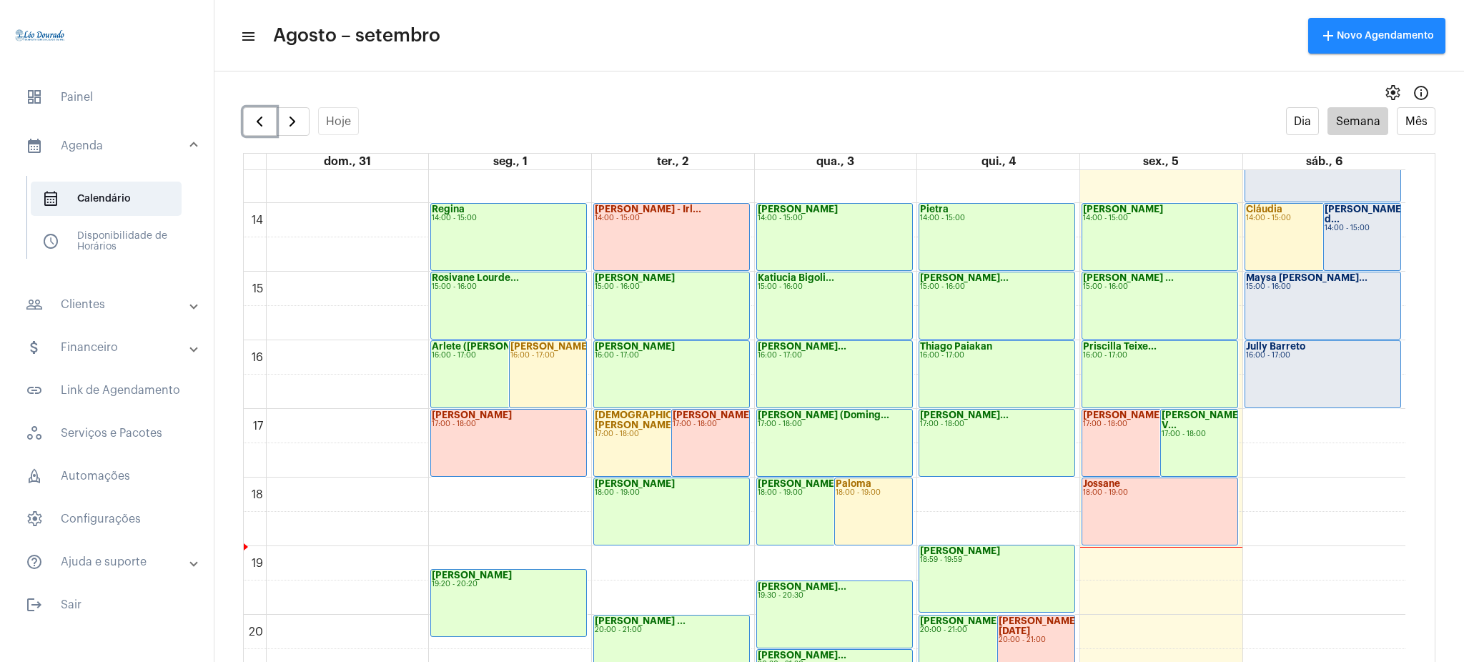
scroll to position [933, 0]
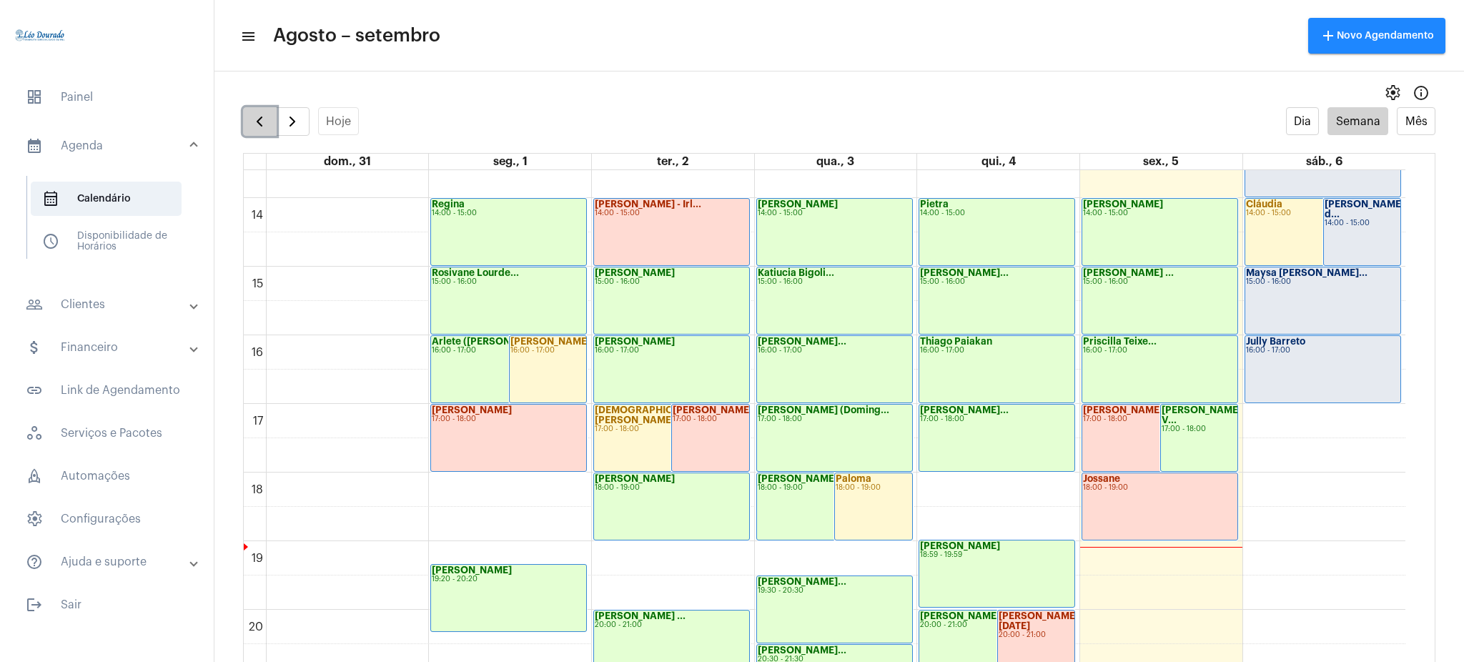
click at [259, 121] on span "button" at bounding box center [259, 121] width 17 height 17
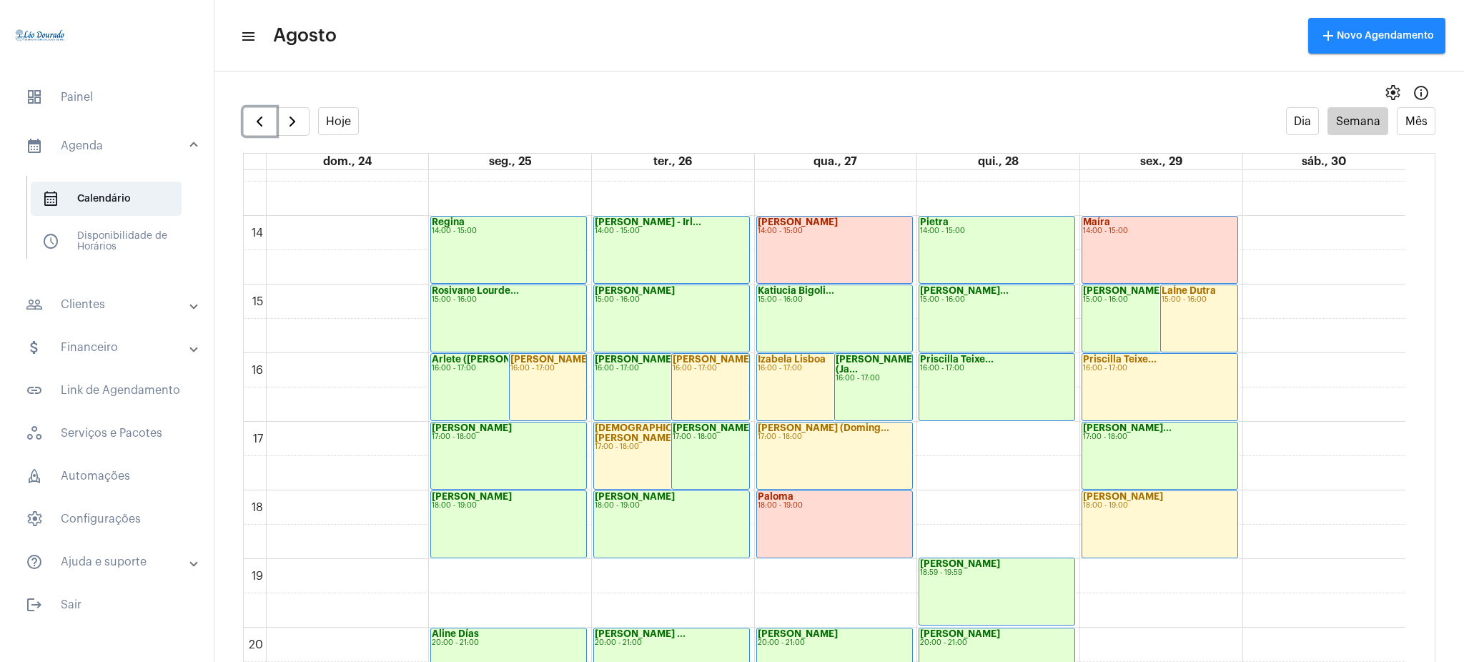
scroll to position [928, 0]
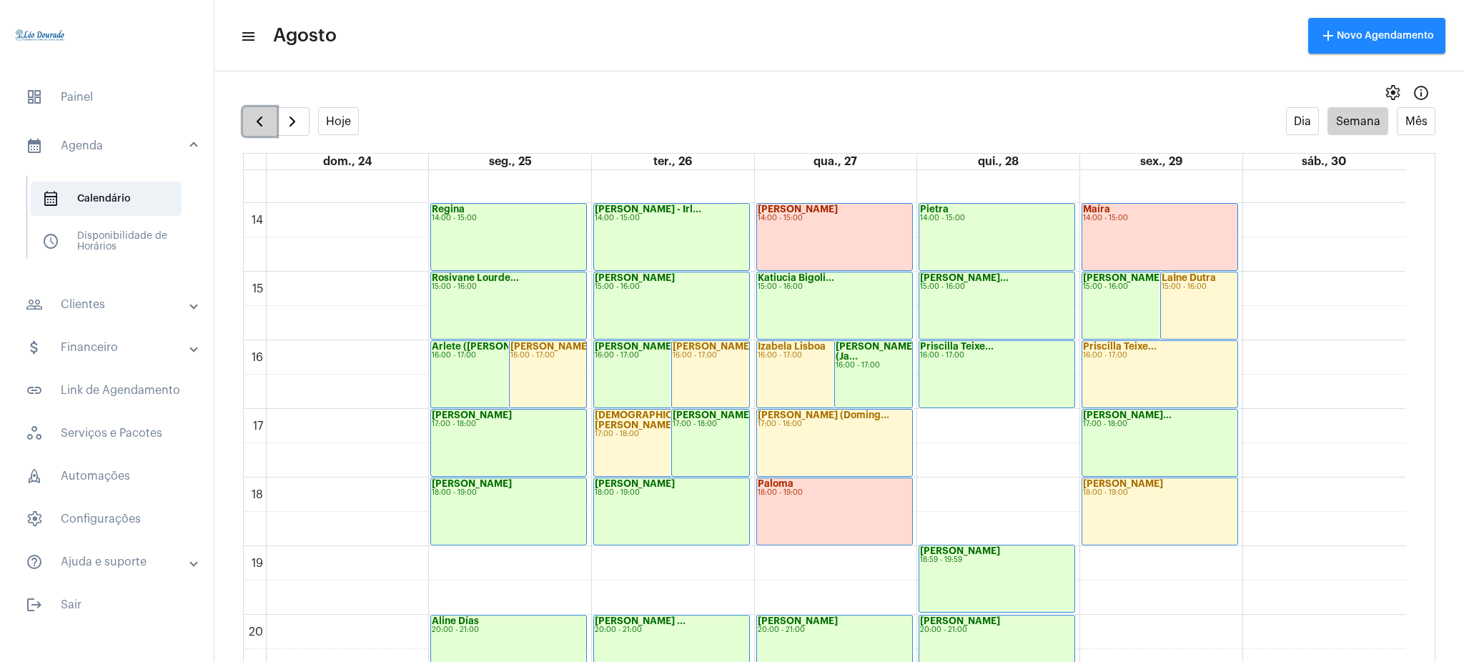
click at [272, 114] on button "button" at bounding box center [260, 121] width 34 height 29
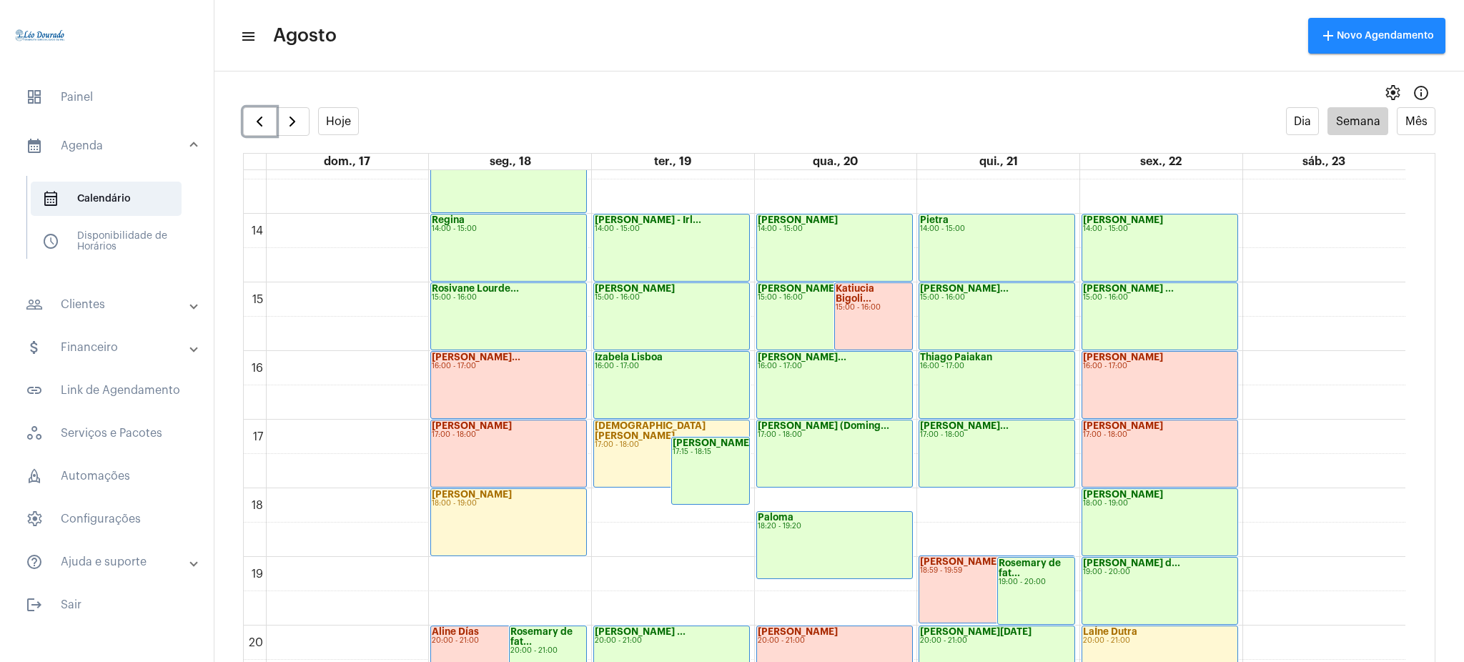
scroll to position [946, 0]
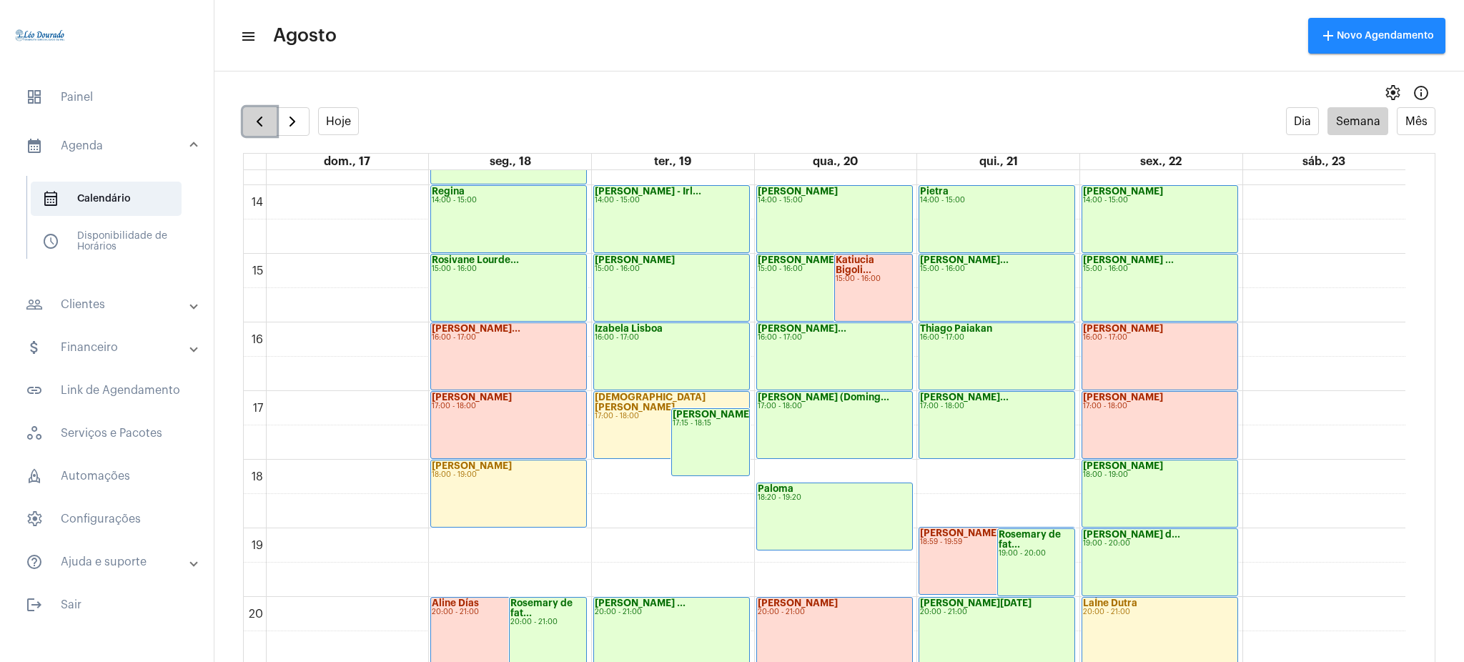
click at [260, 127] on span "button" at bounding box center [259, 121] width 17 height 17
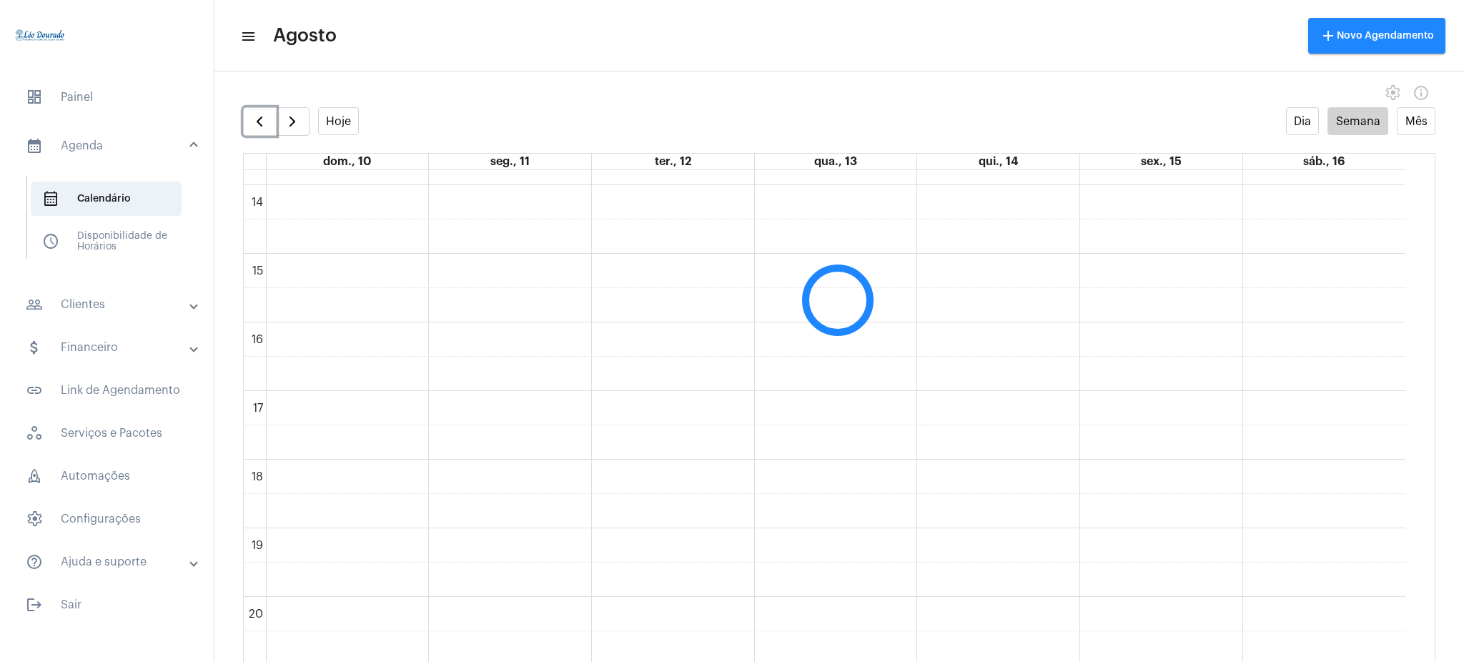
scroll to position [413, 0]
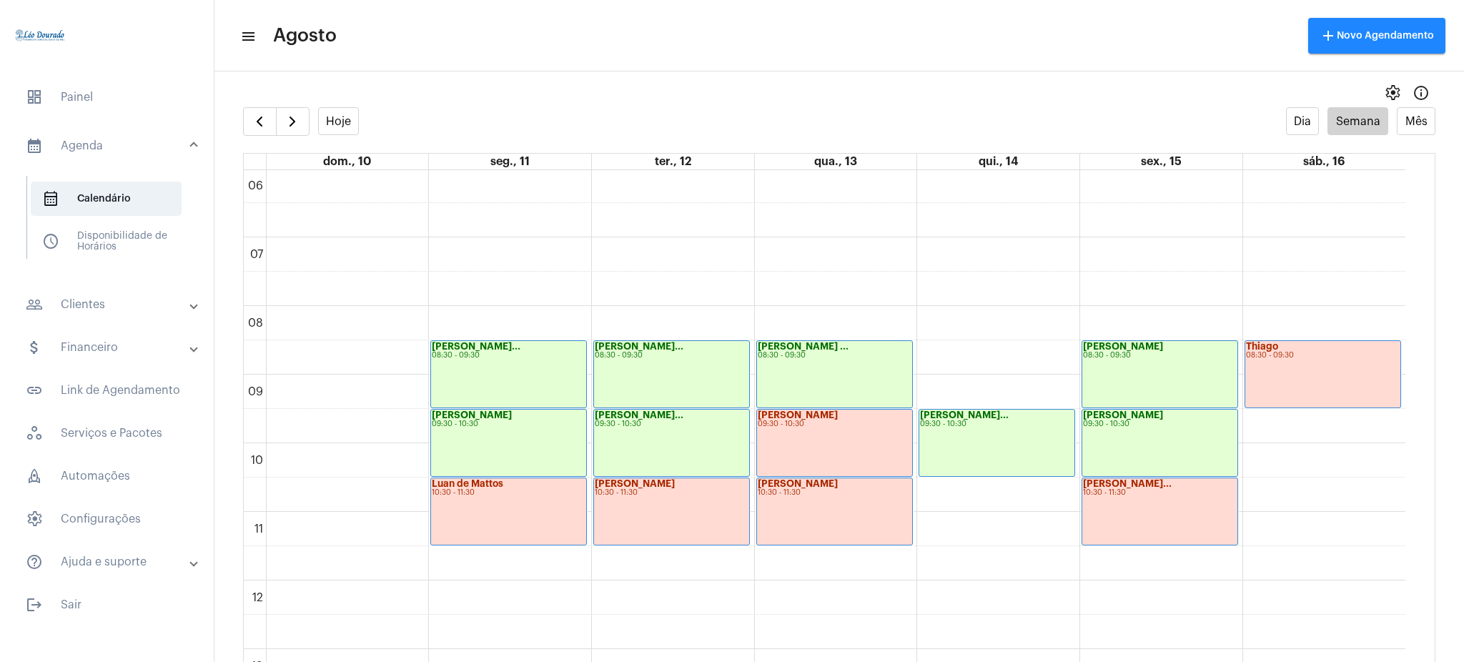
drag, startPoint x: 1420, startPoint y: 360, endPoint x: 1408, endPoint y: 435, distance: 75.3
click at [1408, 435] on td "00 01 02 03 04 05 06 07 08 09 10 11 12 13 14 15 16 17 18 19 20 21 22 23 Luciana…" at bounding box center [840, 430] width 1192 height 520
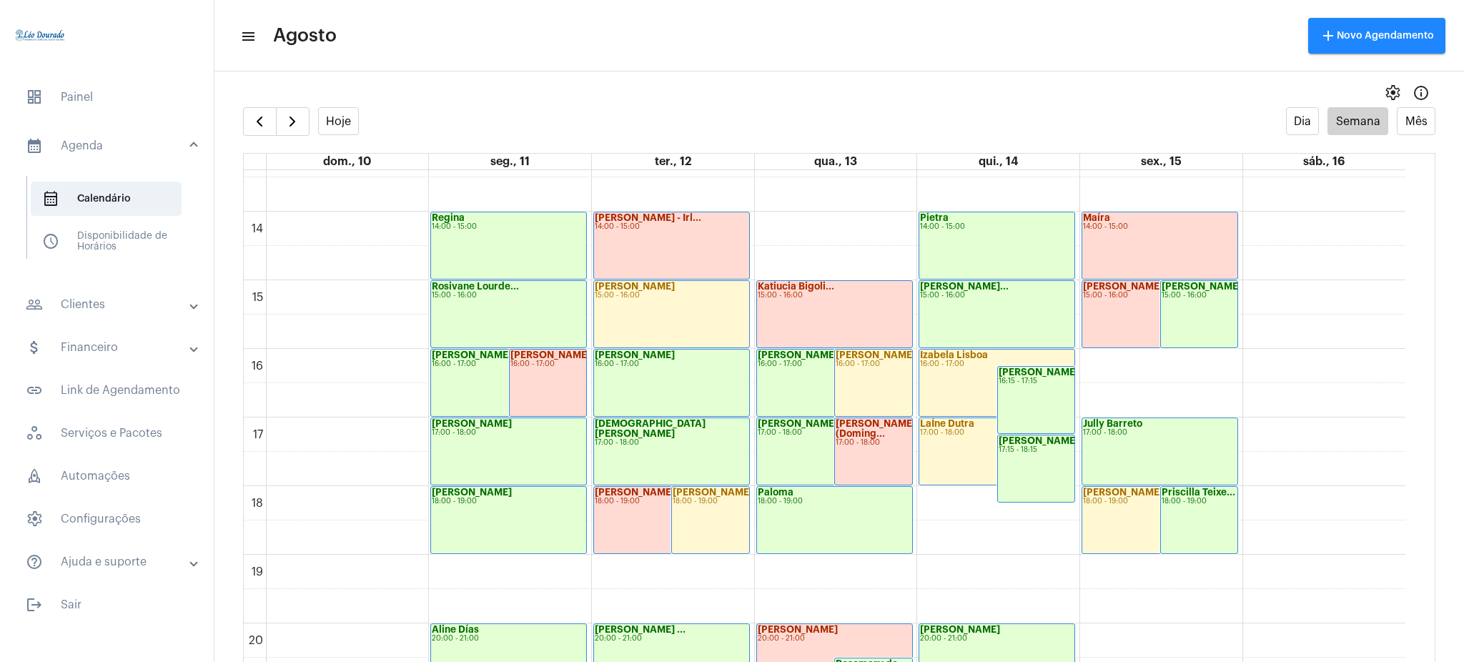
scroll to position [909, 0]
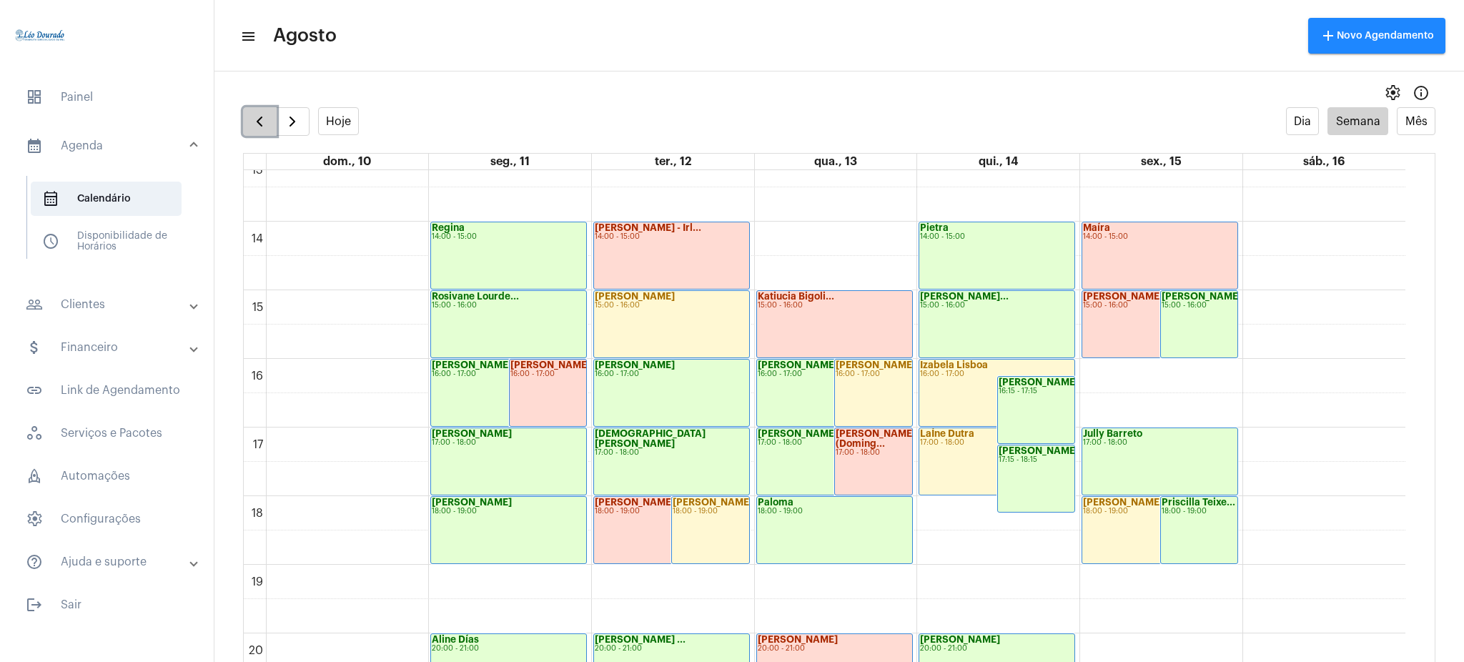
click at [245, 121] on button "button" at bounding box center [260, 121] width 34 height 29
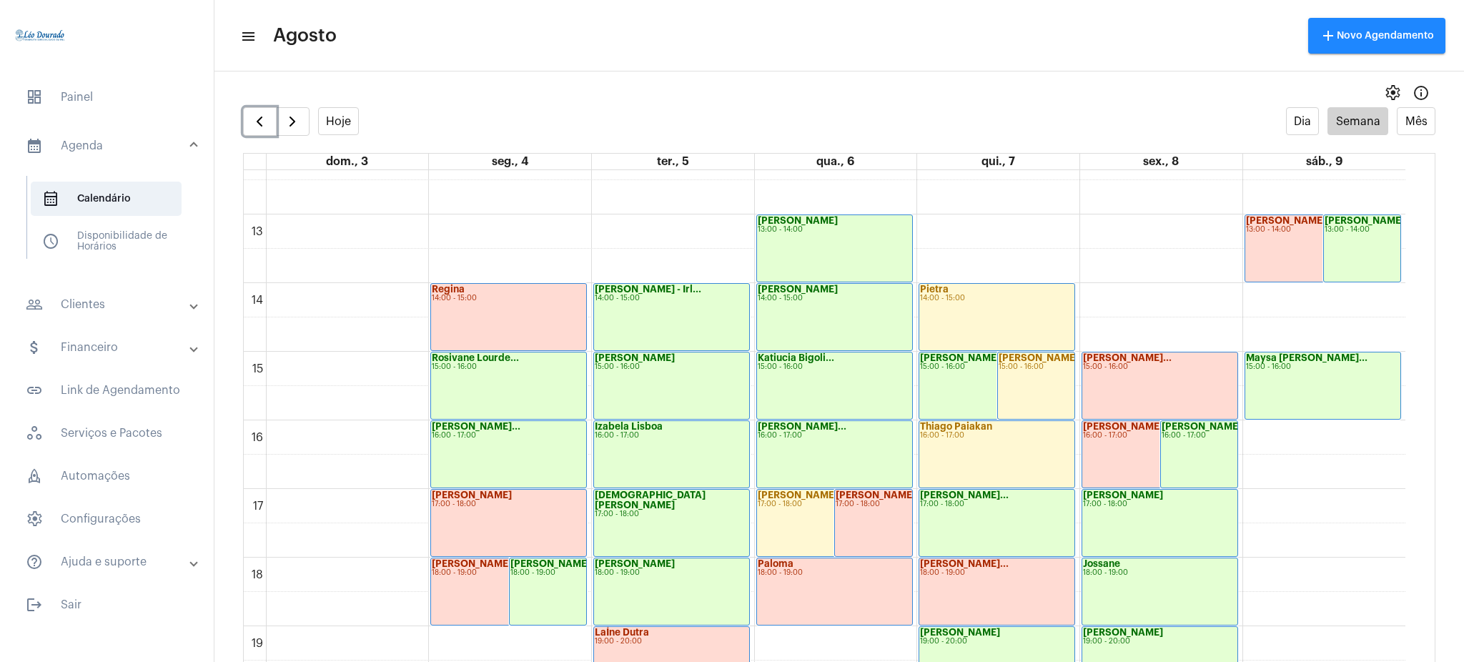
scroll to position [858, 0]
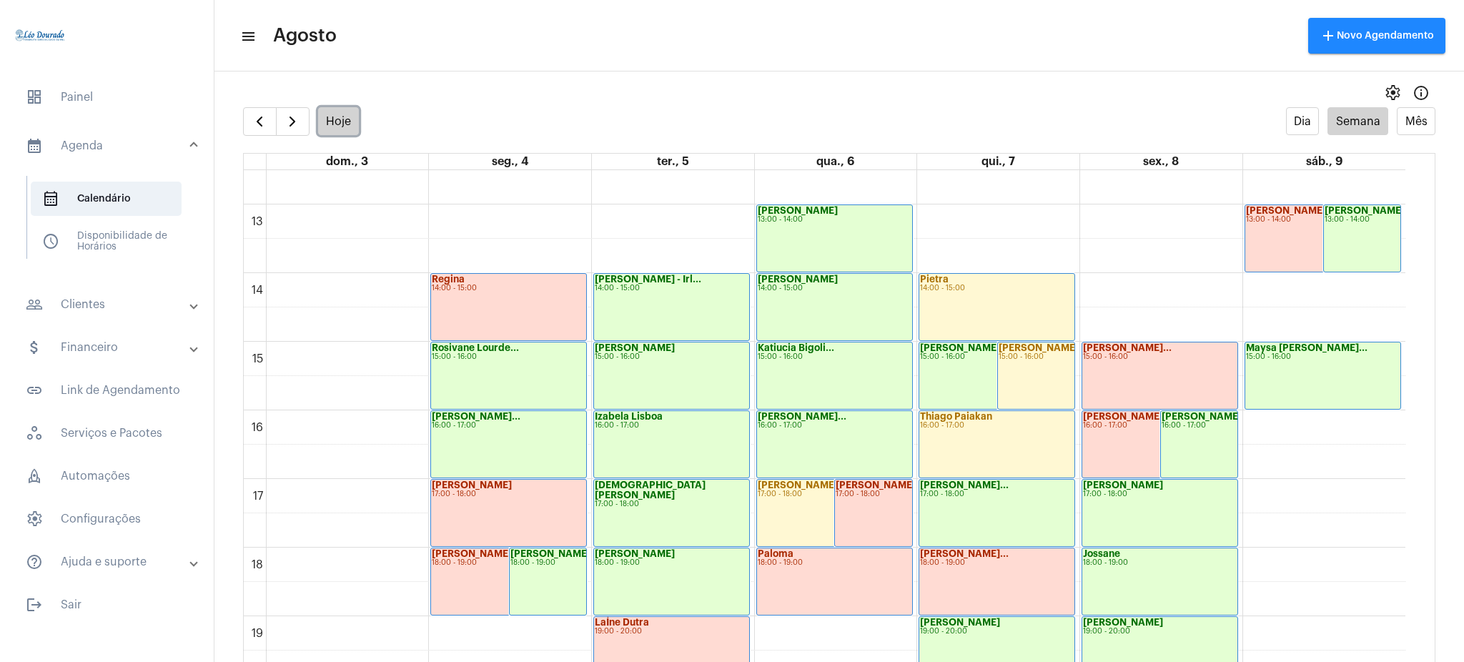
click at [333, 116] on button "Hoje" at bounding box center [338, 121] width 41 height 28
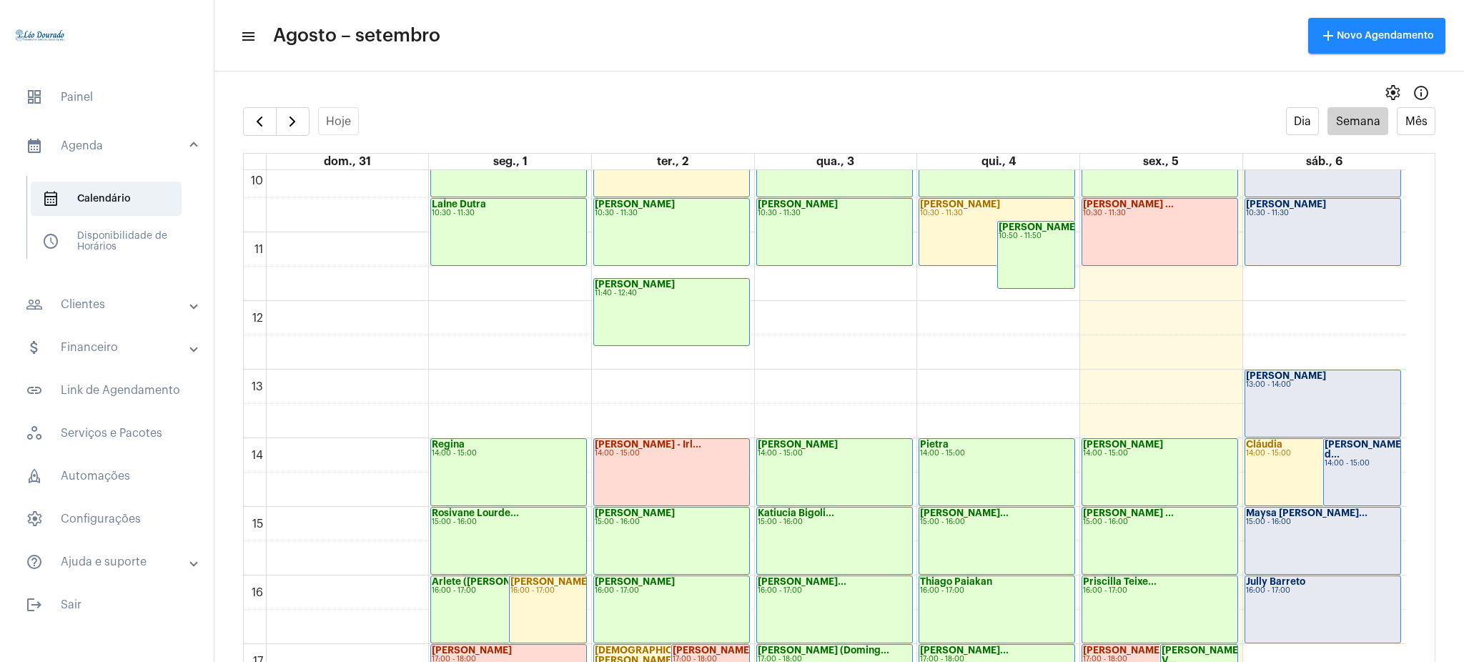
scroll to position [688, 0]
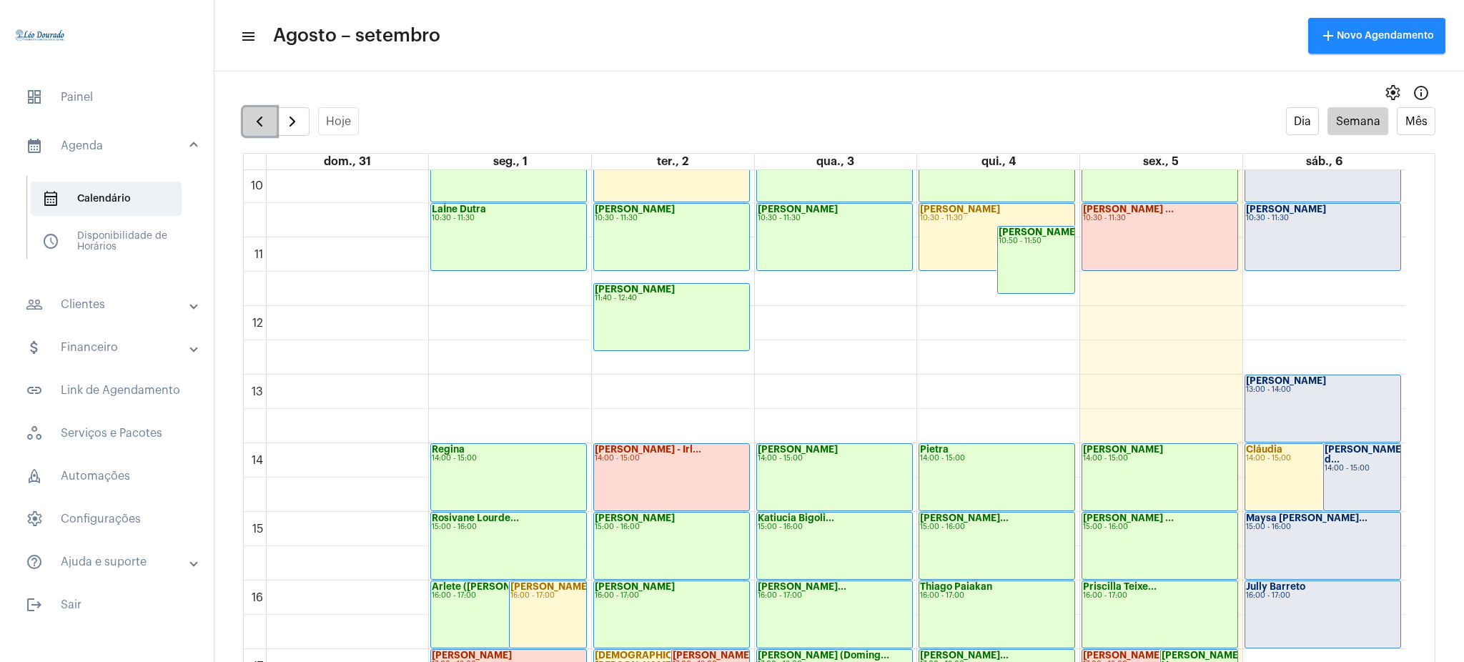
click at [272, 112] on button "button" at bounding box center [260, 121] width 34 height 29
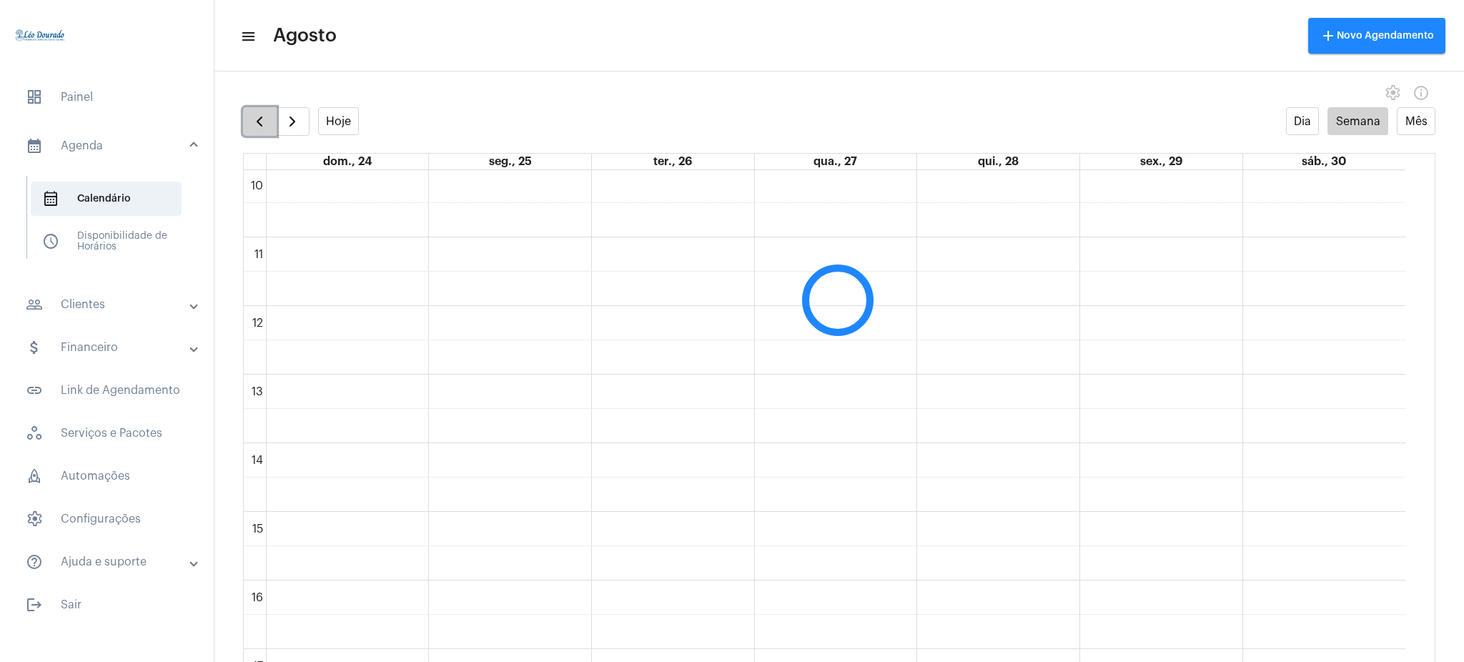
scroll to position [413, 0]
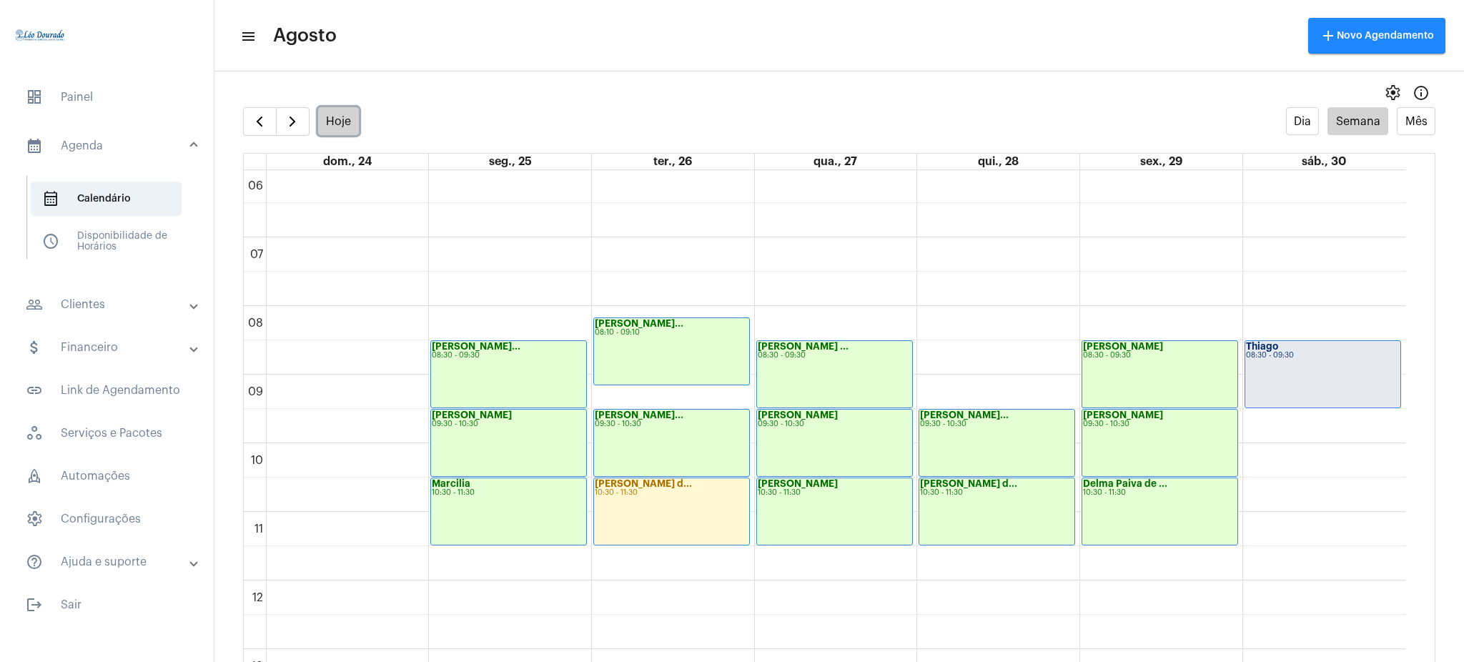
click at [330, 118] on button "Hoje" at bounding box center [338, 121] width 41 height 28
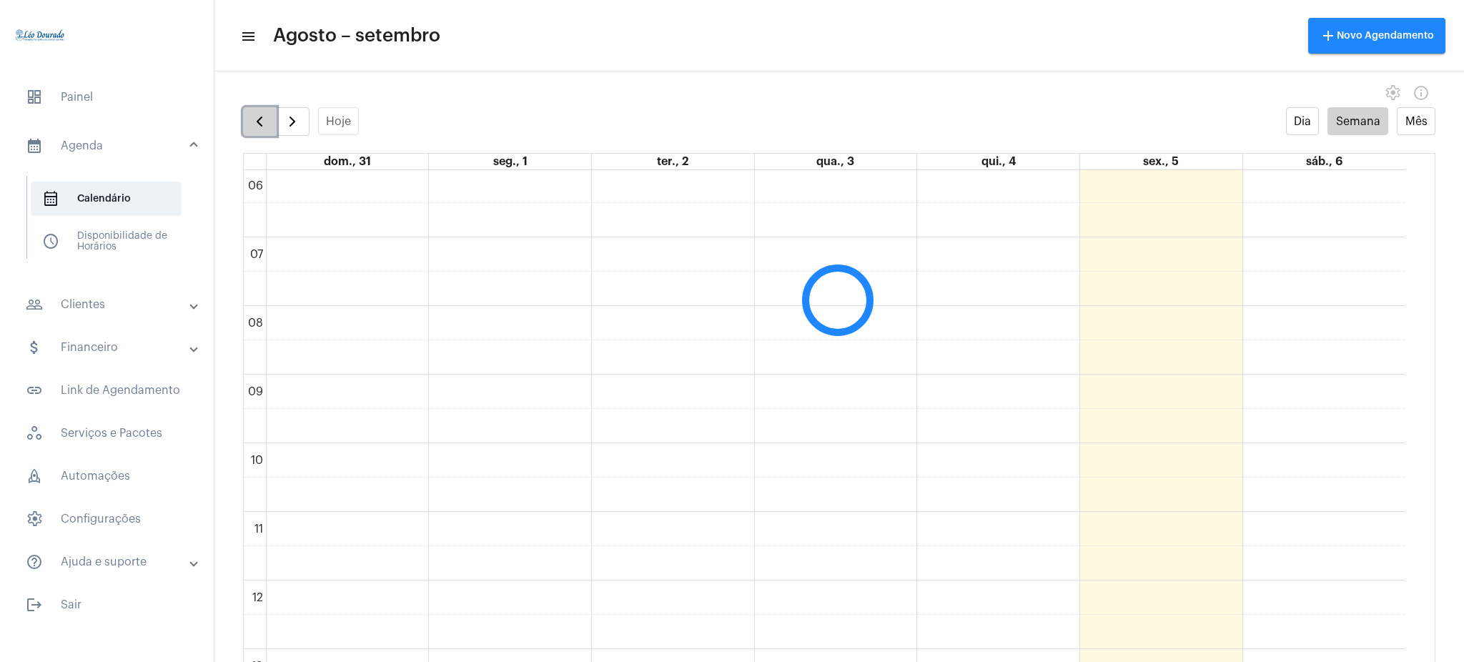
click at [269, 114] on button "button" at bounding box center [260, 121] width 34 height 29
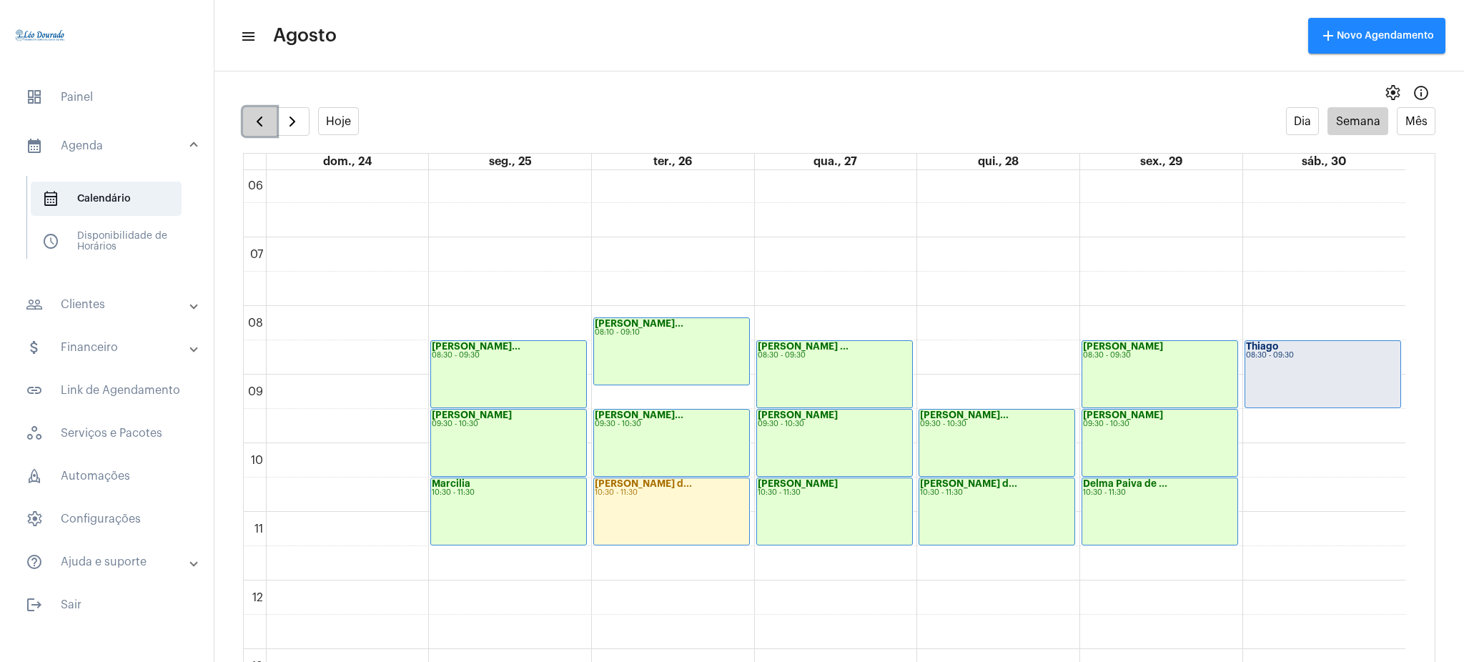
click at [269, 114] on button "button" at bounding box center [260, 121] width 34 height 29
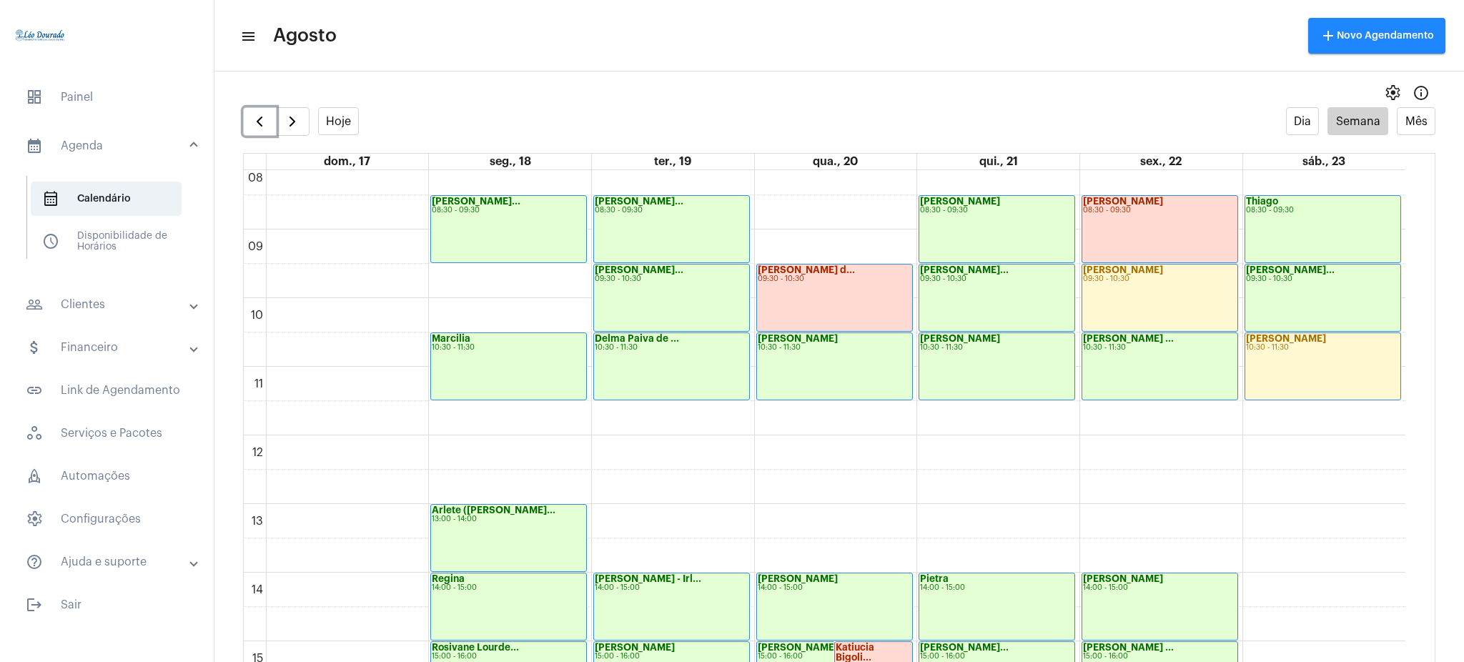
scroll to position [574, 0]
